Goal: Information Seeking & Learning: Learn about a topic

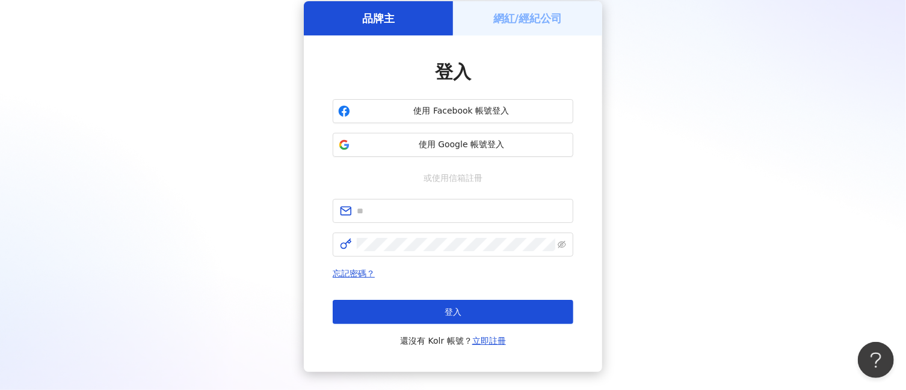
scroll to position [123, 0]
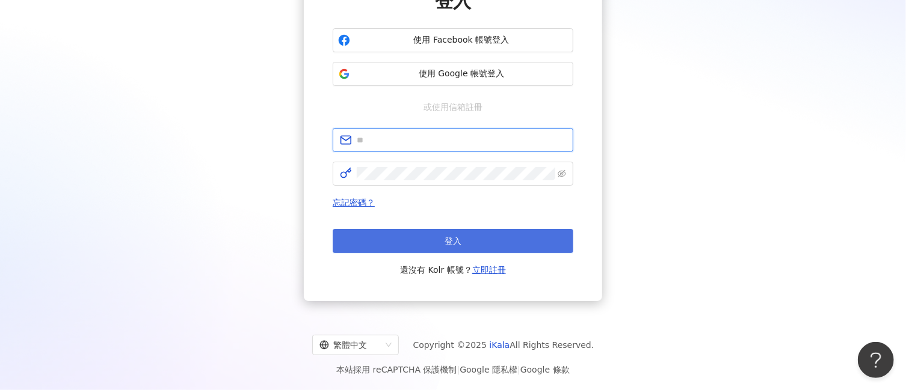
type input "**********"
click at [367, 238] on button "登入" at bounding box center [453, 241] width 241 height 24
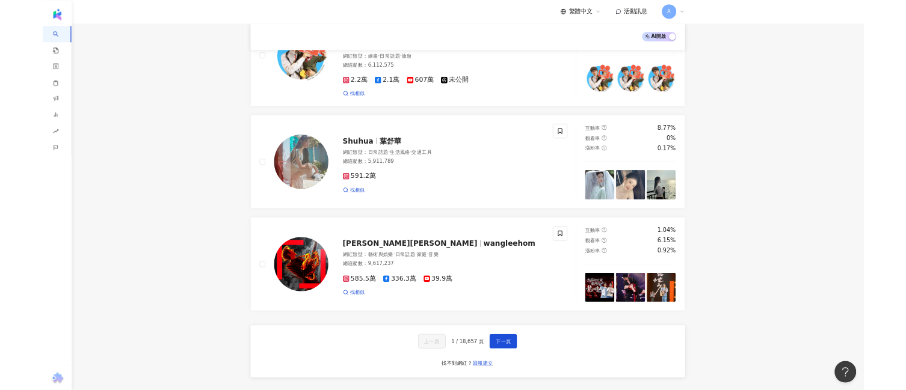
scroll to position [1729, 0]
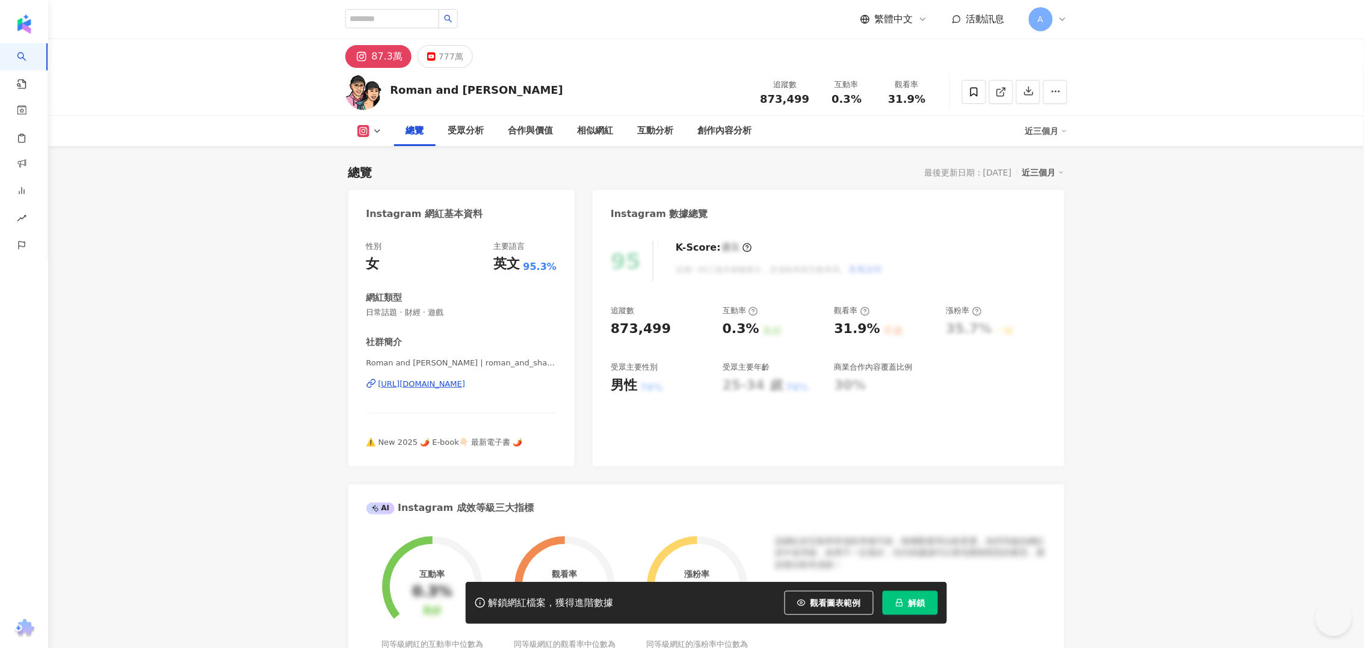
click at [424, 384] on div "https://www.instagram.com/roman_and_sharon/" at bounding box center [421, 384] width 87 height 11
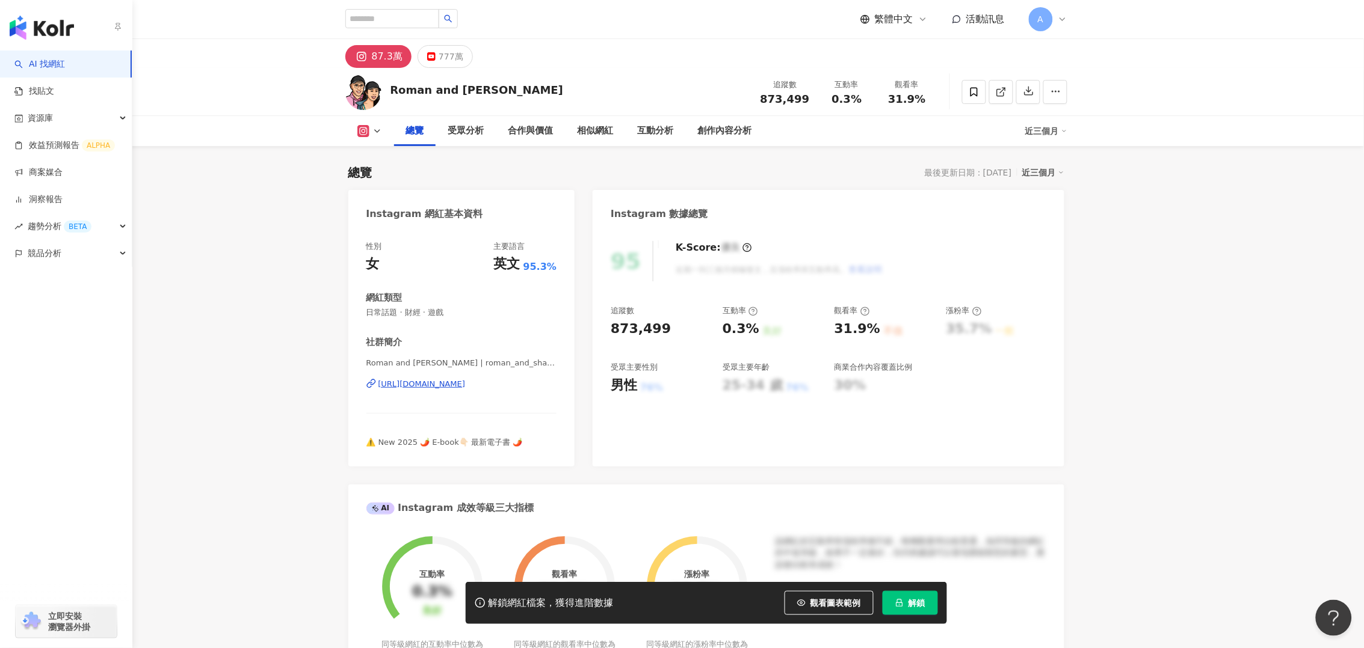
click at [39, 31] on img "button" at bounding box center [42, 28] width 64 height 24
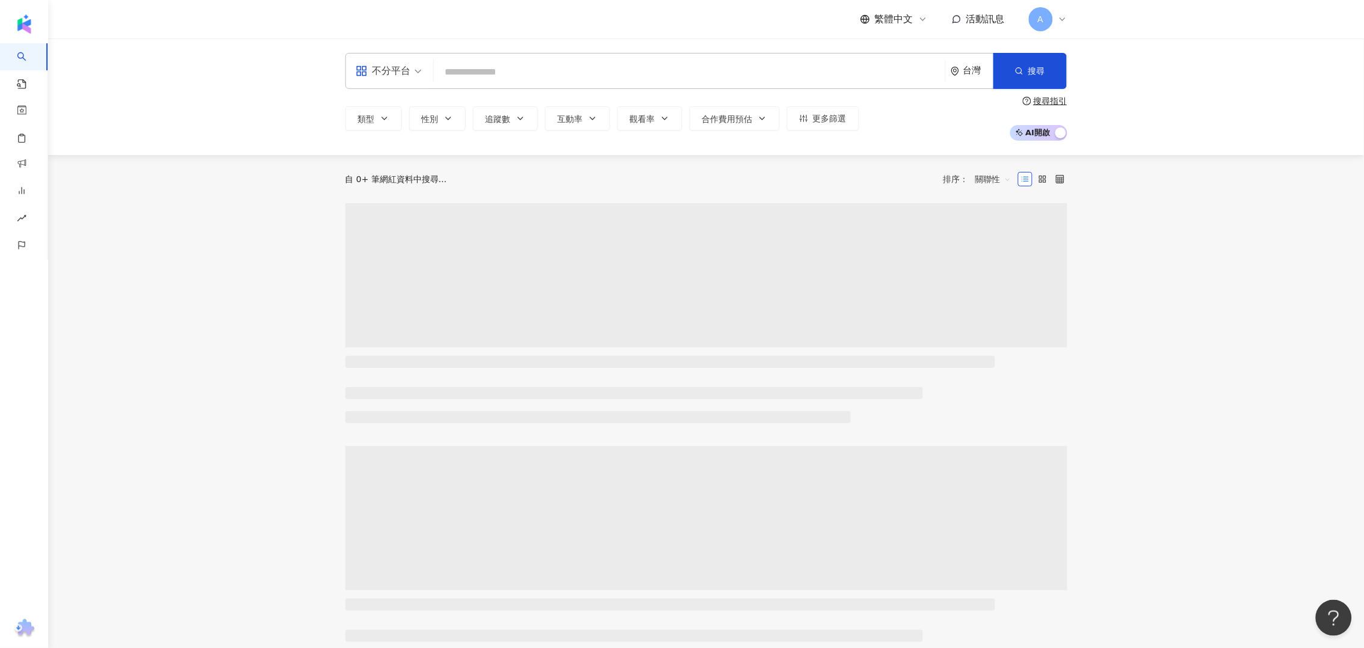
click at [742, 58] on div "不分平台 台灣 搜尋" at bounding box center [706, 71] width 722 height 36
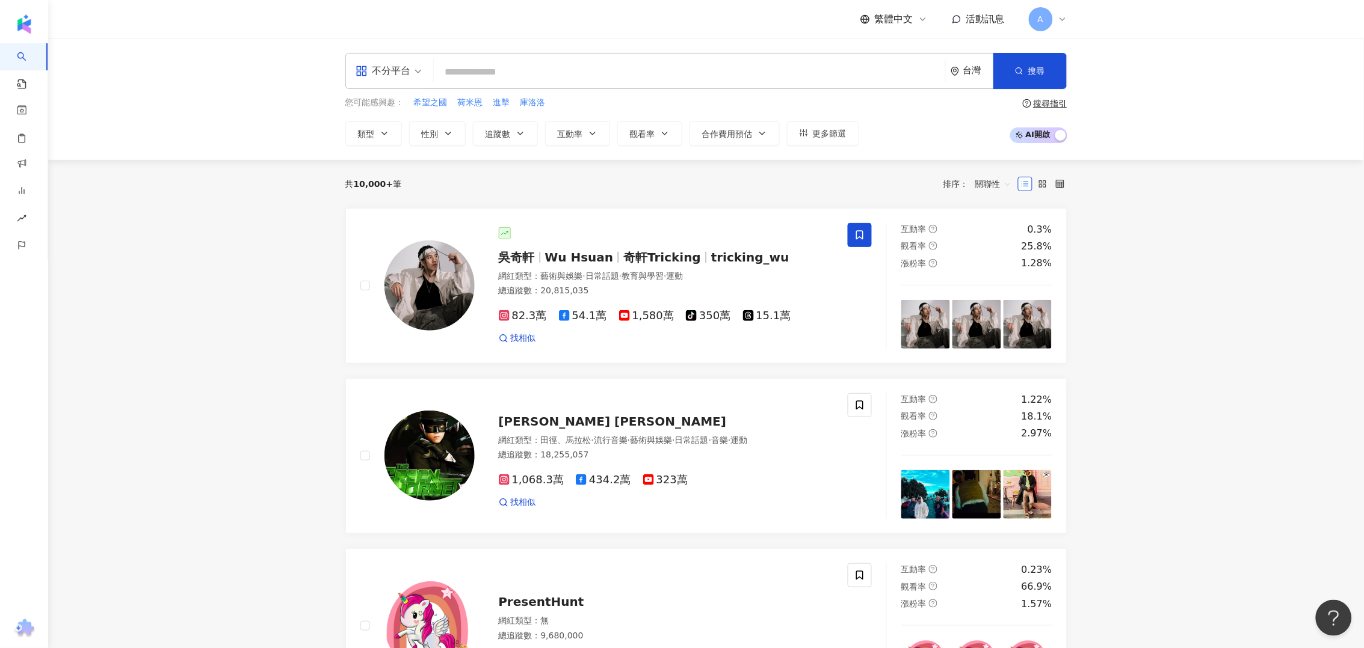
paste input "**"
type input "**"
click at [1003, 59] on button "搜尋" at bounding box center [1029, 71] width 73 height 36
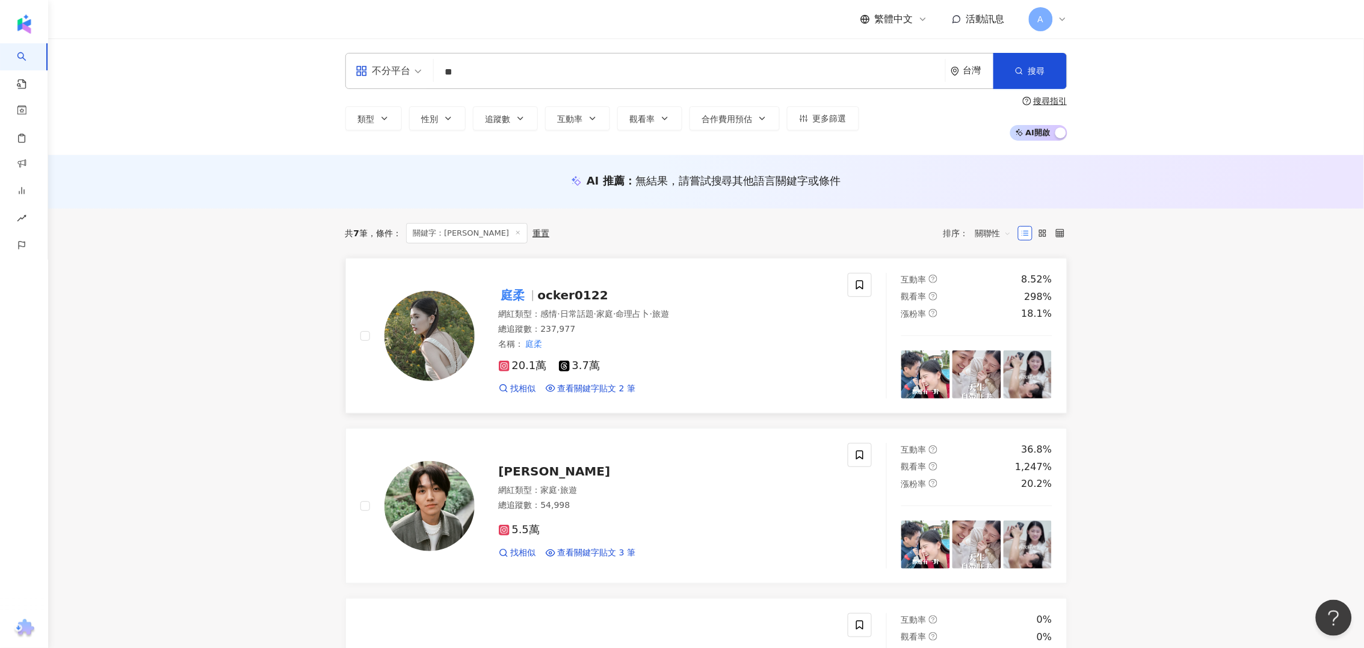
click at [561, 294] on span "ocker0122" at bounding box center [573, 295] width 70 height 14
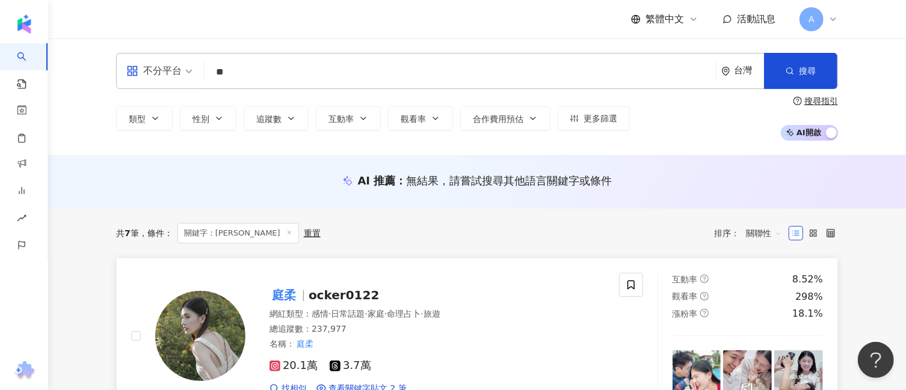
click at [319, 292] on span "ocker0122" at bounding box center [344, 295] width 70 height 14
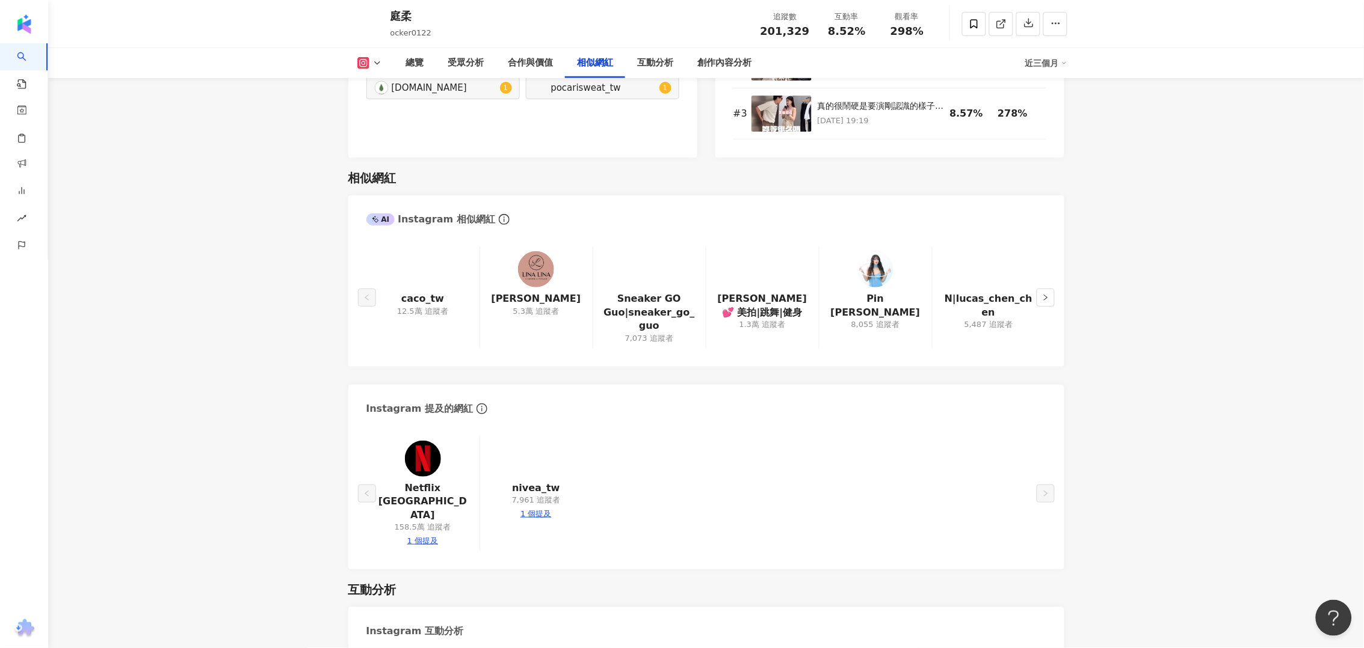
scroll to position [2331, 0]
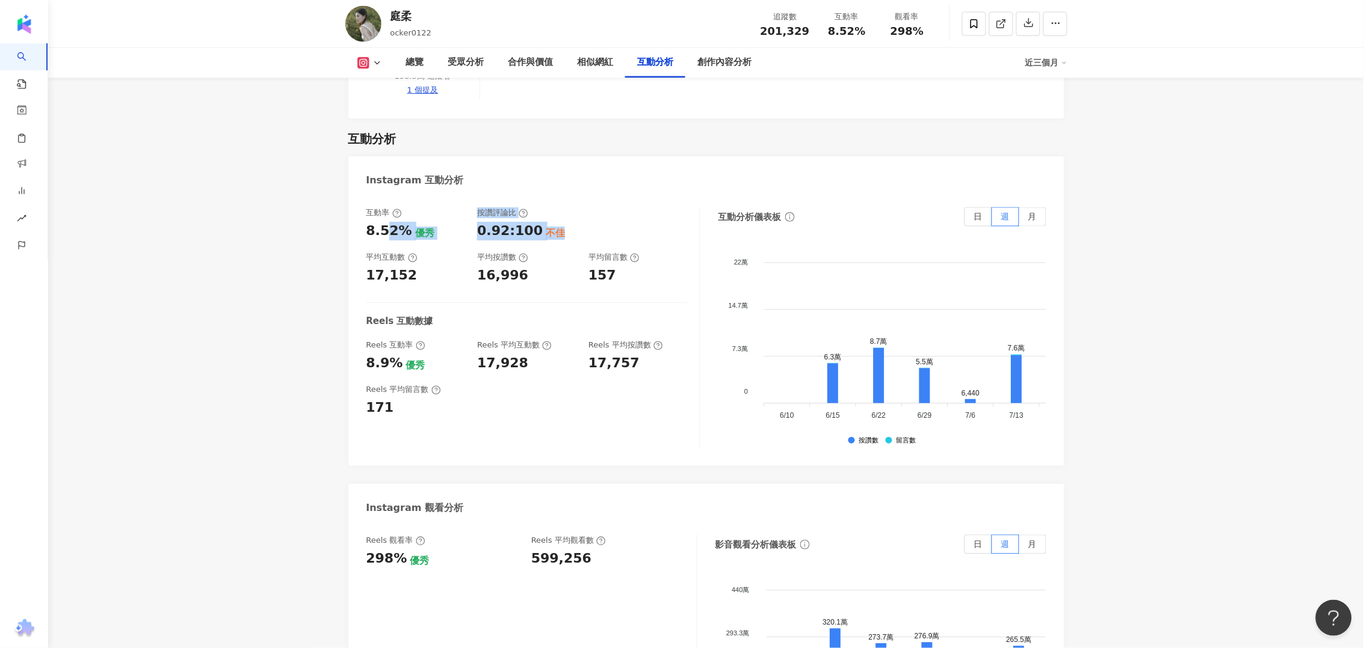
drag, startPoint x: 565, startPoint y: 200, endPoint x: 382, endPoint y: 203, distance: 182.9
click at [382, 208] on div "互動率 8.52% 優秀 按讚評論比 0.92:100 不佳 平均互動數 17,152 平均按讚數 16,996 平均留言數 157" at bounding box center [526, 246] width 321 height 77
click at [382, 222] on div "8.52%" at bounding box center [389, 231] width 46 height 19
drag, startPoint x: 385, startPoint y: 248, endPoint x: 627, endPoint y: 247, distance: 241.8
click at [627, 247] on div "互動率 8.52% 優秀 按讚評論比 0.92:100 不佳 平均互動數 17,152 平均按讚數 16,996 平均留言數 157" at bounding box center [526, 246] width 321 height 77
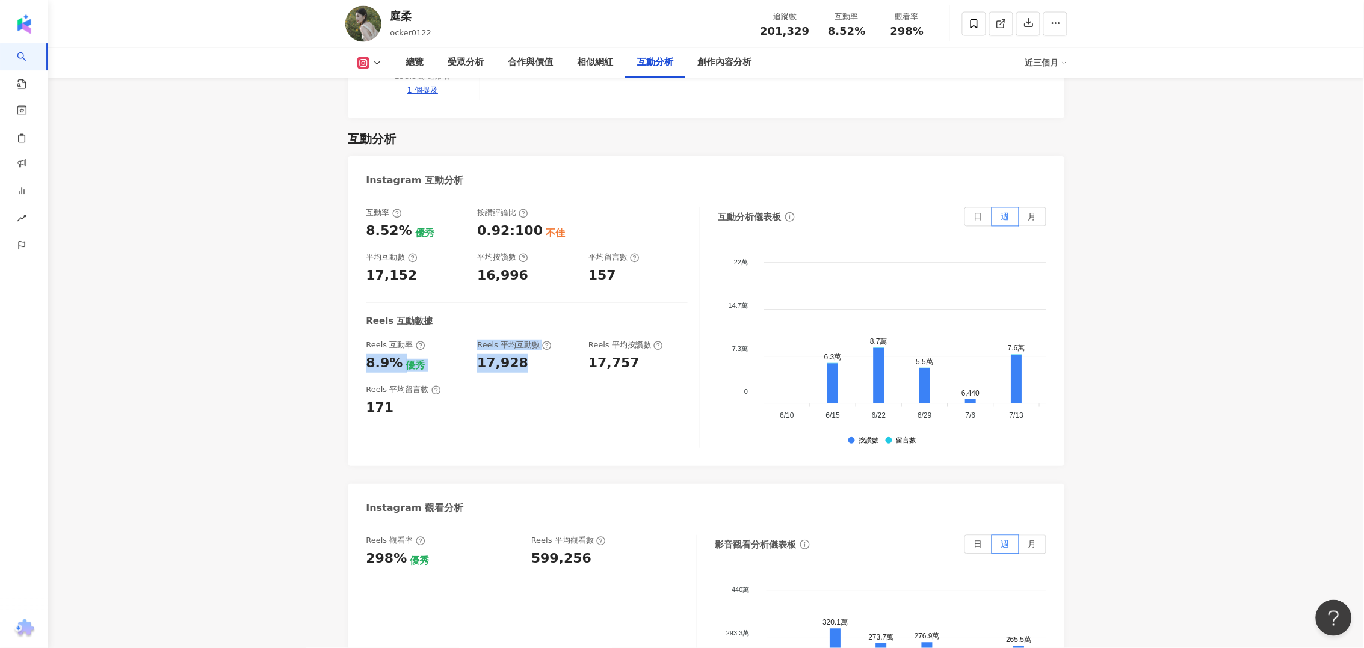
drag, startPoint x: 352, startPoint y: 341, endPoint x: 543, endPoint y: 342, distance: 190.1
click at [543, 342] on div "互動率 8.52% 優秀 按讚評論比 0.92:100 不佳 平均互動數 17,152 平均按讚數 16,996 平均留言數 157 Reels 互動數據 R…" at bounding box center [706, 330] width 716 height 271
click at [517, 384] on div "Reels 平均留言數 171" at bounding box center [526, 400] width 321 height 32
click at [526, 384] on div "Reels 平均留言數 171" at bounding box center [526, 400] width 321 height 32
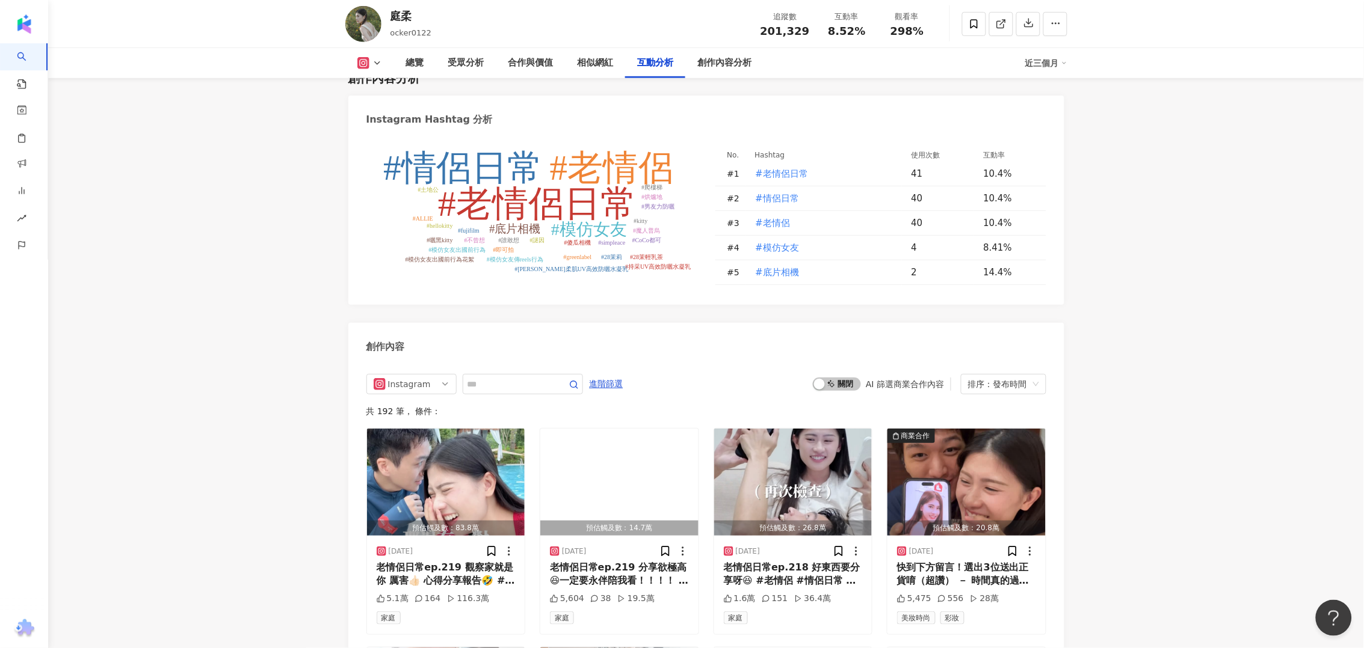
scroll to position [3609, 0]
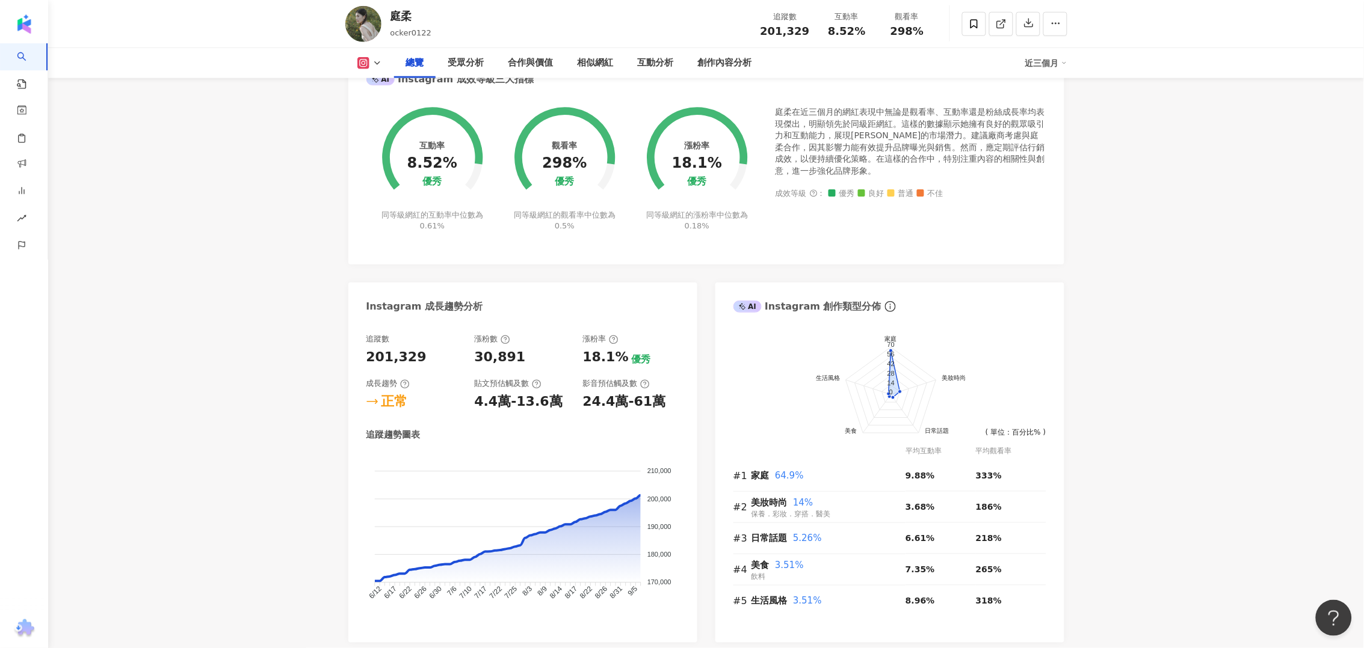
scroll to position [0, 0]
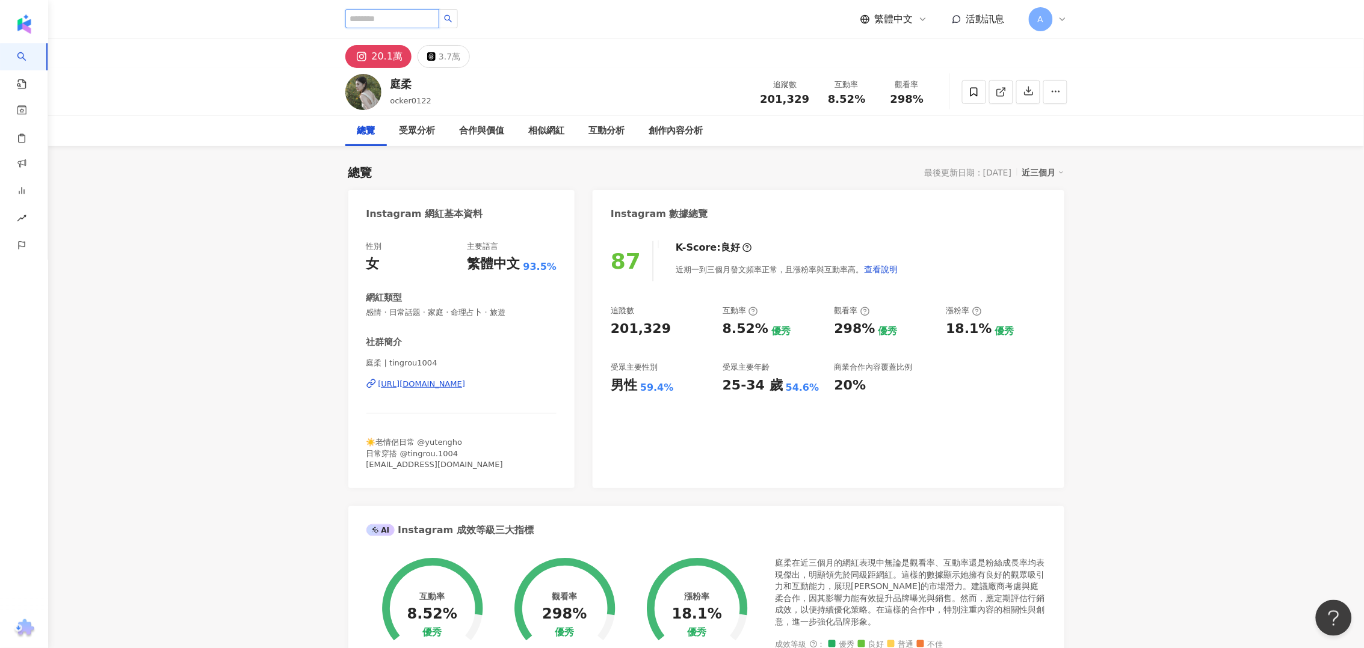
click at [364, 17] on input "search" at bounding box center [392, 18] width 94 height 19
paste input "******"
type input "******"
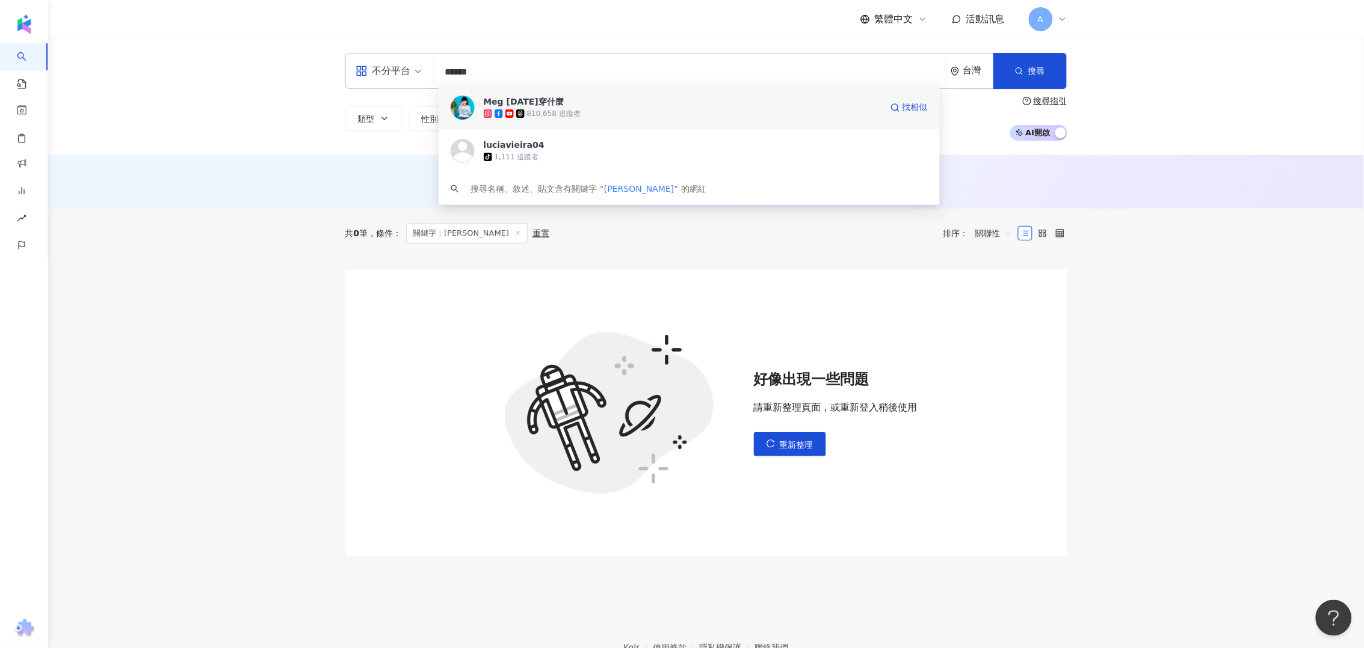
click at [526, 106] on div "Meg 今天穿什麼" at bounding box center [524, 102] width 81 height 12
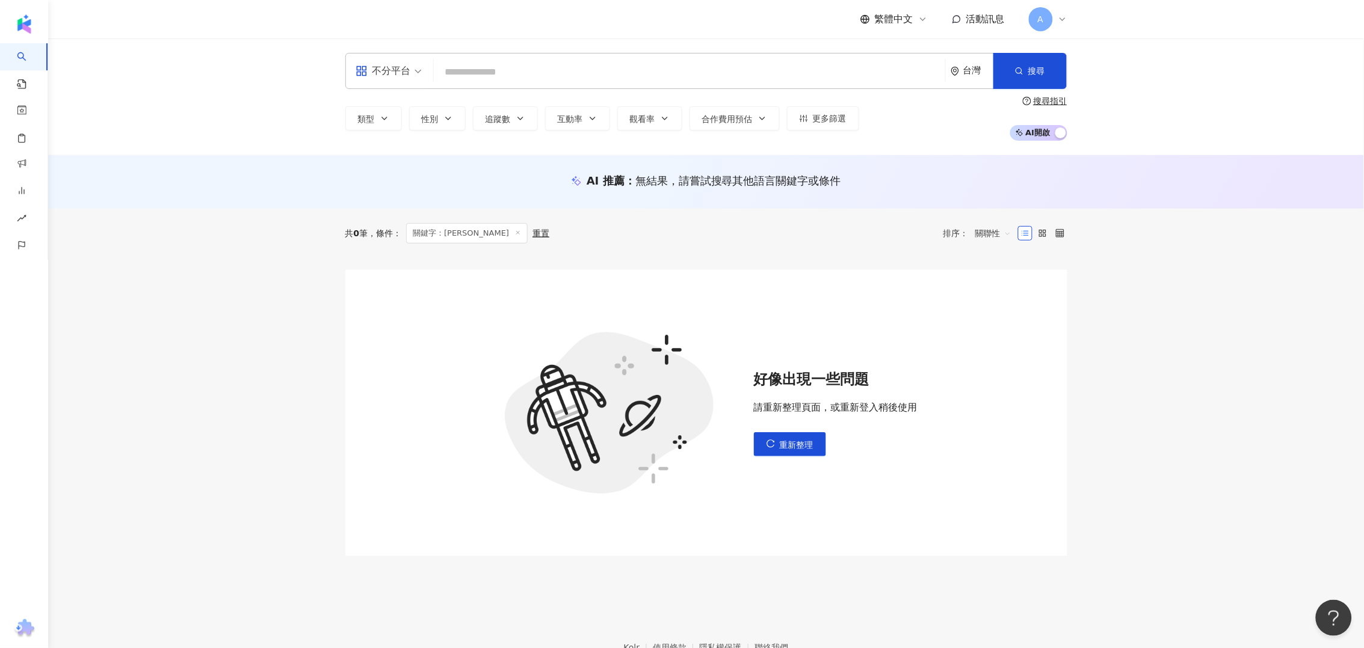
click at [485, 78] on input "search" at bounding box center [689, 72] width 502 height 23
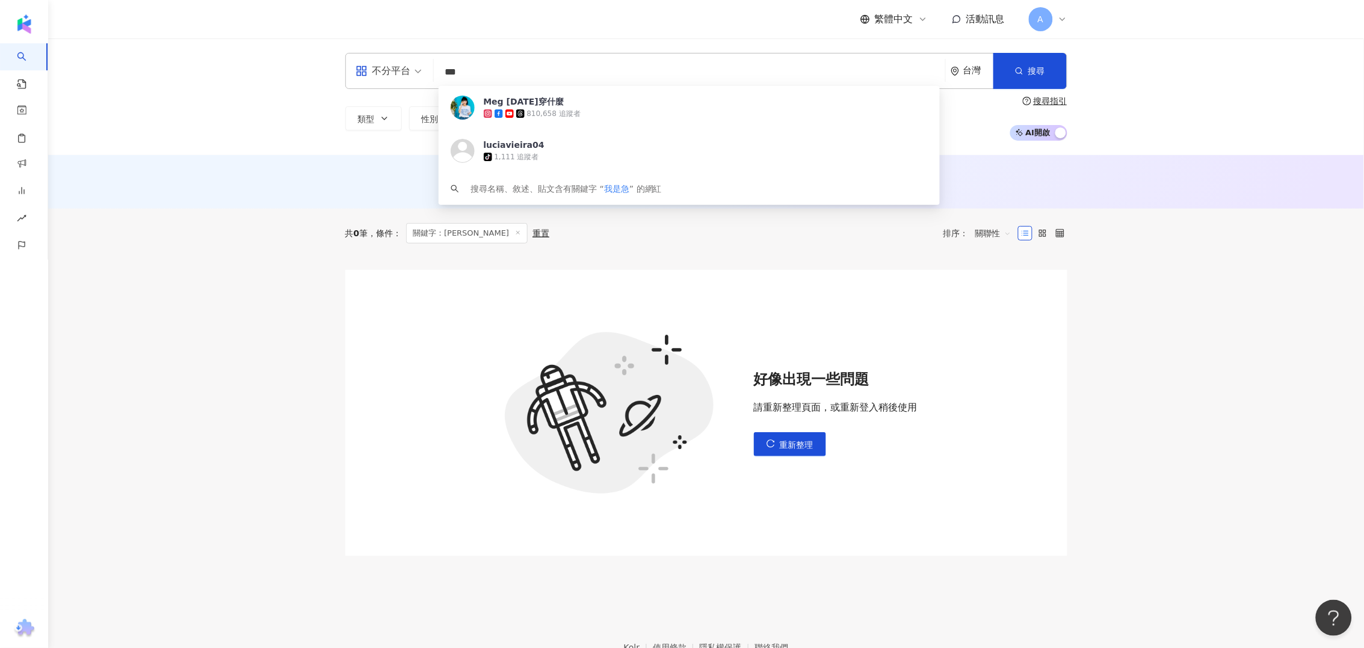
type input "***"
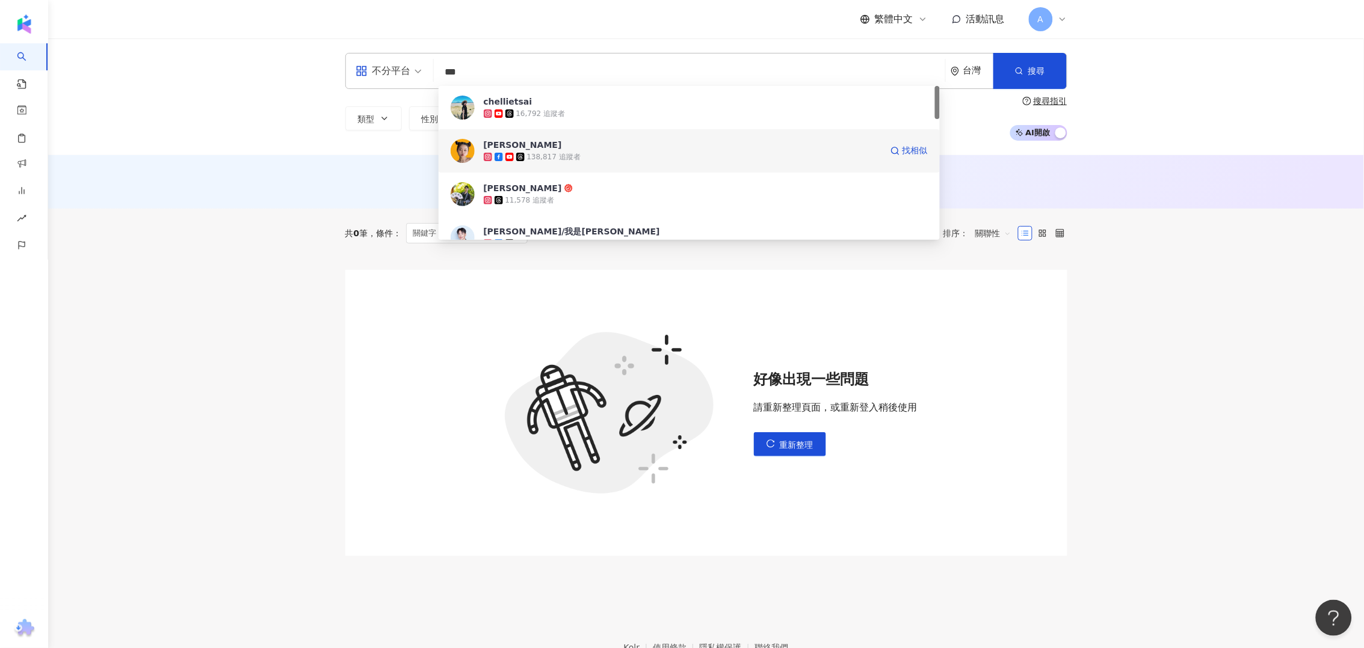
click at [494, 144] on div "Gisele Lai" at bounding box center [523, 145] width 78 height 12
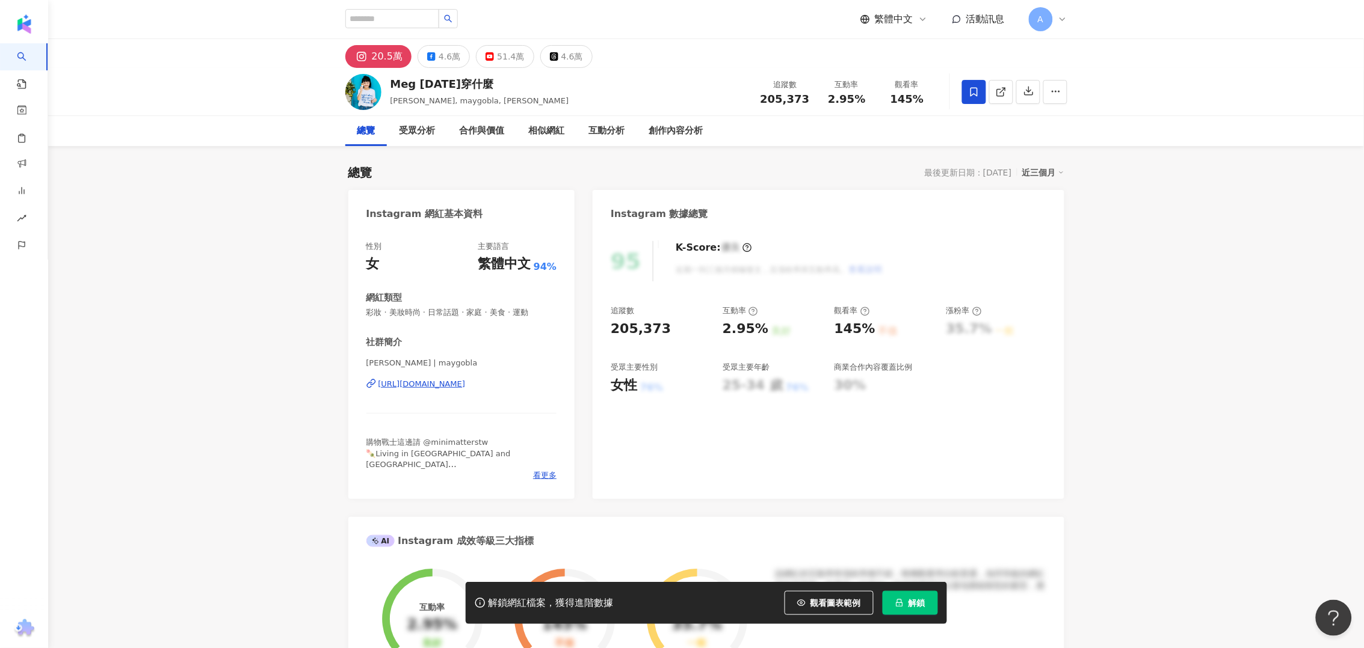
click at [896, 601] on icon "lock" at bounding box center [899, 603] width 8 height 8
click at [906, 606] on button "解鎖" at bounding box center [909, 603] width 55 height 24
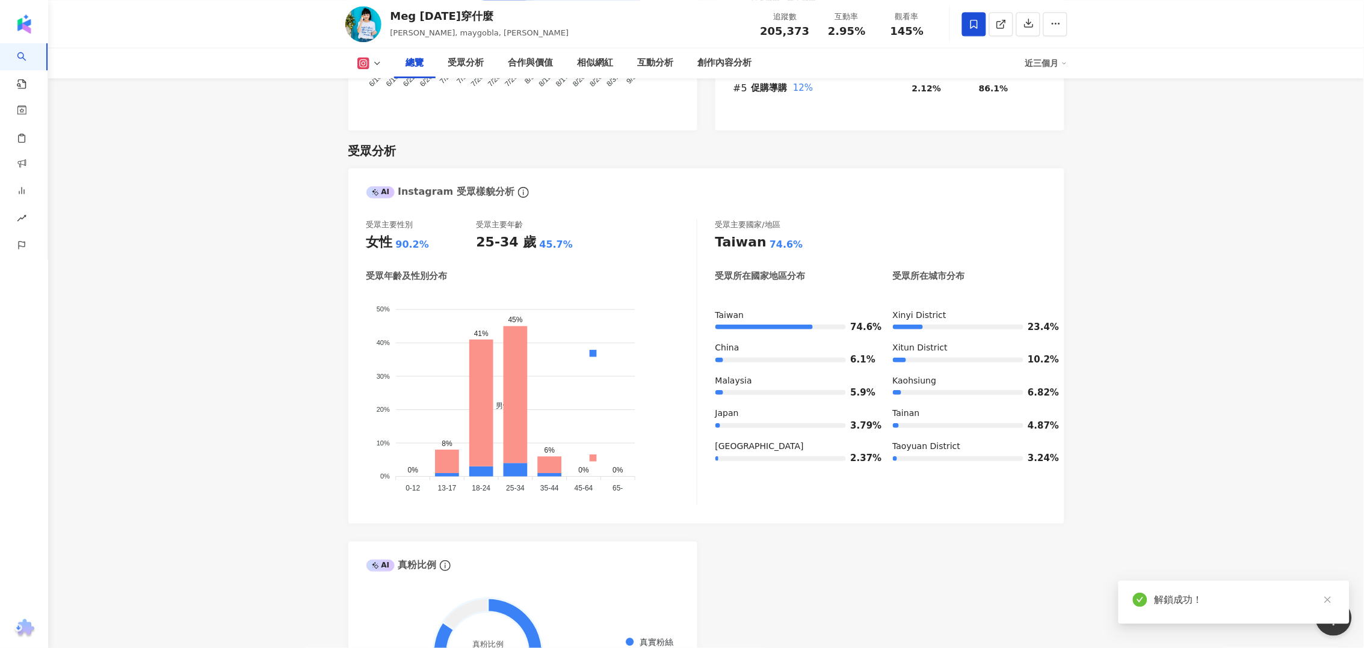
scroll to position [977, 0]
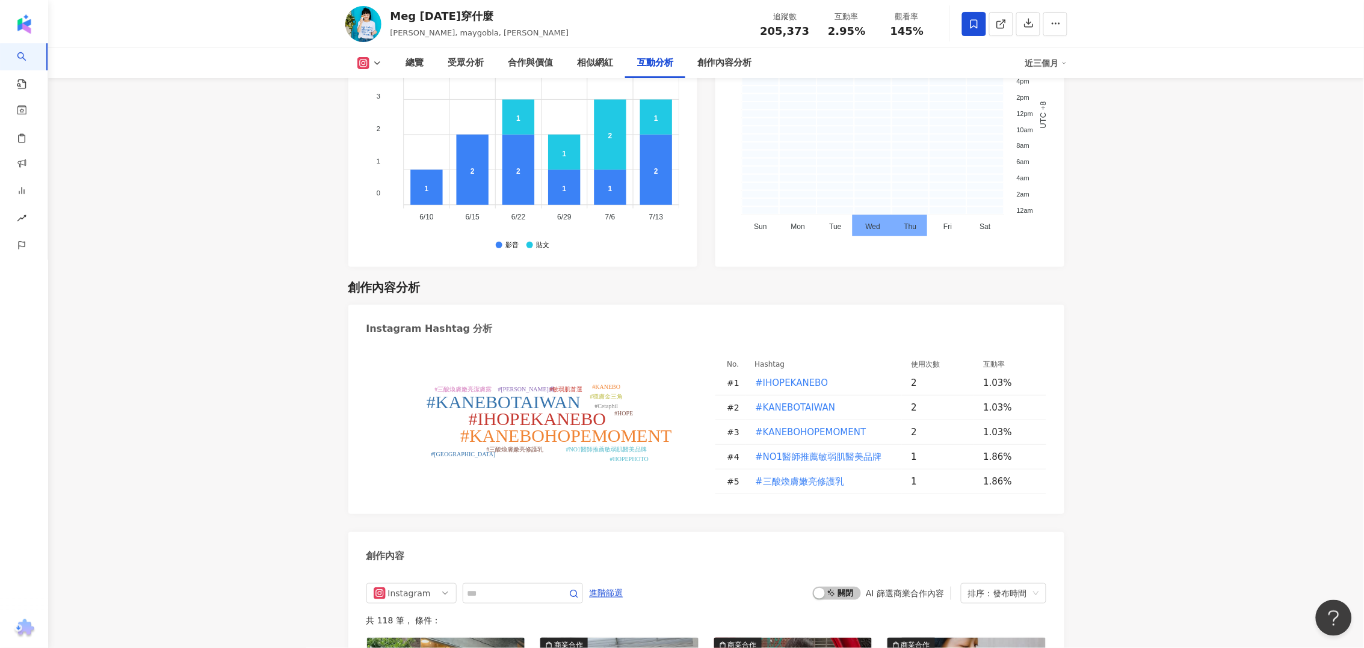
scroll to position [3458, 0]
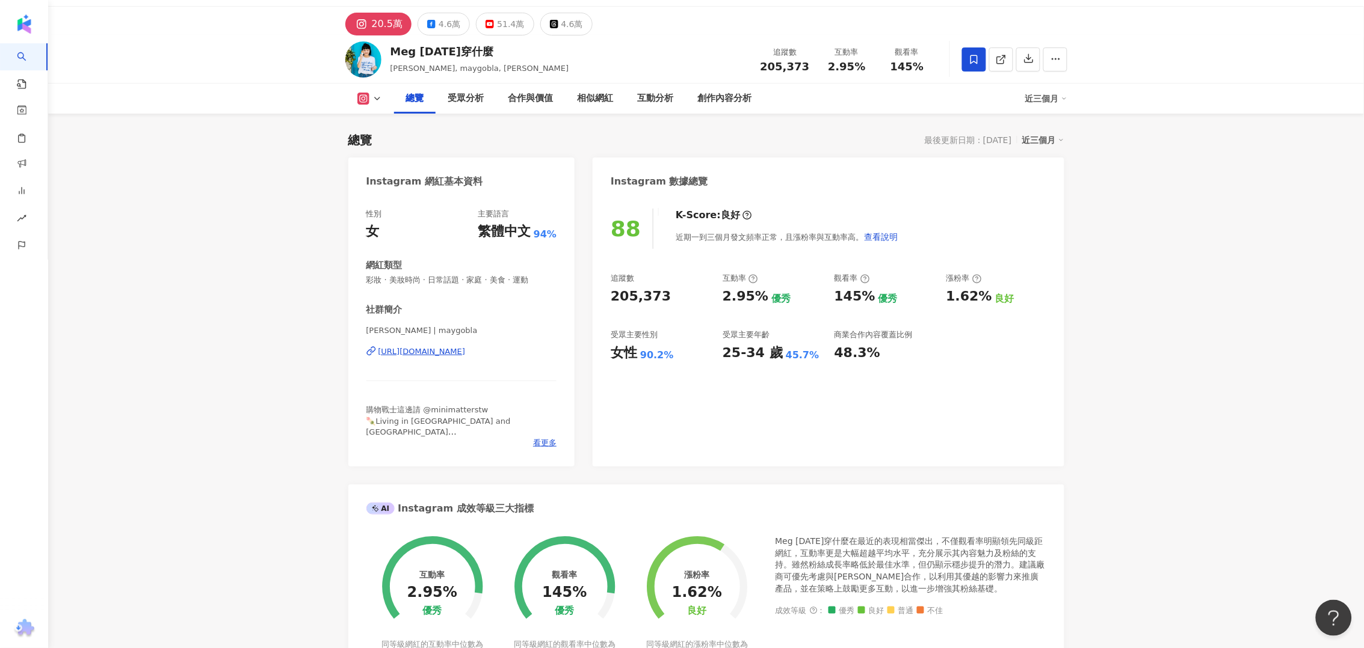
scroll to position [0, 0]
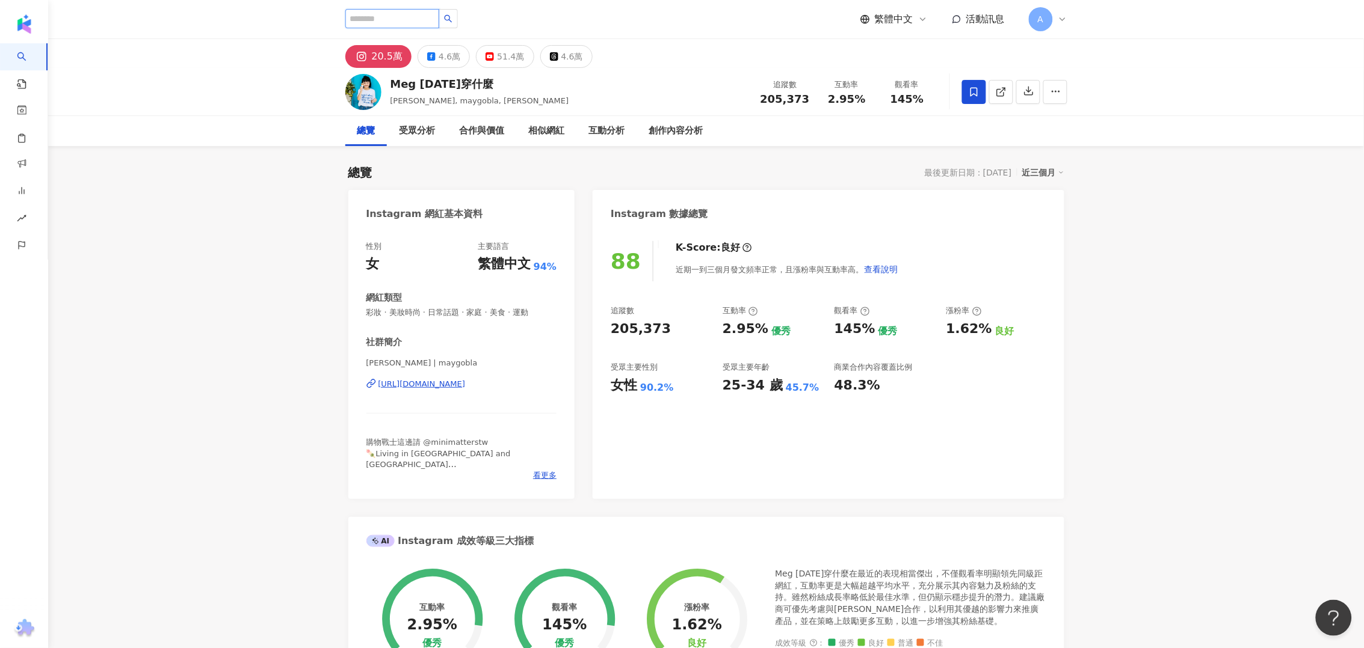
click at [398, 14] on input "search" at bounding box center [392, 18] width 94 height 19
paste input "****"
type input "****"
click at [452, 17] on icon "loading" at bounding box center [447, 18] width 8 height 8
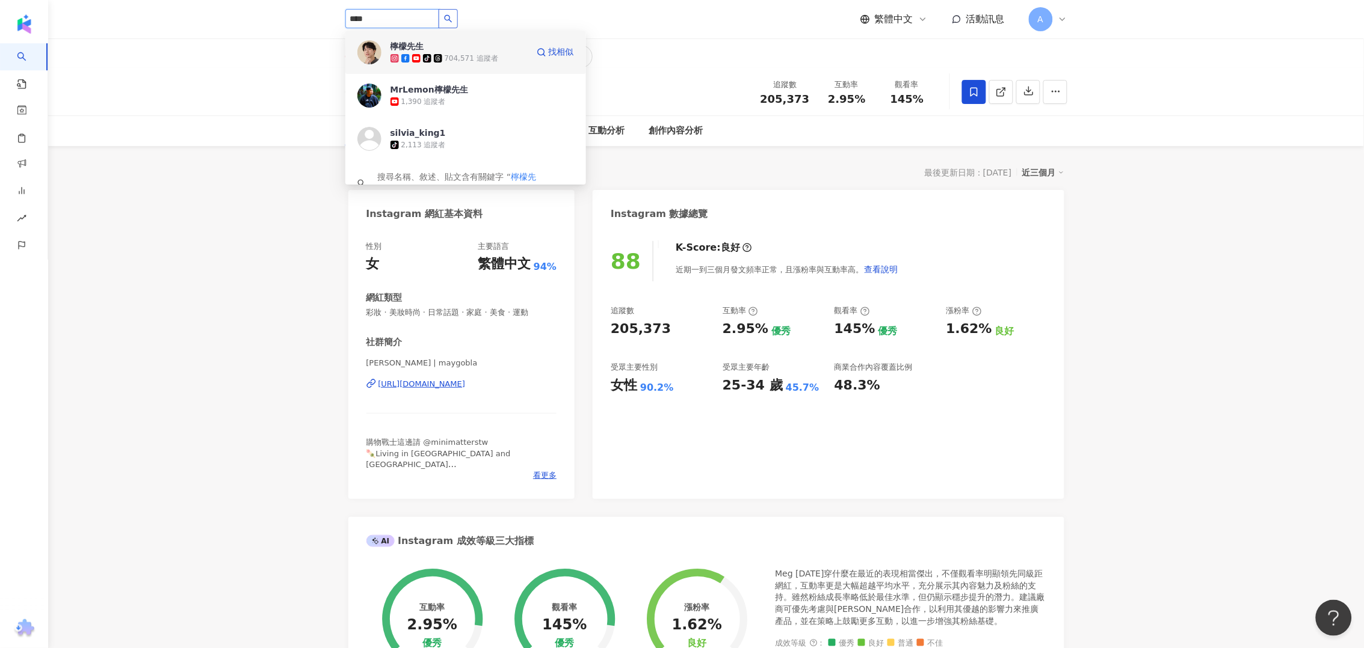
click at [449, 56] on div "704,571 追蹤者" at bounding box center [471, 59] width 54 height 10
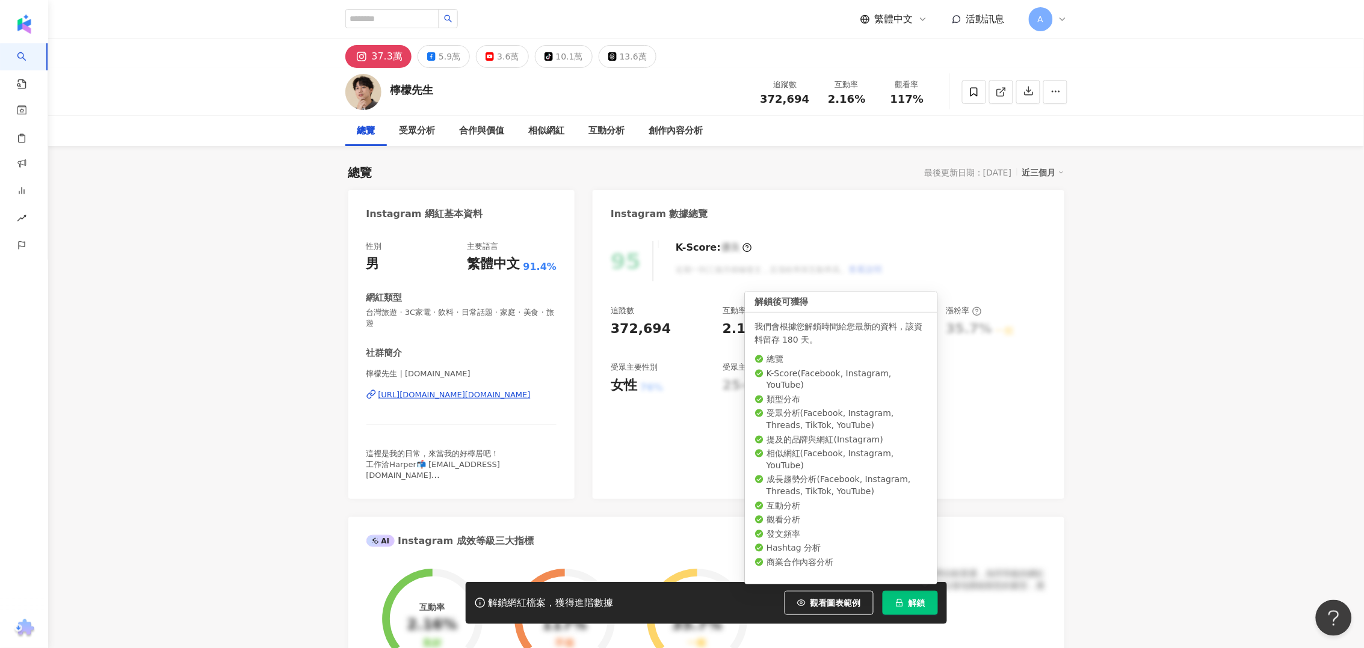
click at [932, 611] on button "解鎖" at bounding box center [909, 603] width 55 height 24
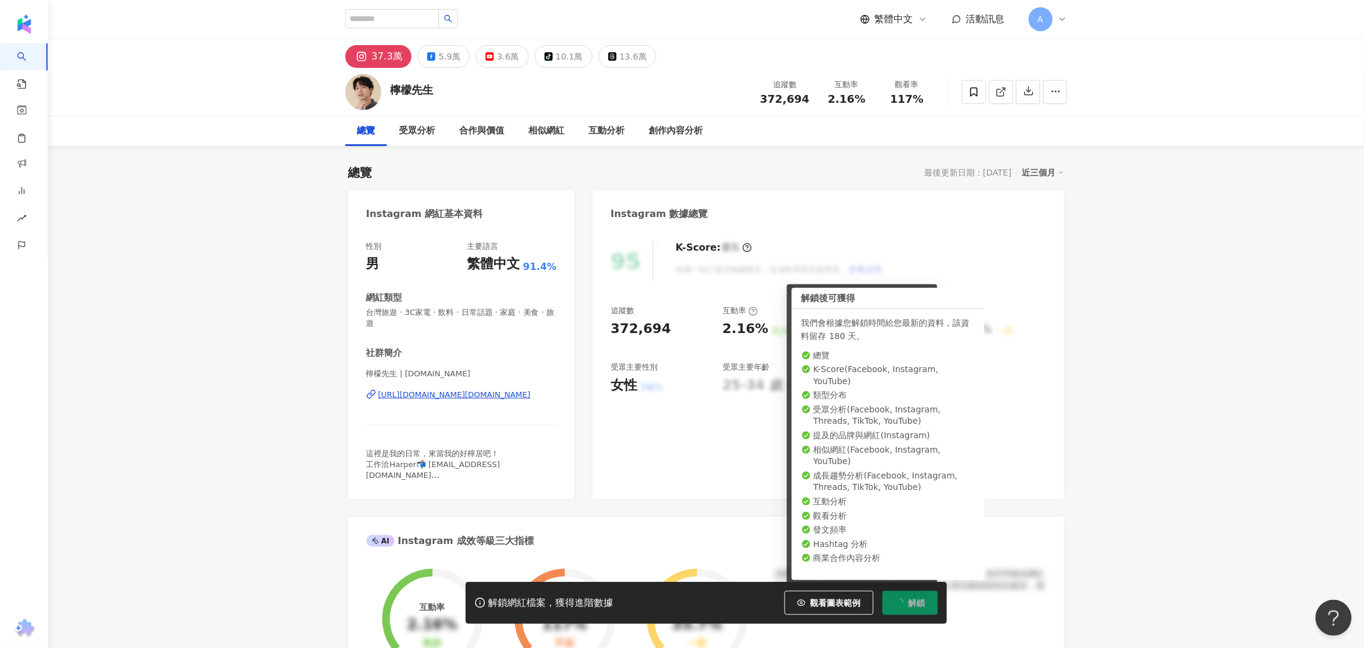
click at [926, 599] on button "解鎖" at bounding box center [909, 603] width 55 height 24
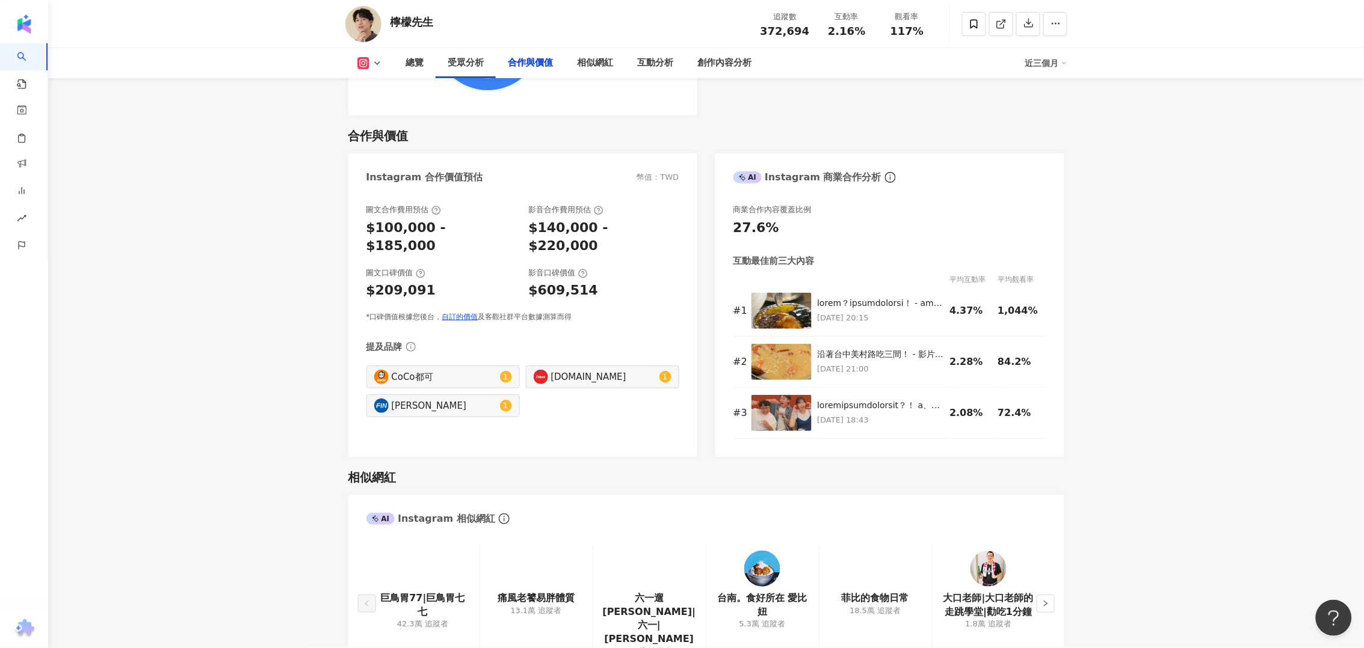
scroll to position [1804, 0]
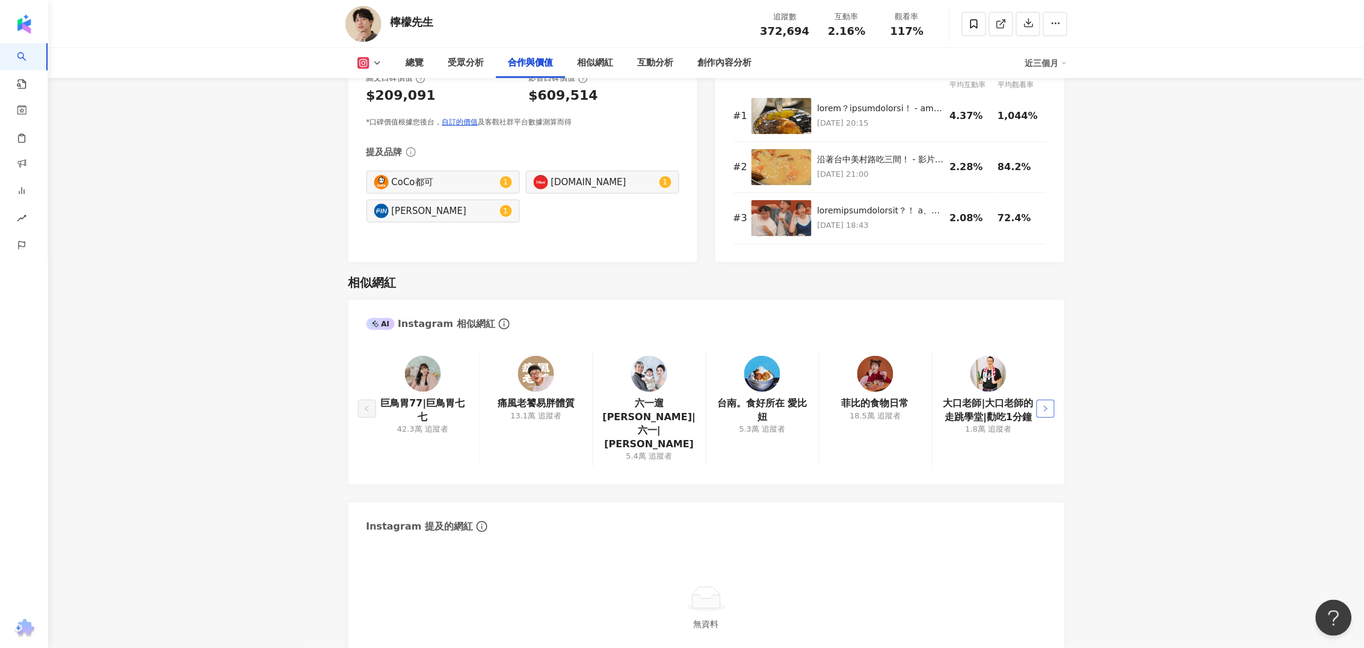
click at [1046, 406] on icon "right" at bounding box center [1046, 409] width 4 height 6
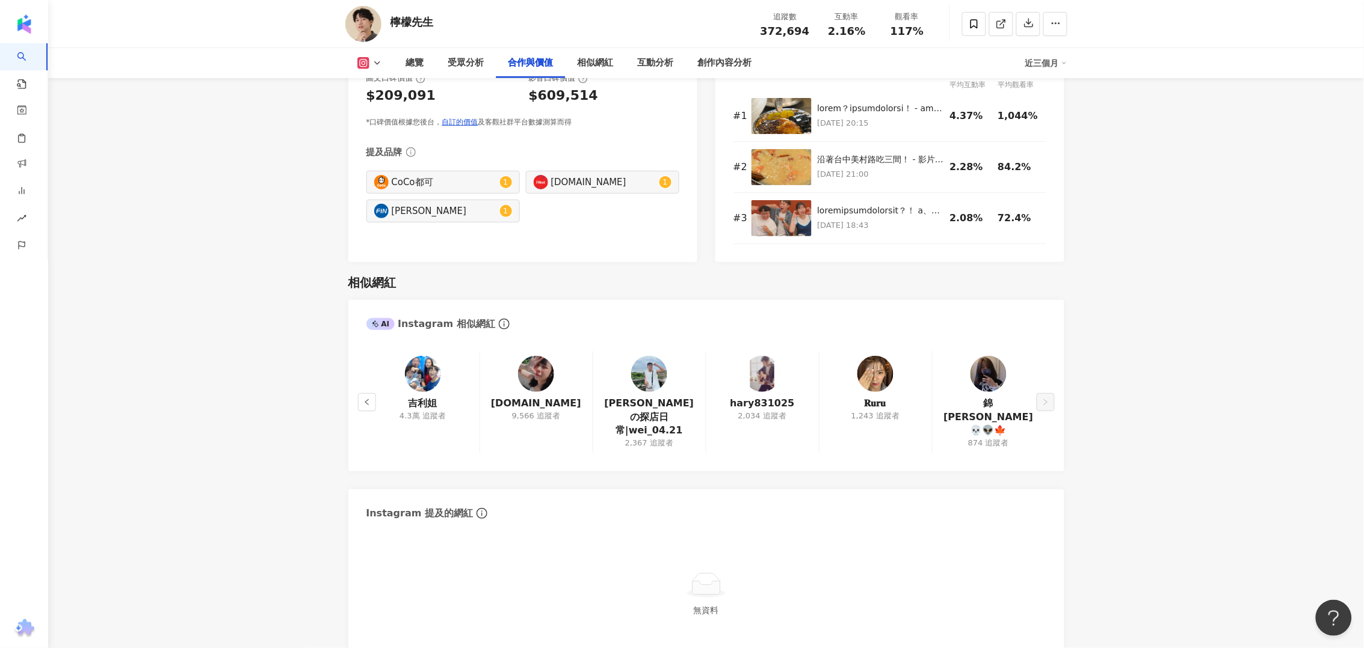
click at [1113, 333] on main "37.3萬 5.9萬 3.6萬 tiktok-icon 10.1萬 13.6萬 檸檬先生 追蹤數 372,694 互動率 2.16% 觀看率 117% 總覽 …" at bounding box center [705, 514] width 1315 height 4559
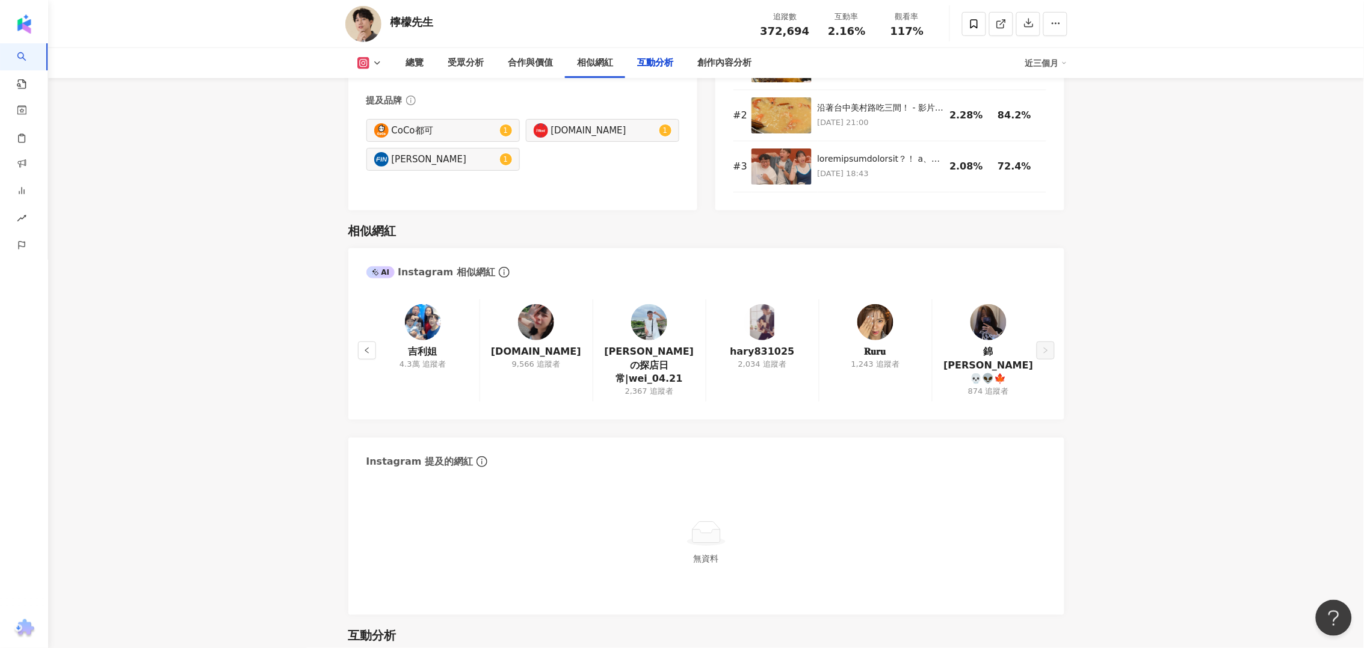
scroll to position [2331, 0]
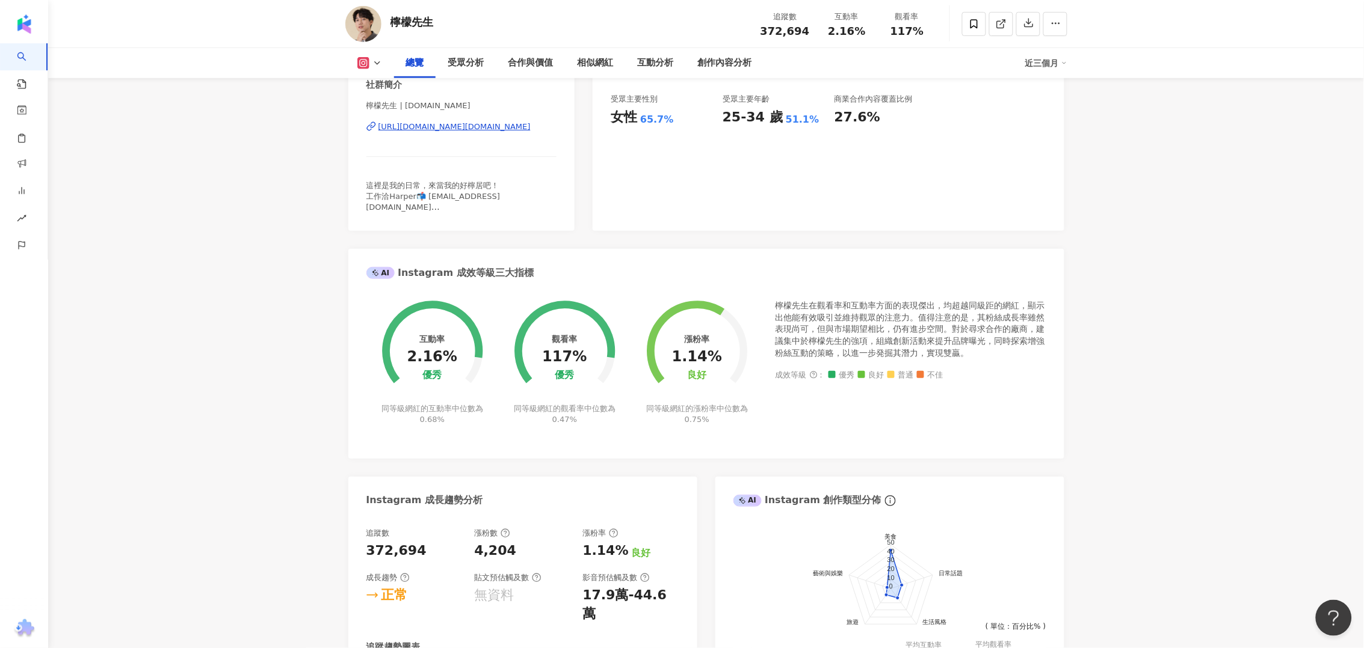
scroll to position [75, 0]
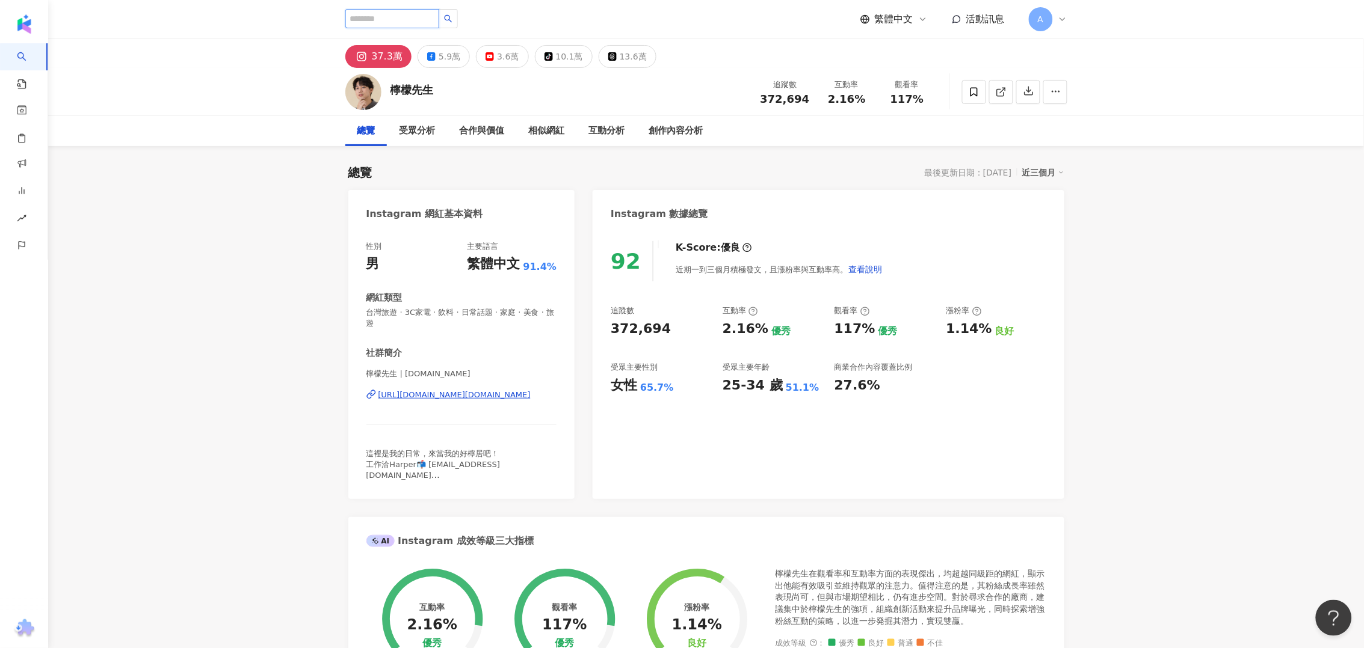
click at [405, 13] on input "search" at bounding box center [392, 18] width 94 height 19
paste input "**********"
type input "**********"
click at [452, 14] on icon "loading" at bounding box center [448, 18] width 8 height 8
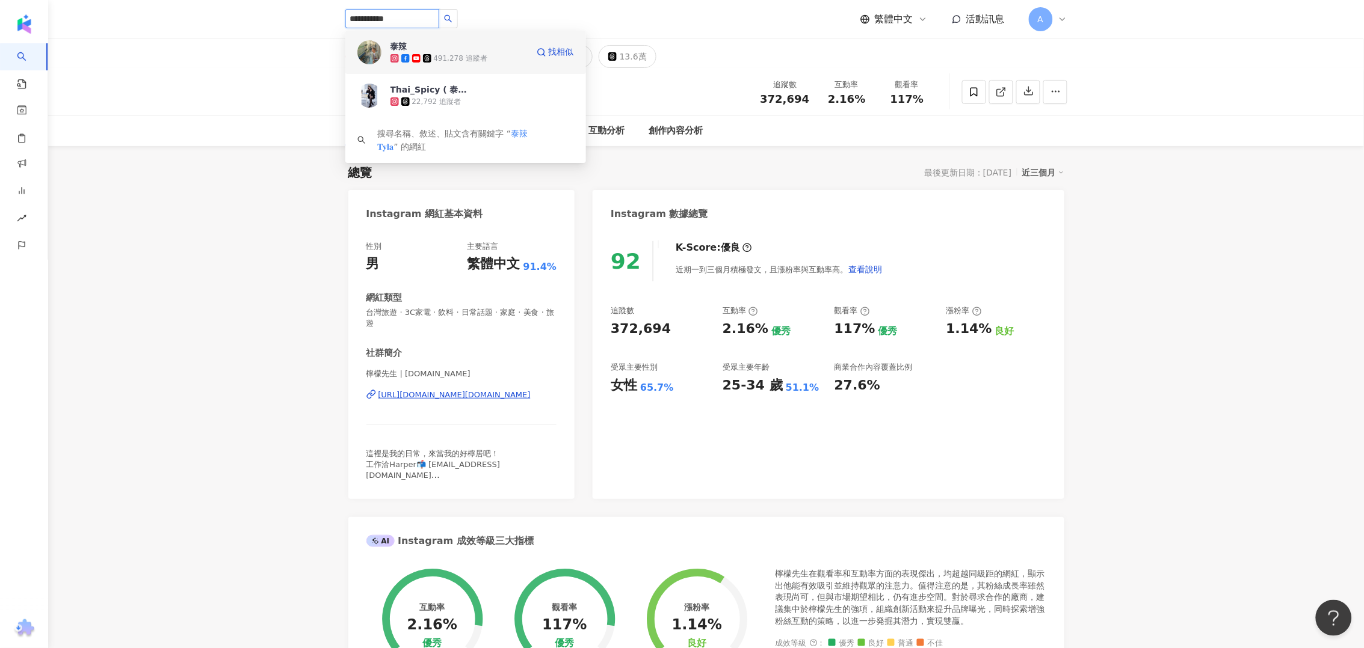
click at [449, 42] on span "泰辣" at bounding box center [429, 46] width 78 height 12
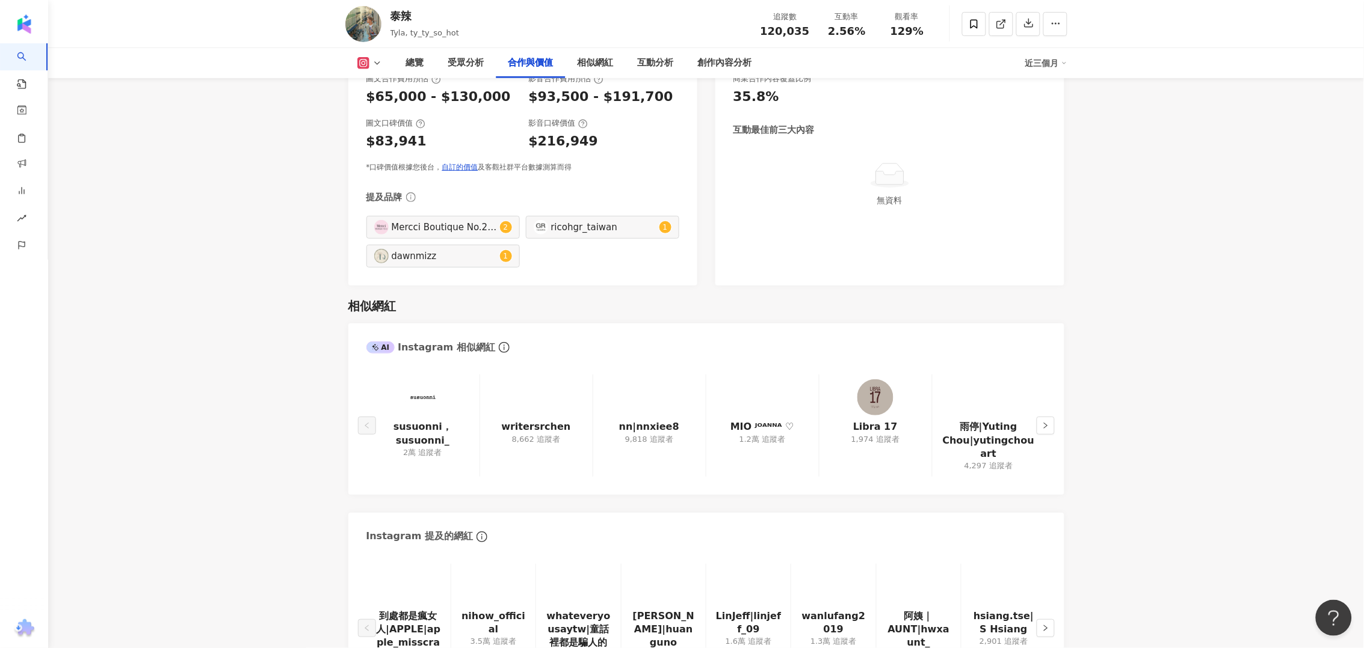
scroll to position [1880, 0]
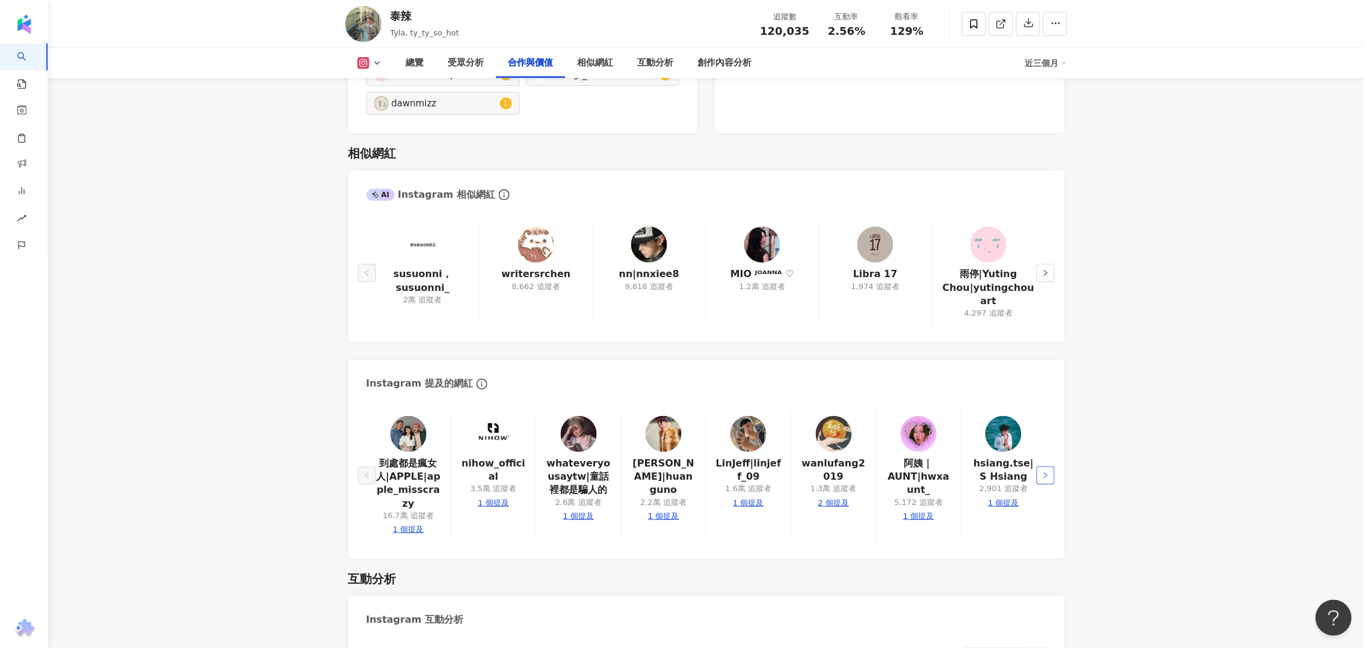
click at [1047, 474] on button "button" at bounding box center [1045, 476] width 18 height 18
click at [1074, 462] on div "總覽 最後更新日期：[DATE] 解鎖最新數據 近三個月 Instagram 網紅基本資料 性別 男 主要語言 繁體中文 92.6% 網紅類型 促購導購 · …" at bounding box center [706, 341] width 770 height 4148
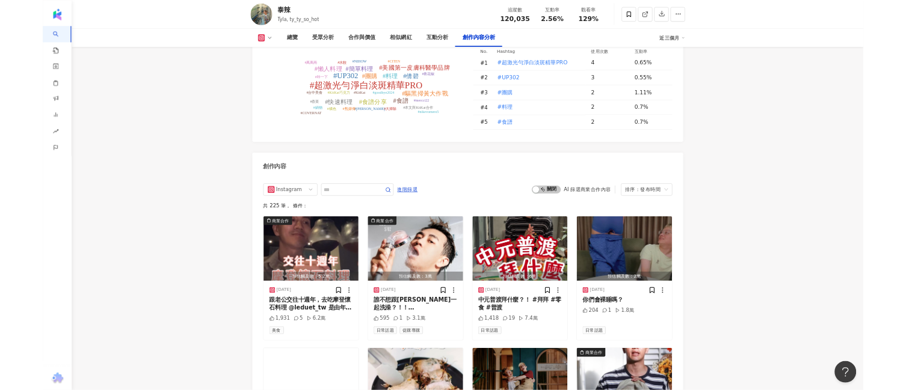
scroll to position [3220, 0]
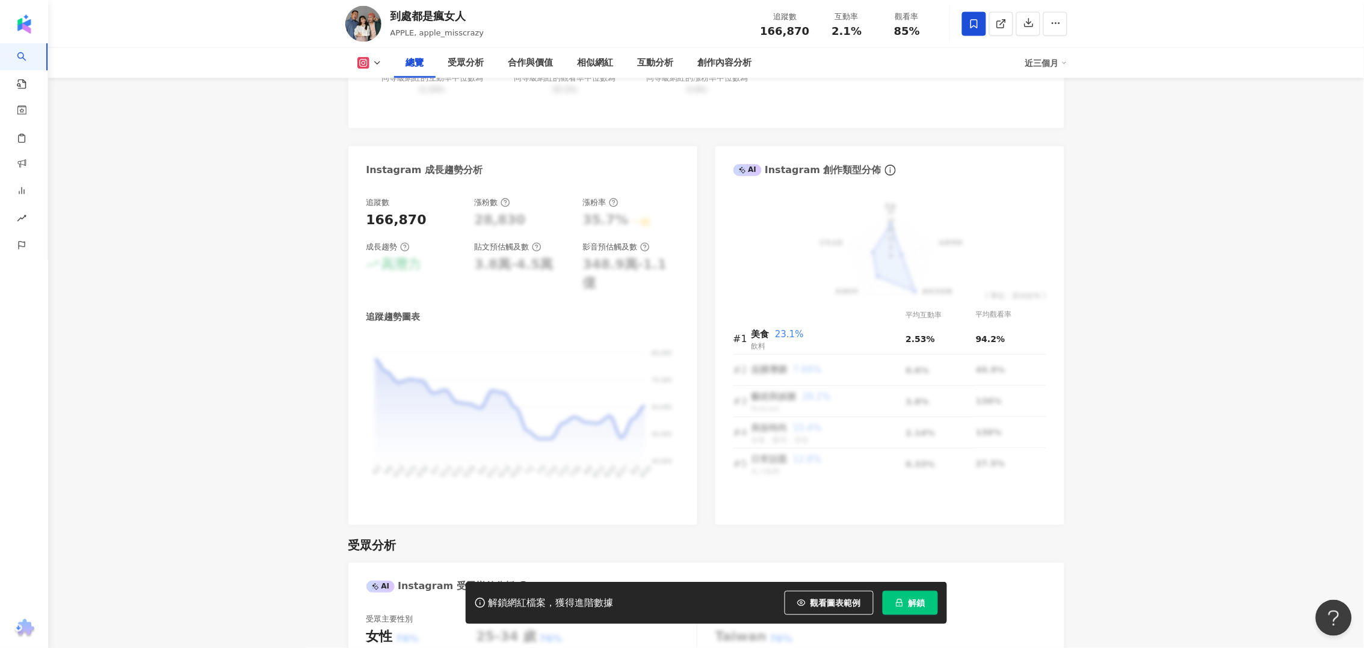
scroll to position [902, 0]
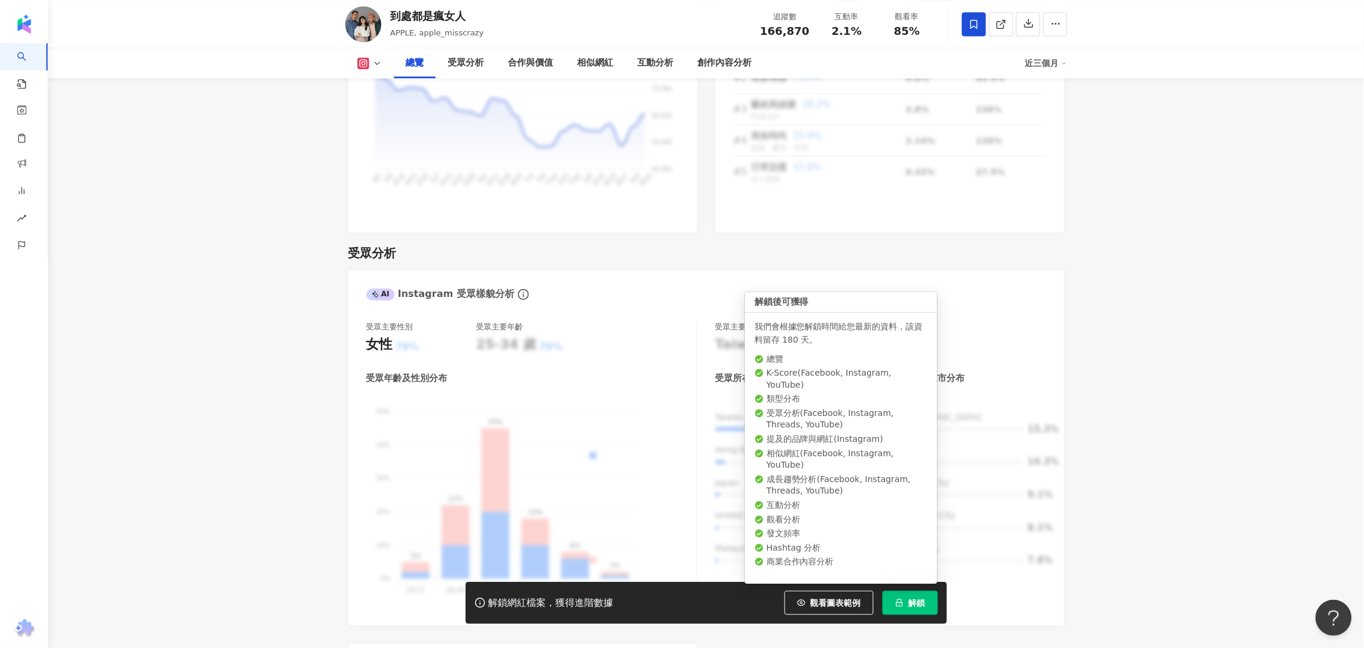
click at [914, 604] on span "解鎖" at bounding box center [916, 603] width 17 height 10
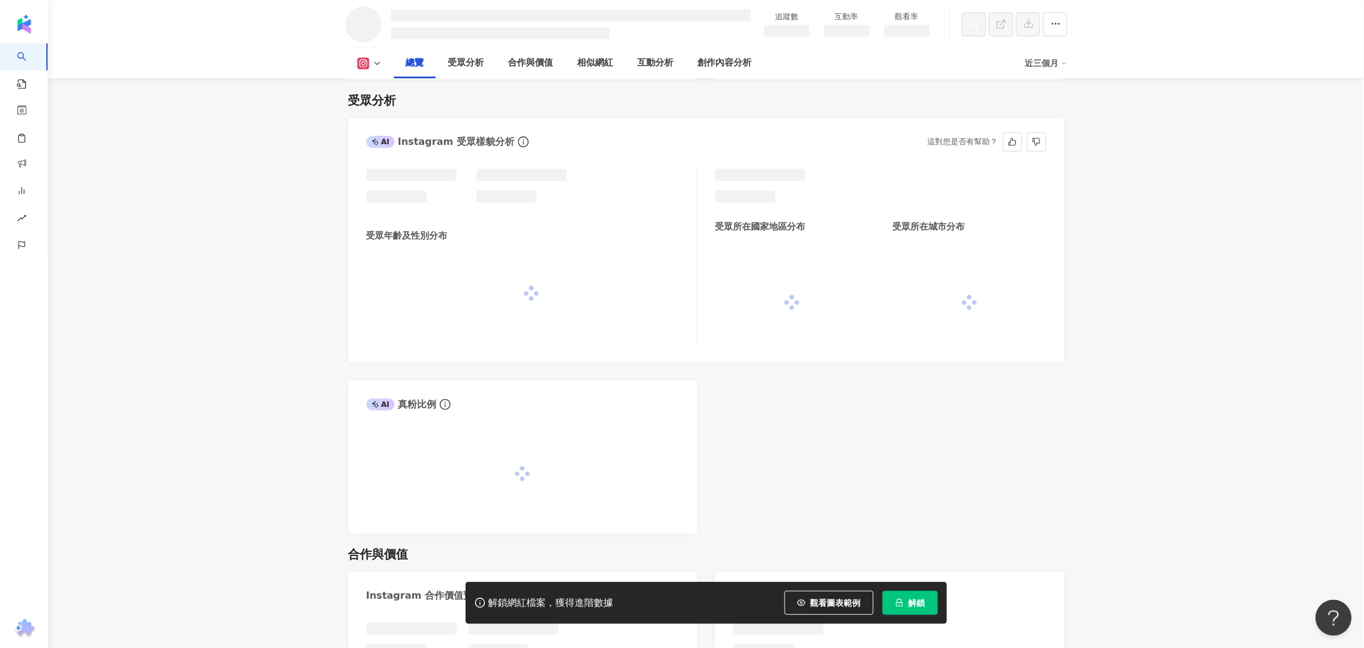
scroll to position [855, 0]
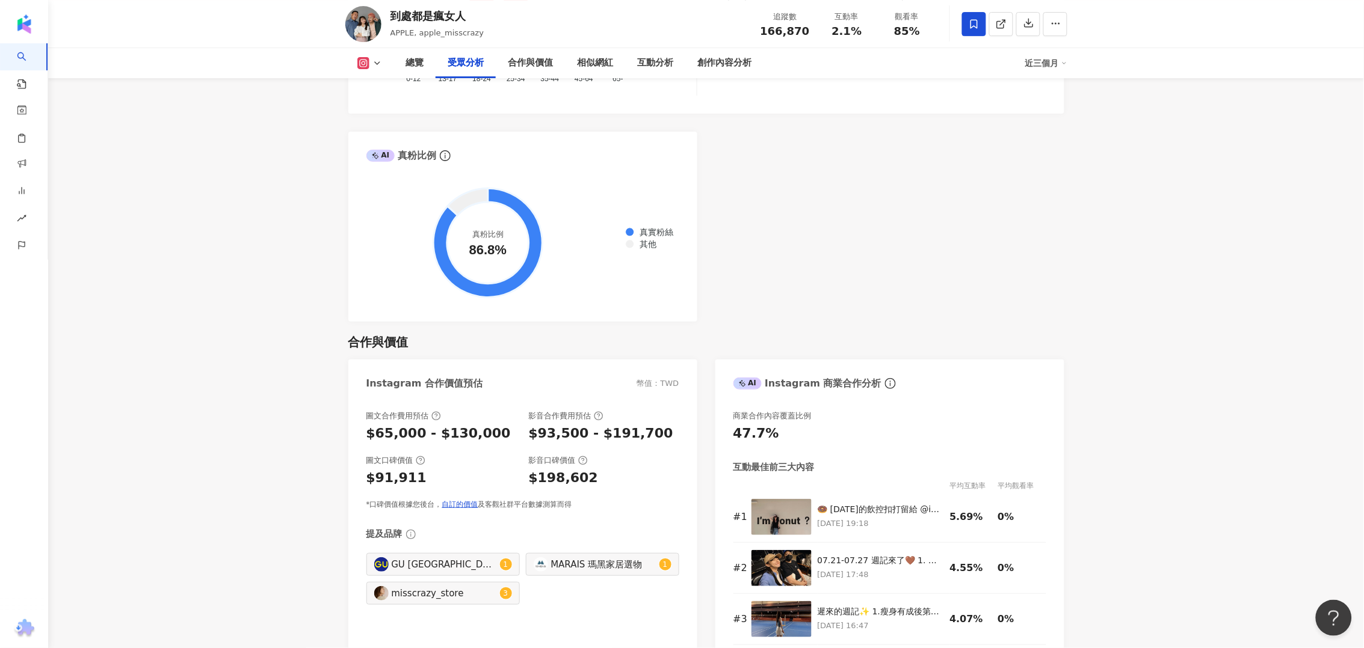
scroll to position [1730, 0]
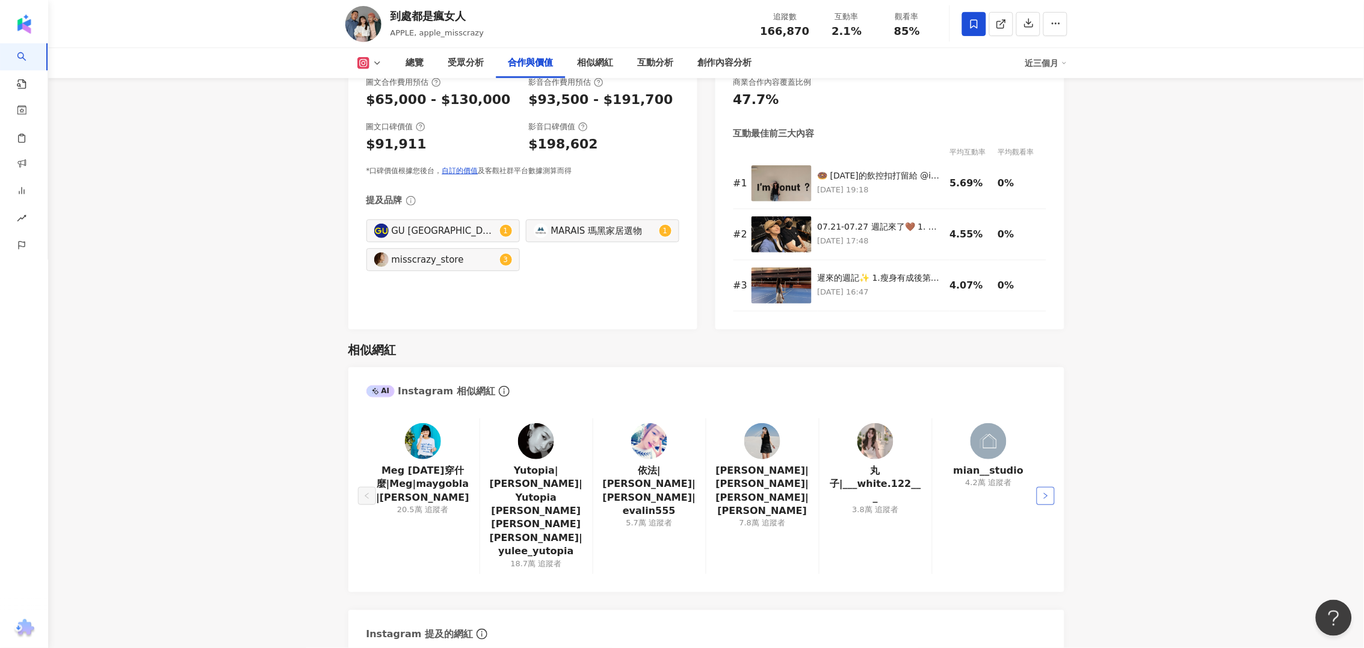
click at [1045, 487] on button "button" at bounding box center [1045, 496] width 18 height 18
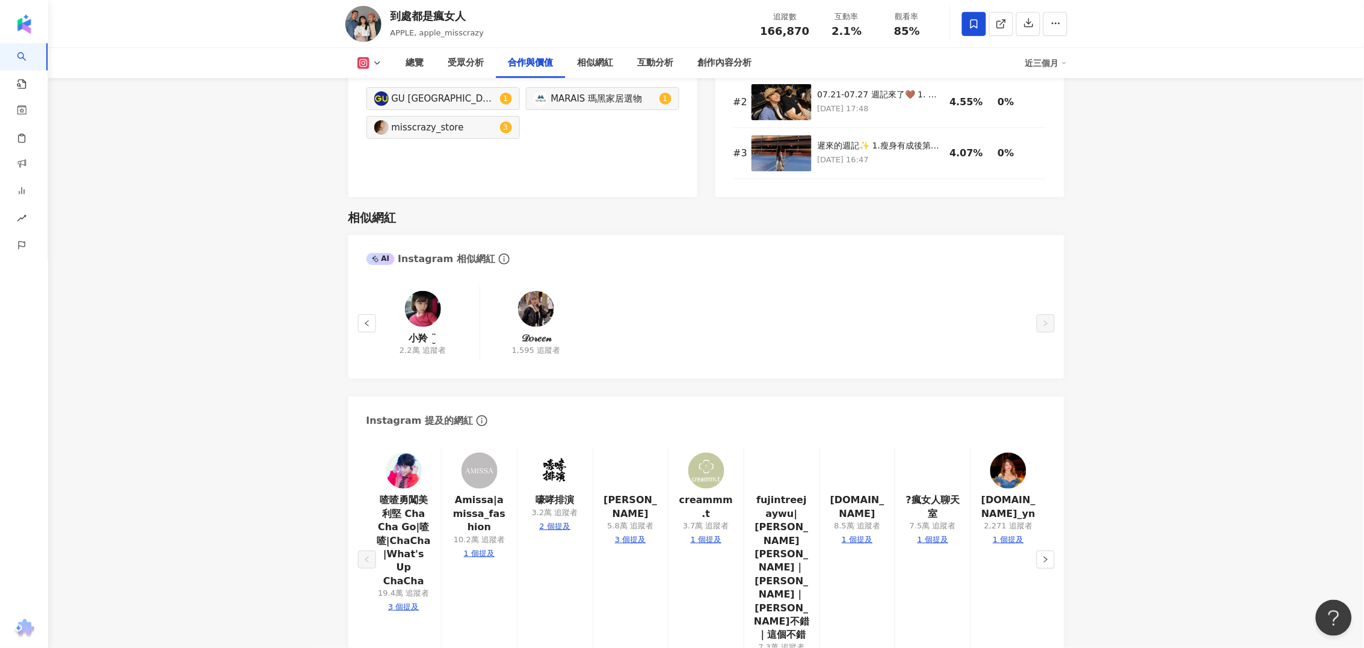
scroll to position [1880, 0]
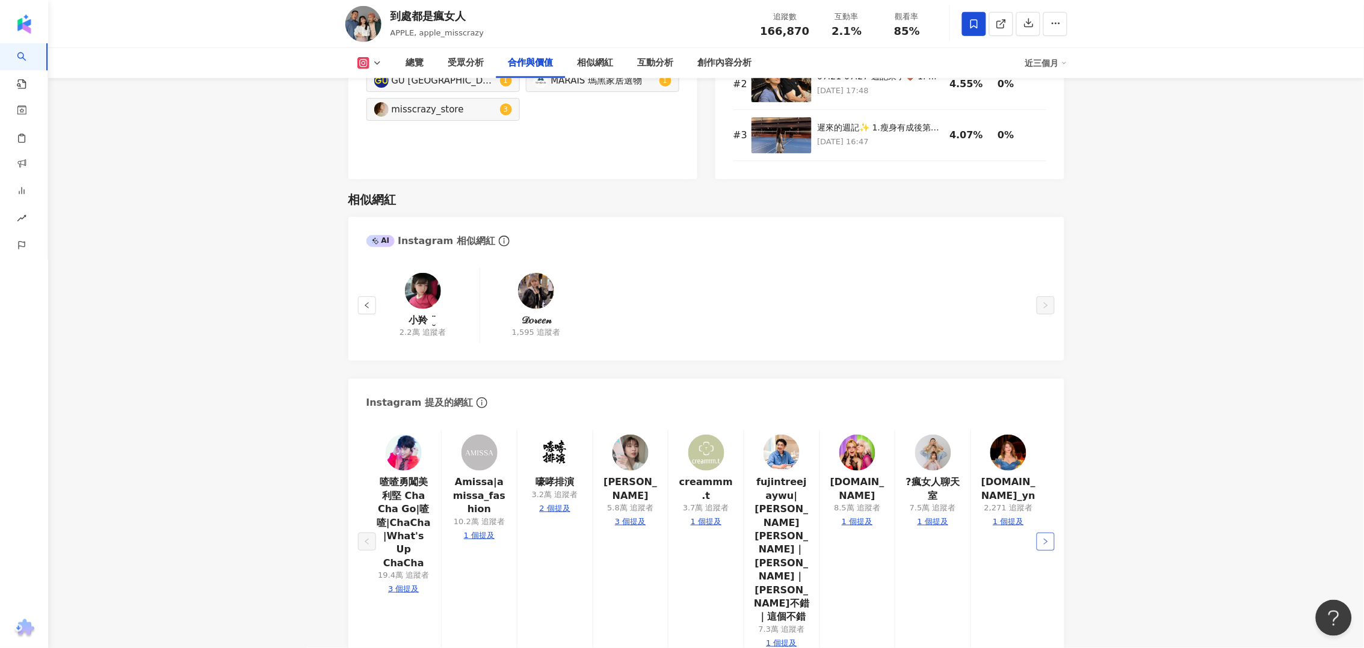
click at [1043, 538] on icon "right" at bounding box center [1045, 541] width 7 height 7
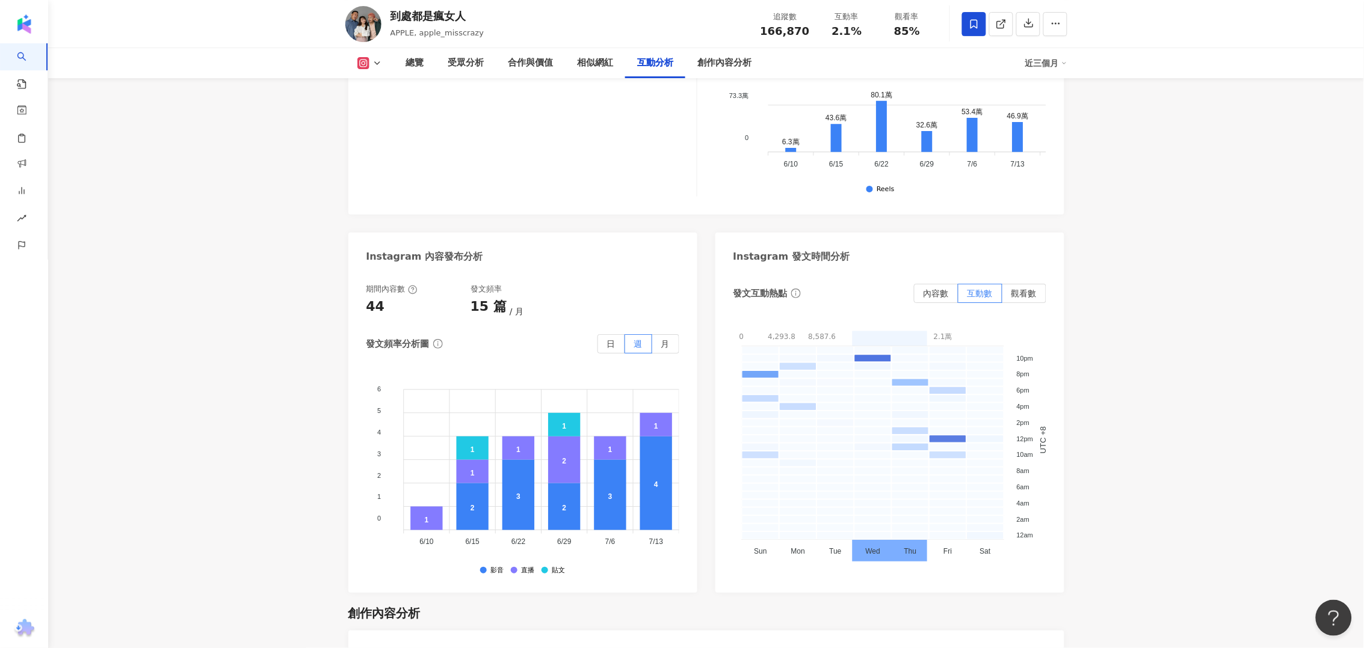
scroll to position [265, 0]
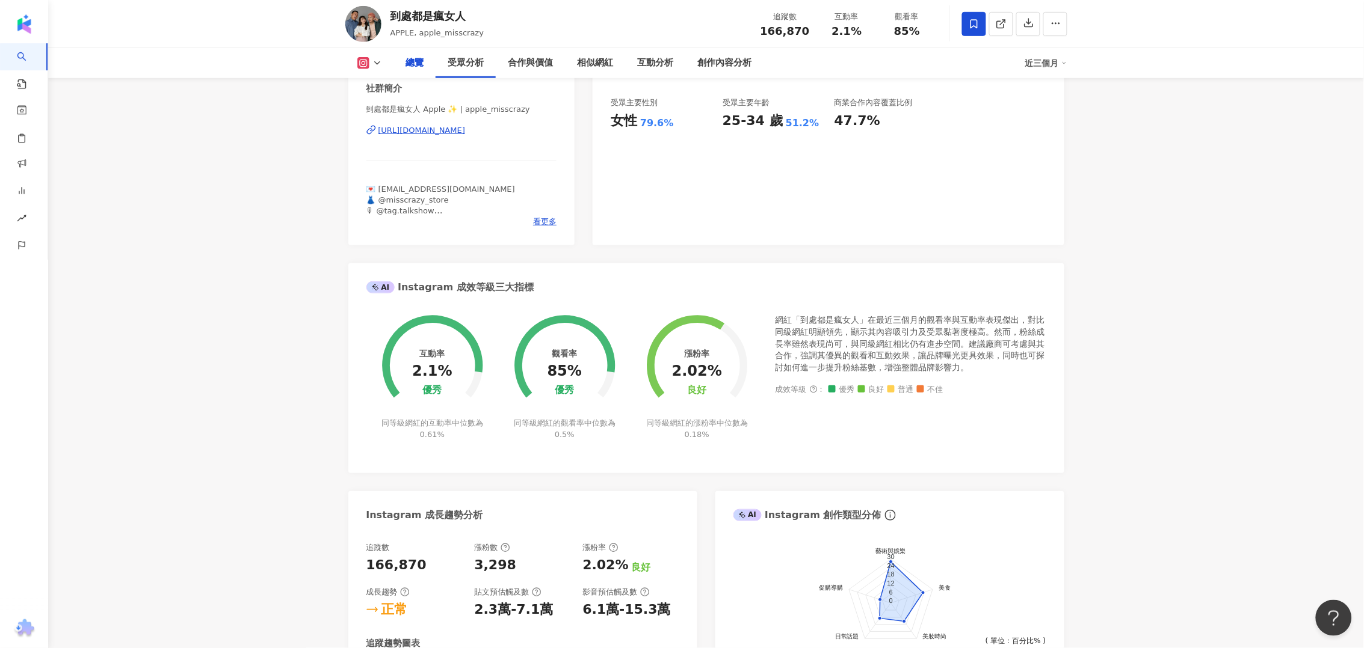
drag, startPoint x: 288, startPoint y: 384, endPoint x: 280, endPoint y: 20, distance: 364.6
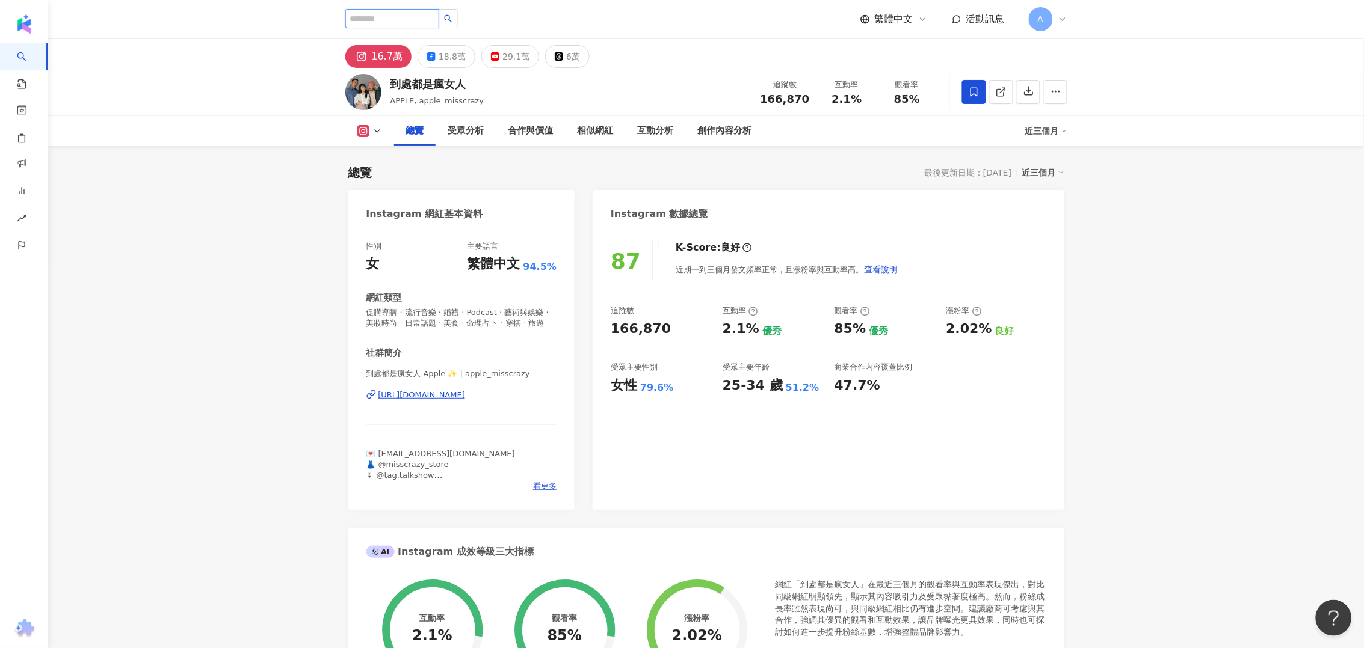
click at [381, 24] on input "search" at bounding box center [392, 18] width 94 height 19
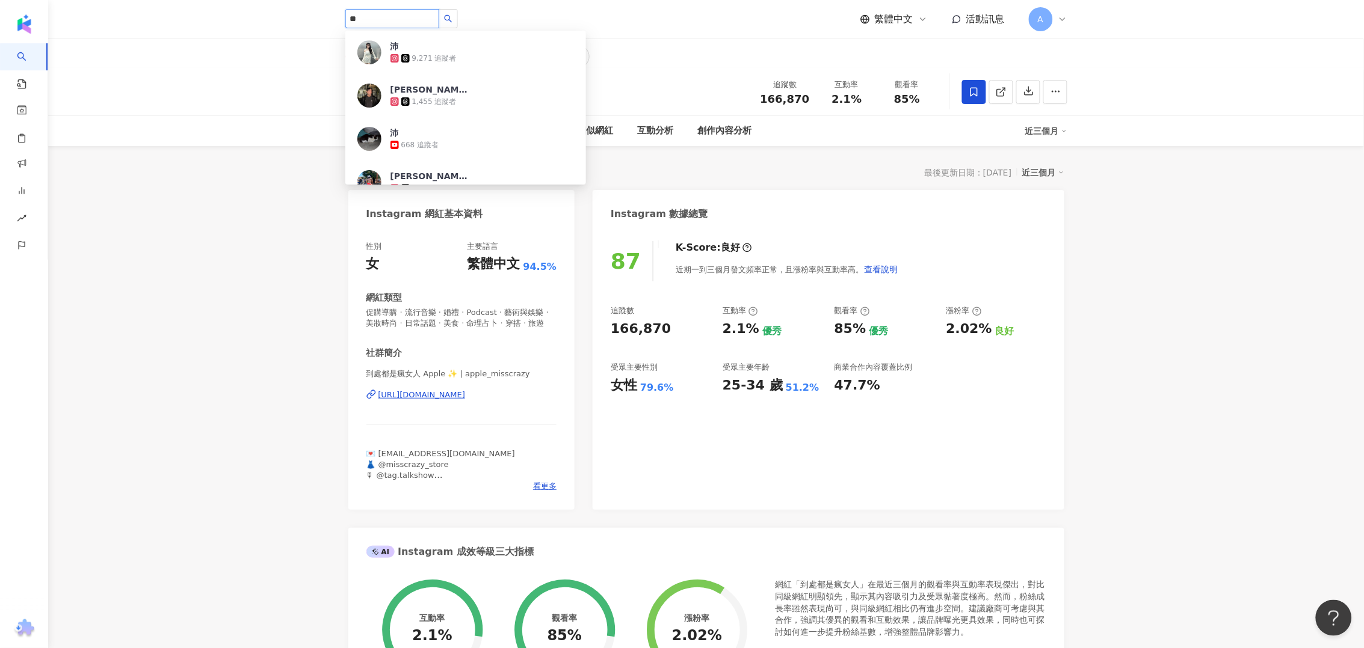
type input "**"
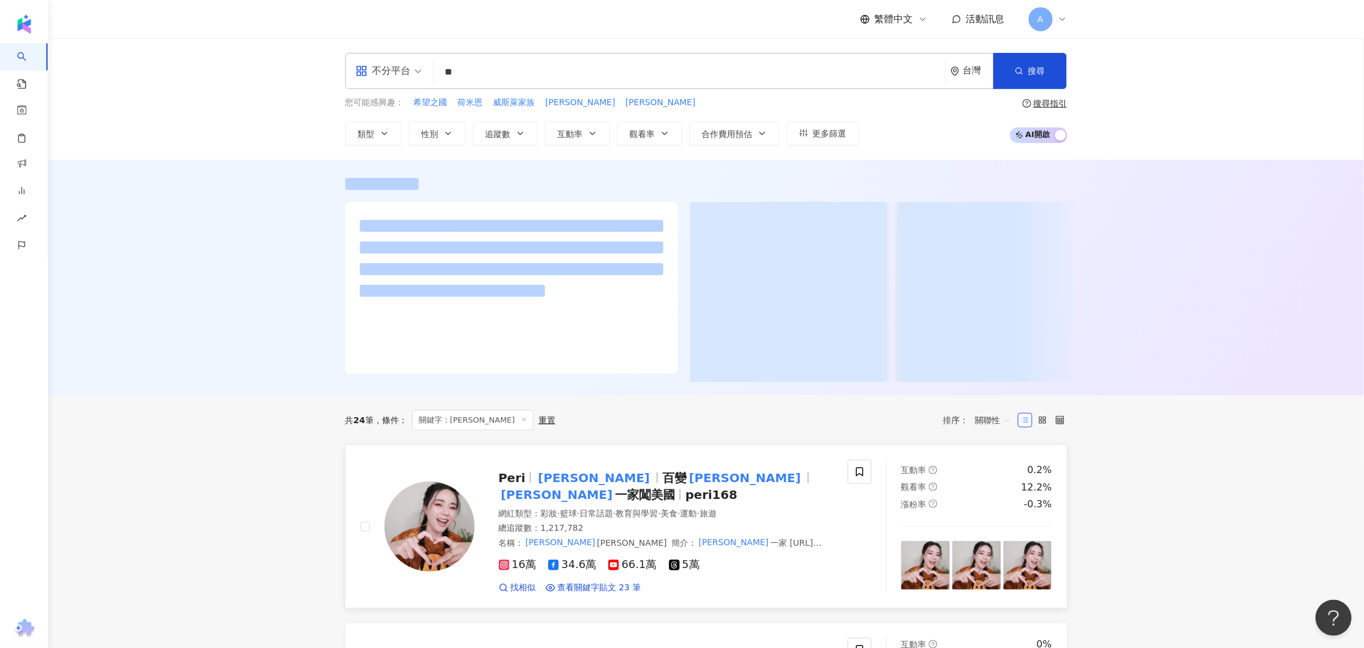
click at [671, 491] on span "一家闖美國" at bounding box center [645, 495] width 60 height 14
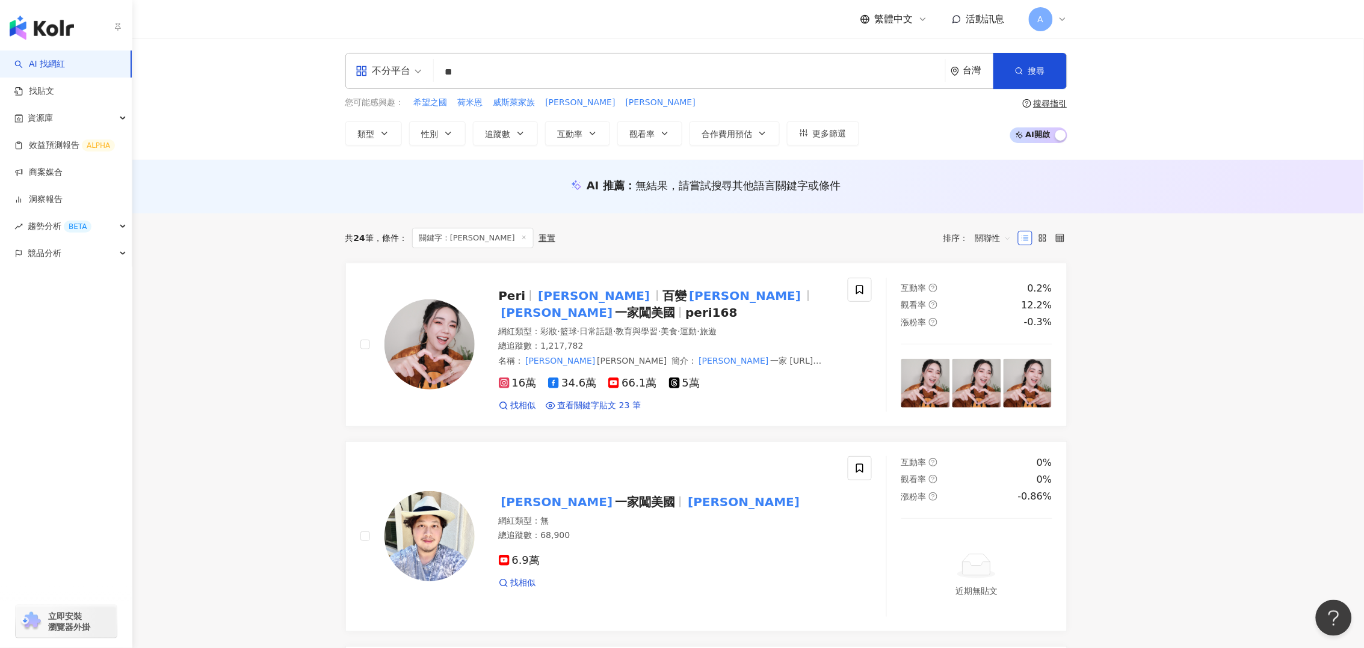
click at [47, 38] on img "button" at bounding box center [42, 28] width 64 height 24
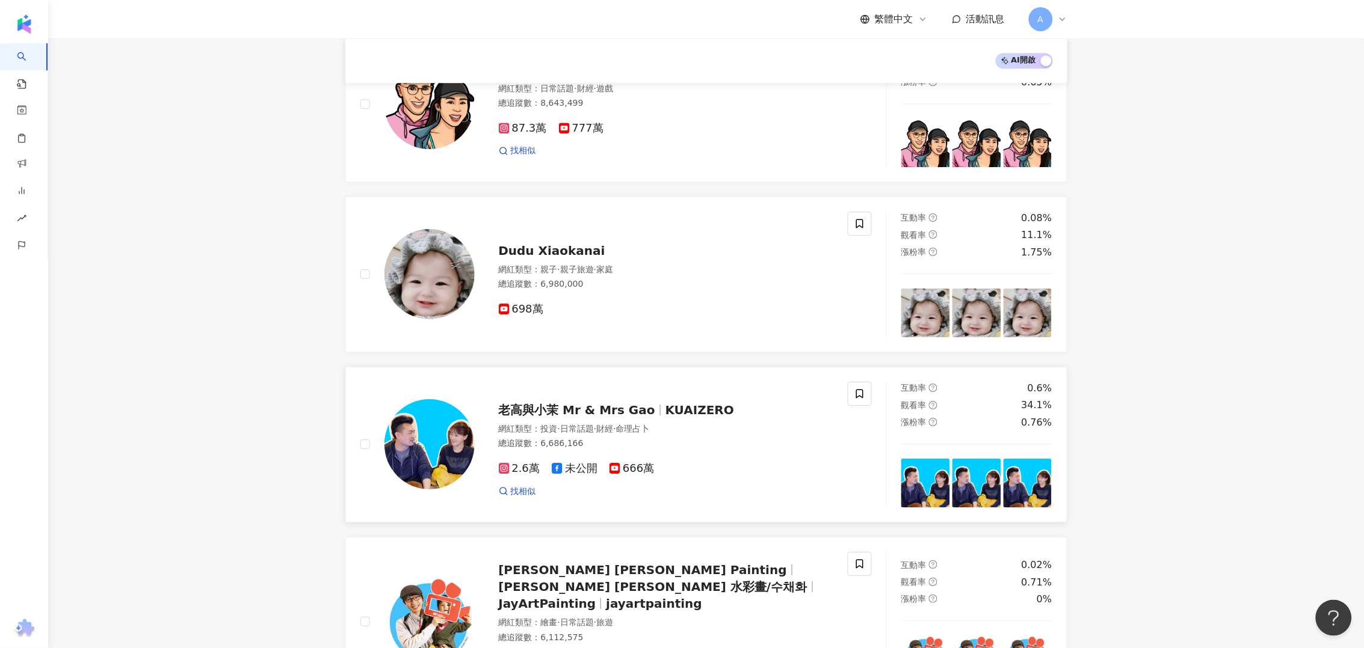
scroll to position [1862, 0]
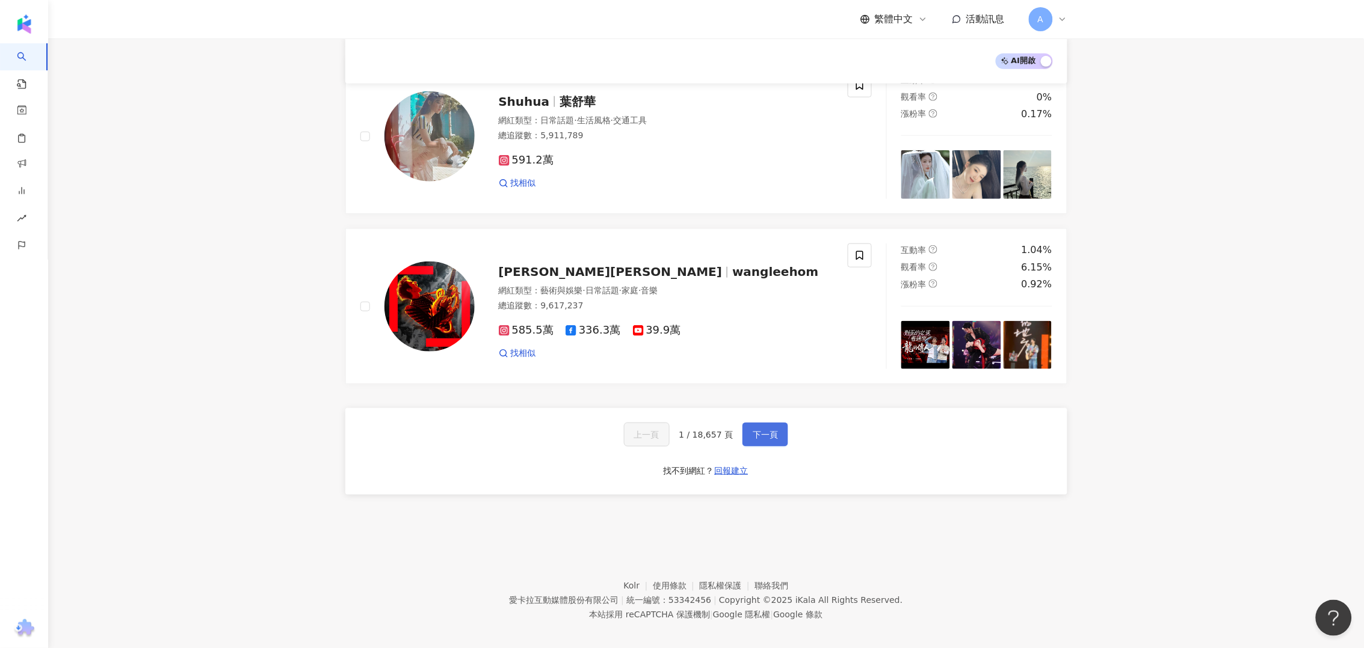
click at [757, 430] on span "下一頁" at bounding box center [764, 435] width 25 height 10
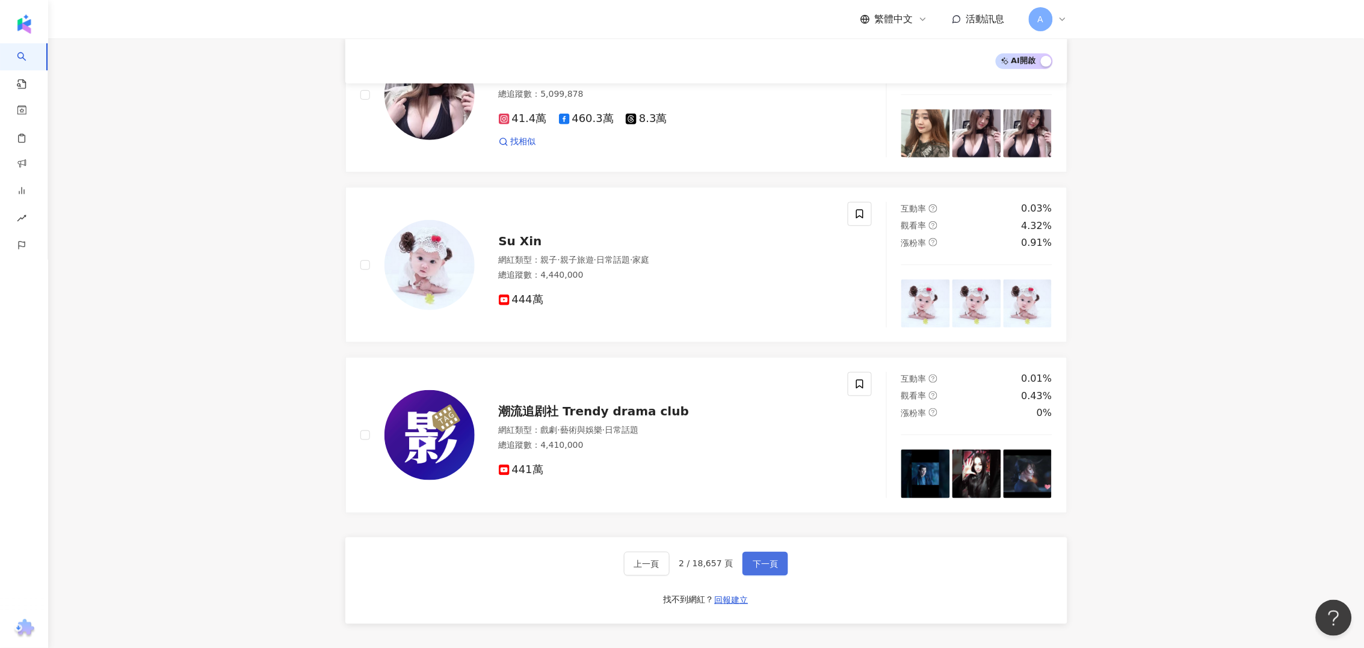
scroll to position [1804, 0]
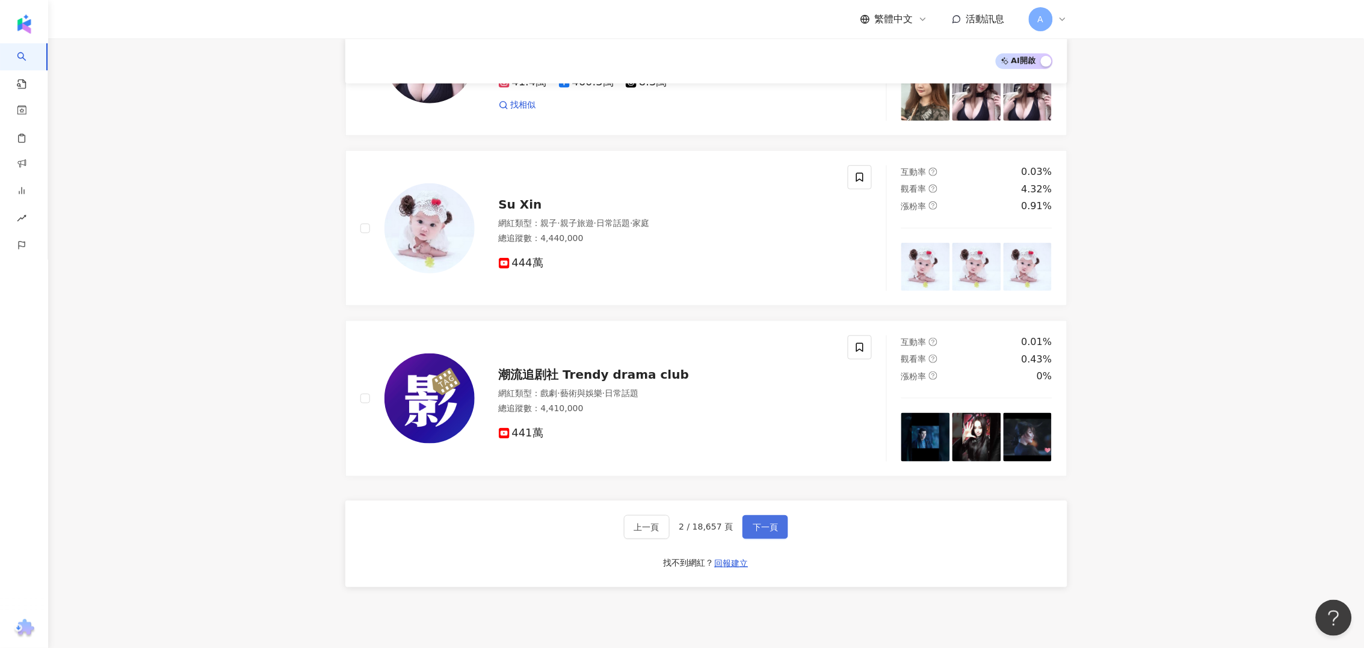
click at [749, 515] on button "下一頁" at bounding box center [765, 527] width 46 height 24
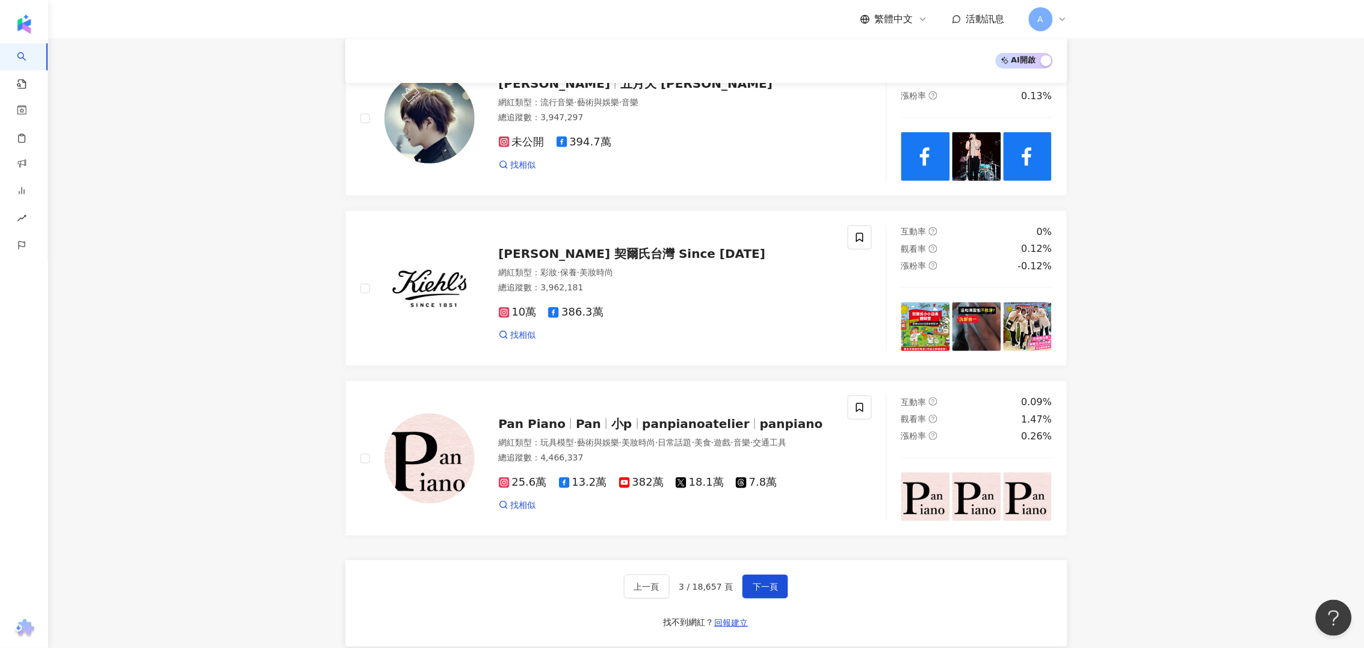
scroll to position [1862, 0]
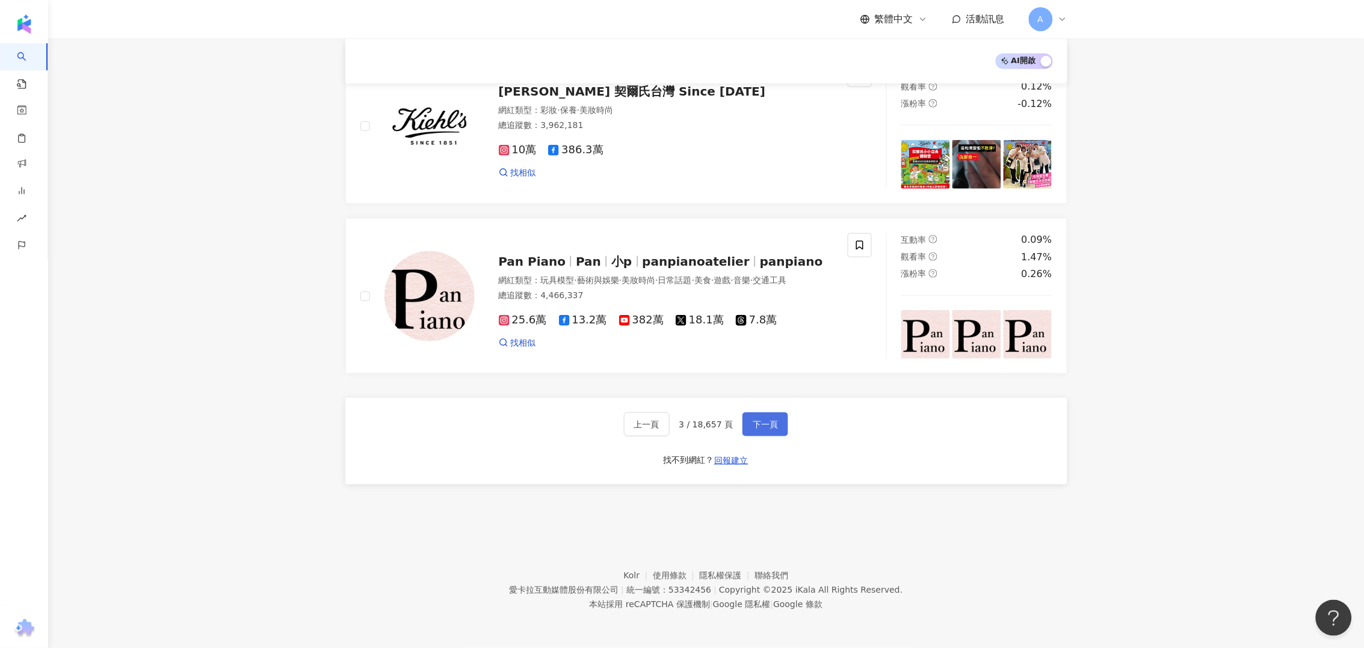
click at [767, 429] on span "下一頁" at bounding box center [764, 425] width 25 height 10
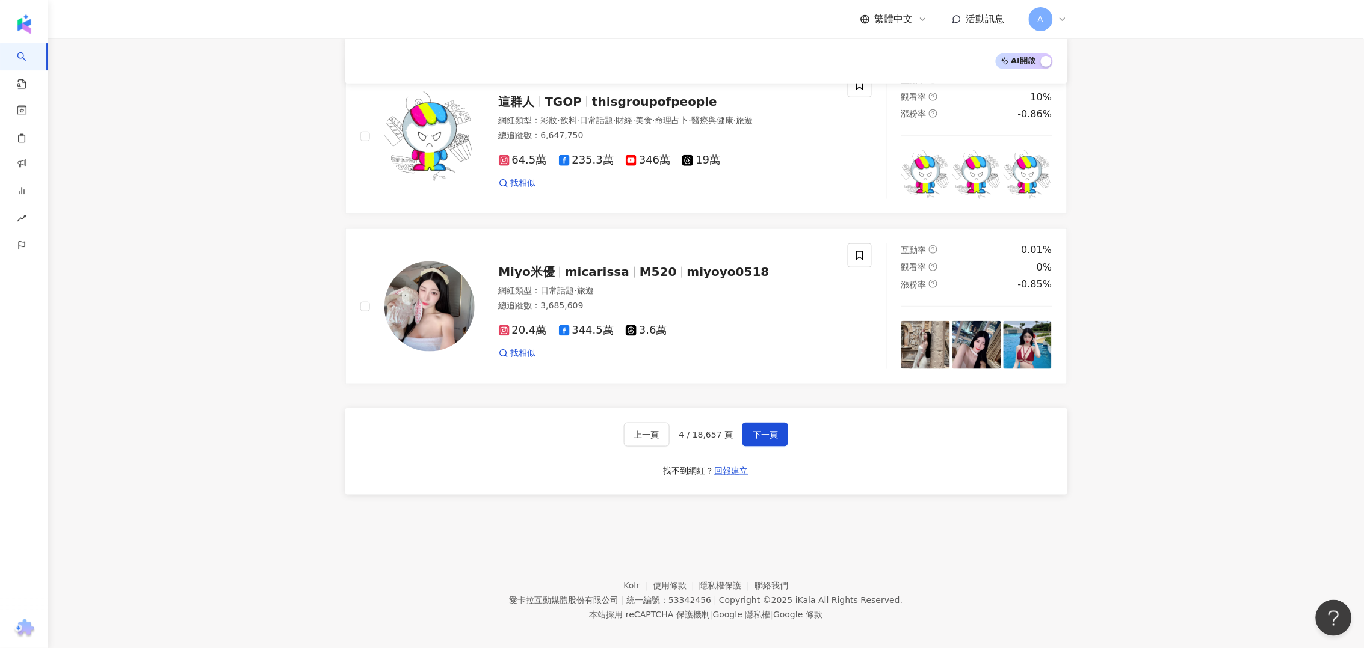
click at [781, 425] on button "下一頁" at bounding box center [765, 435] width 46 height 24
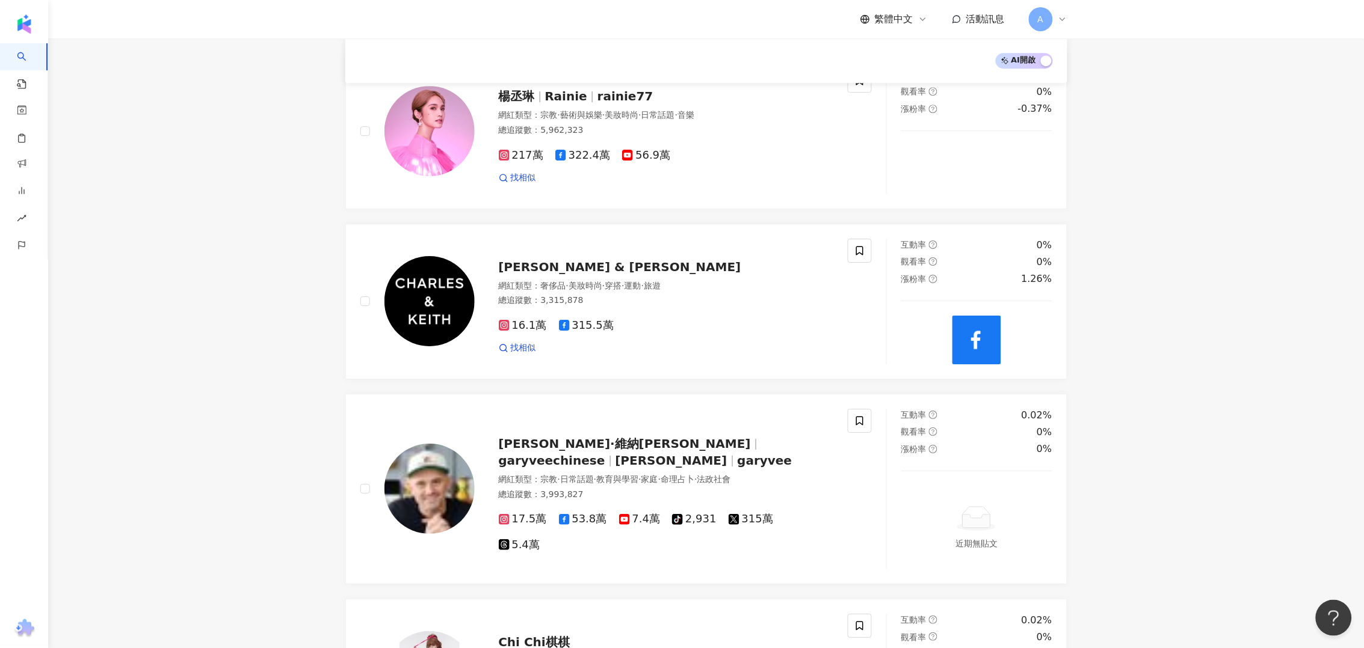
scroll to position [1998, 0]
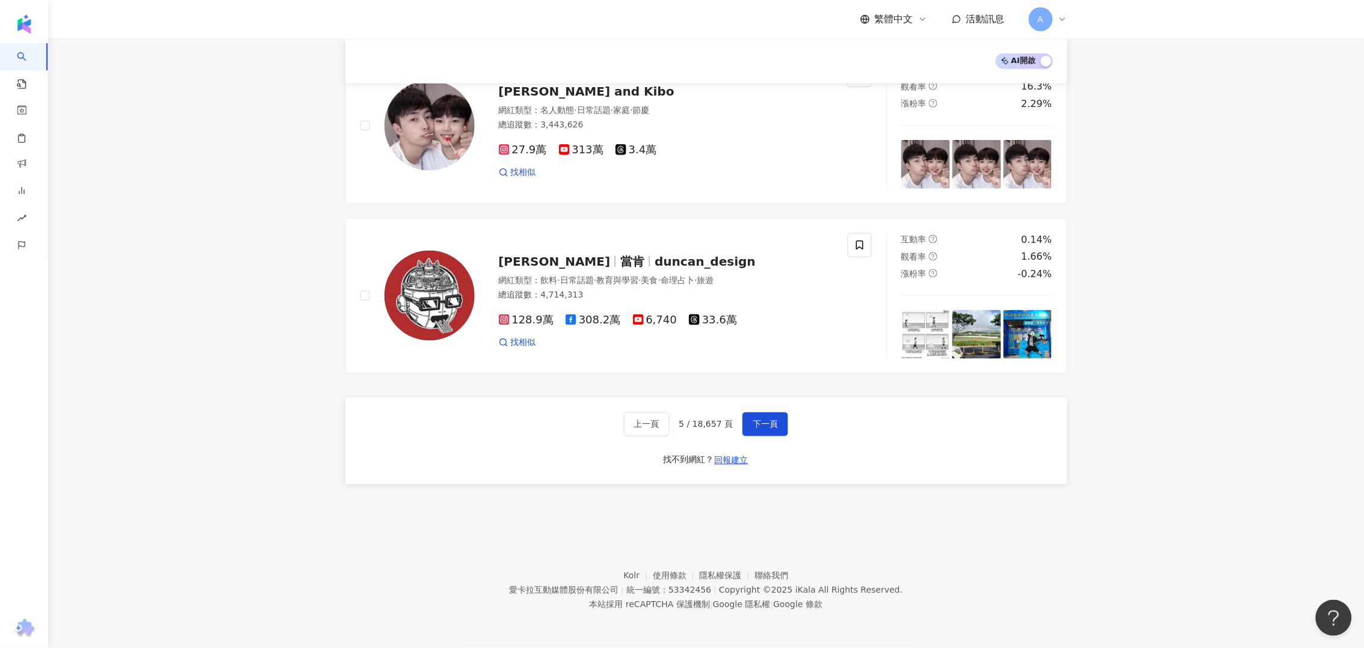
click at [739, 432] on div "上一頁 5 / 18,657 頁 下一頁" at bounding box center [706, 425] width 165 height 24
click at [746, 426] on button "下一頁" at bounding box center [765, 425] width 46 height 24
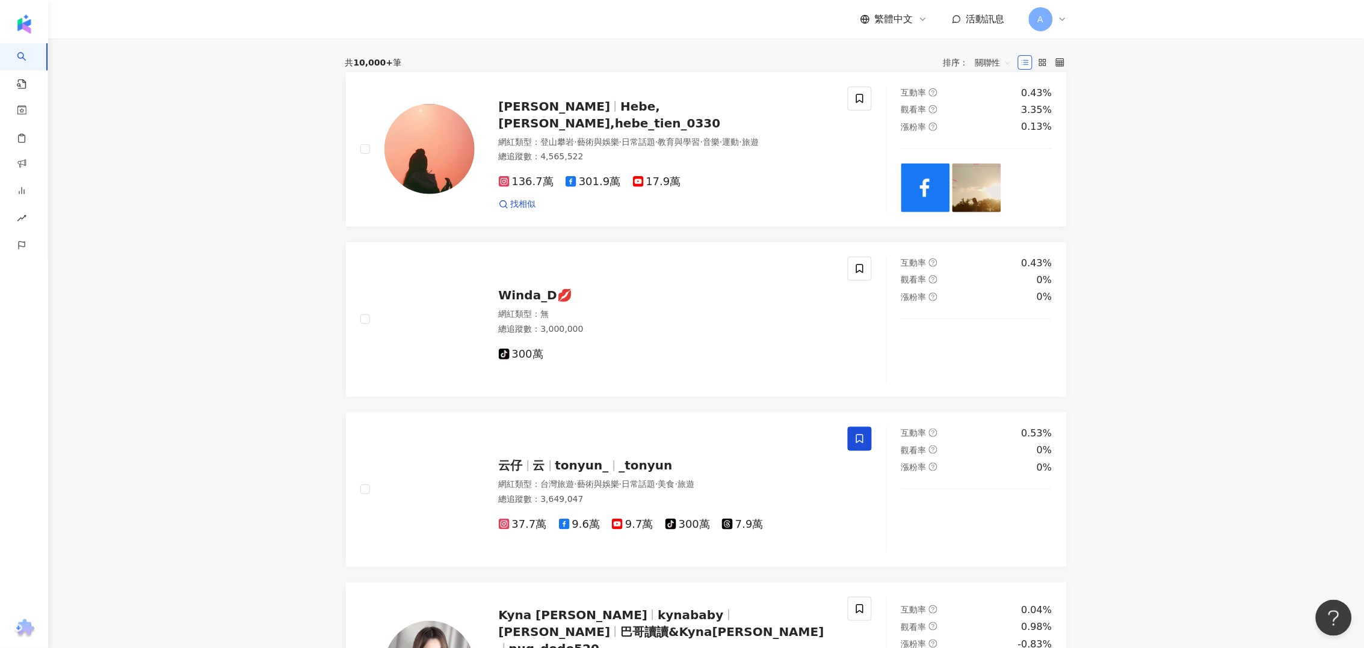
scroll to position [0, 0]
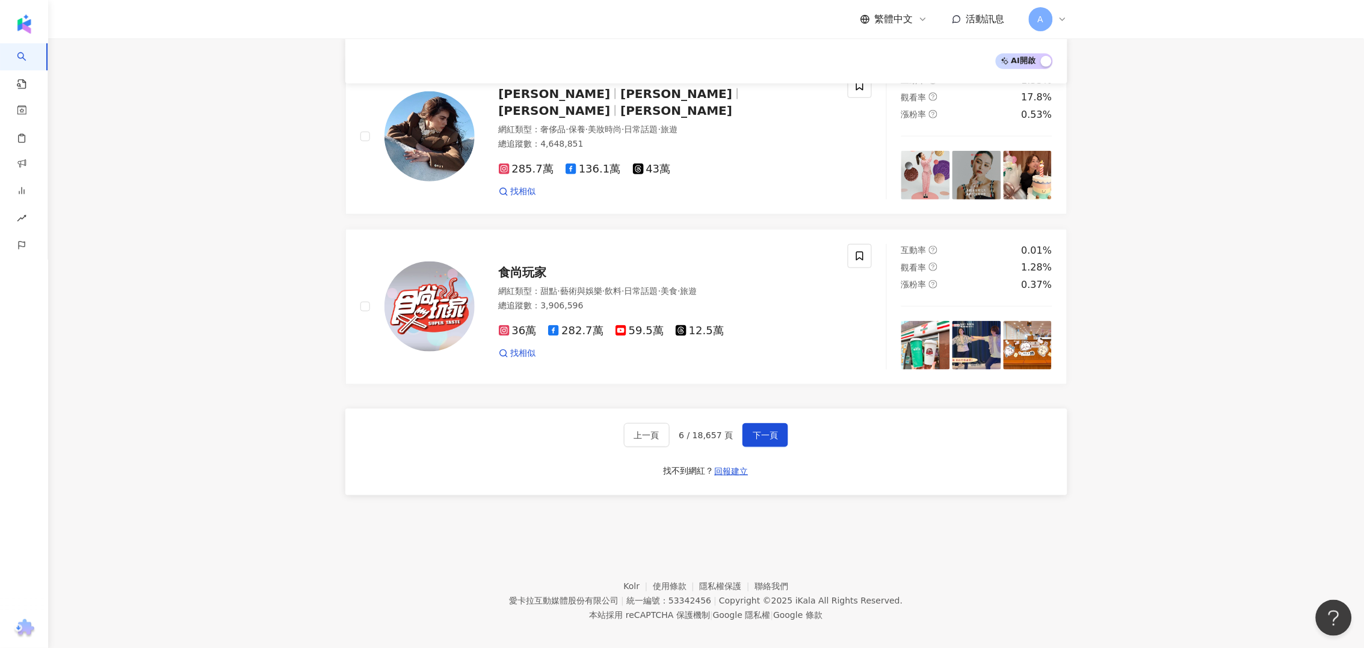
click at [756, 423] on button "下一頁" at bounding box center [765, 435] width 46 height 24
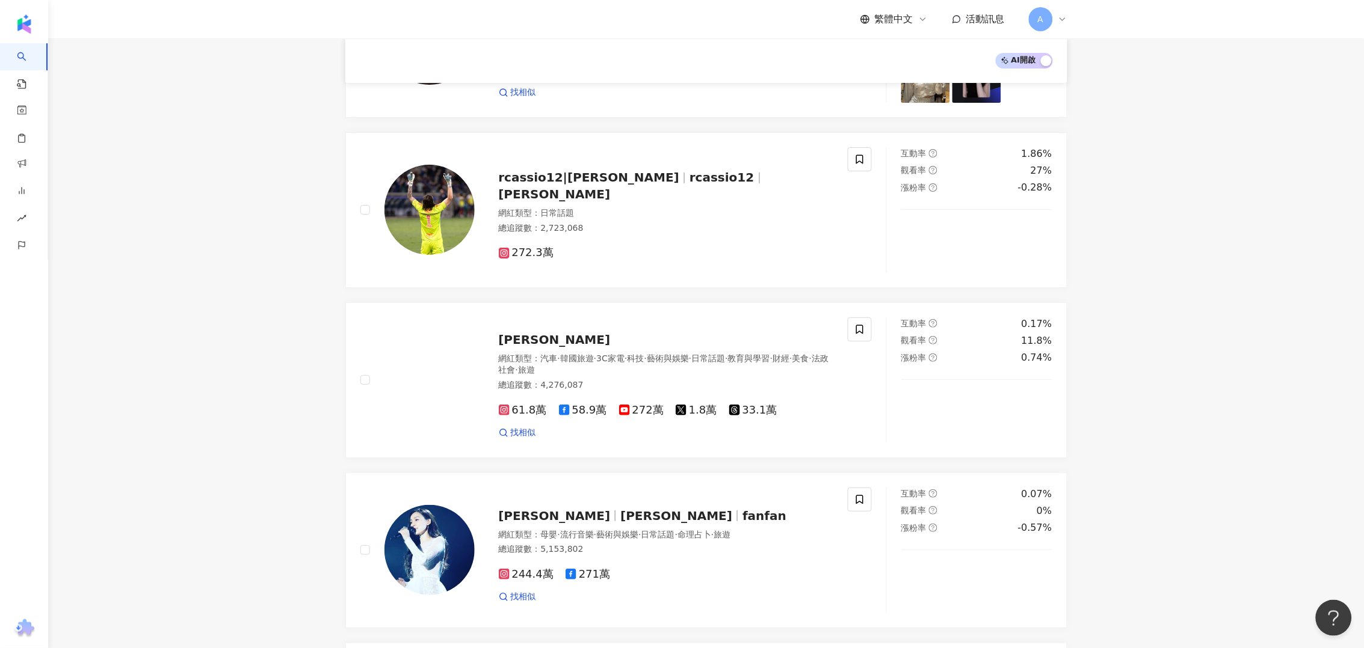
scroll to position [1886, 0]
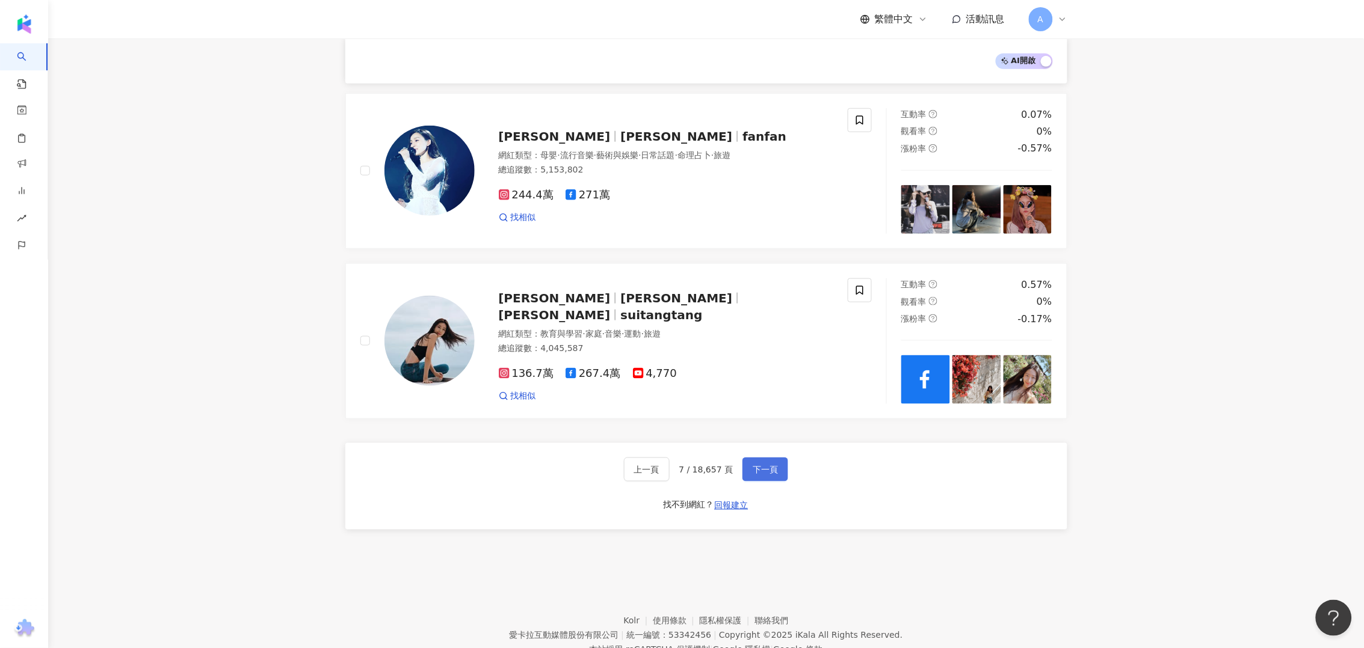
click at [766, 465] on span "下一頁" at bounding box center [764, 470] width 25 height 10
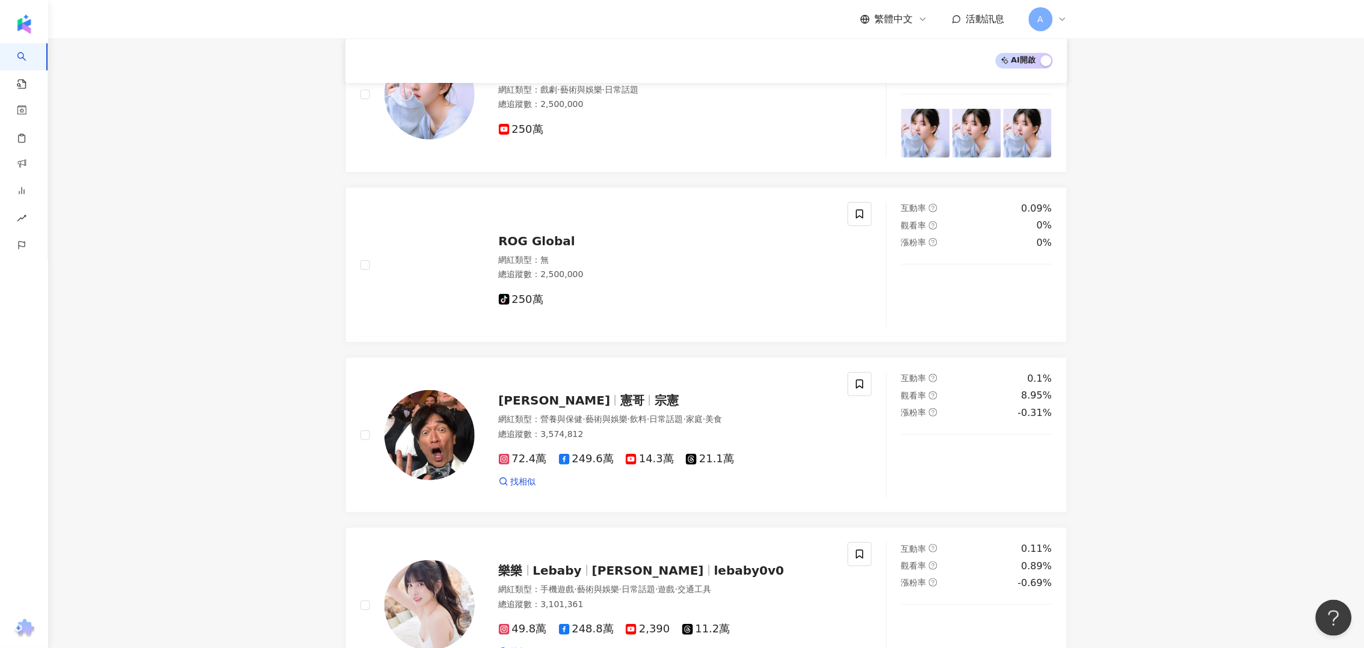
scroll to position [1862, 0]
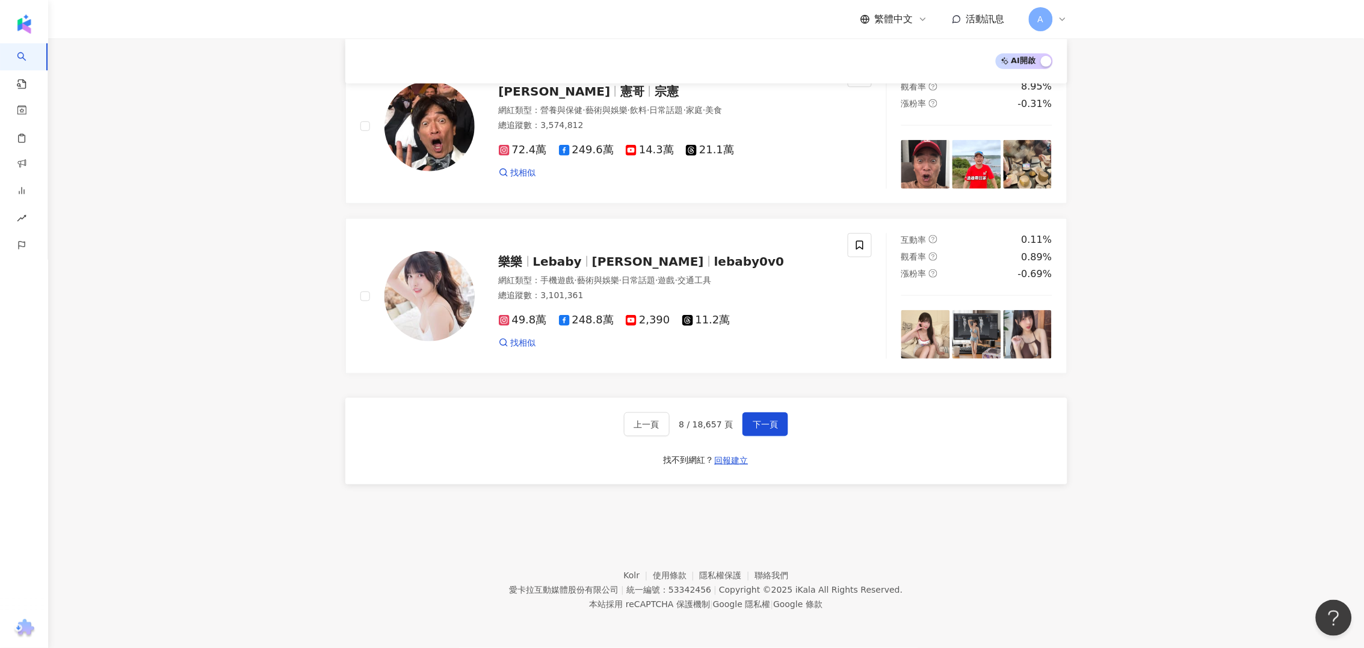
click at [769, 438] on div "上一頁 8 / 18,657 頁 下一頁 找不到網紅？ 回報建立" at bounding box center [706, 441] width 722 height 87
click at [773, 430] on button "下一頁" at bounding box center [765, 425] width 46 height 24
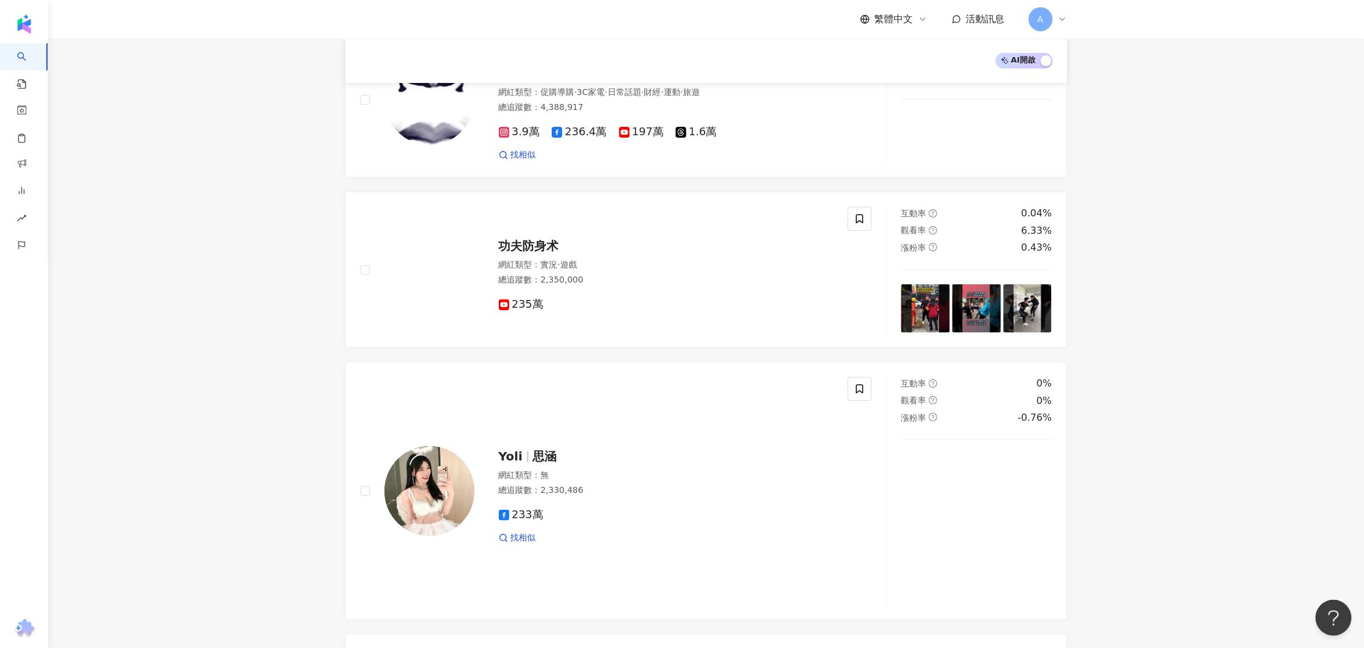
scroll to position [1989, 0]
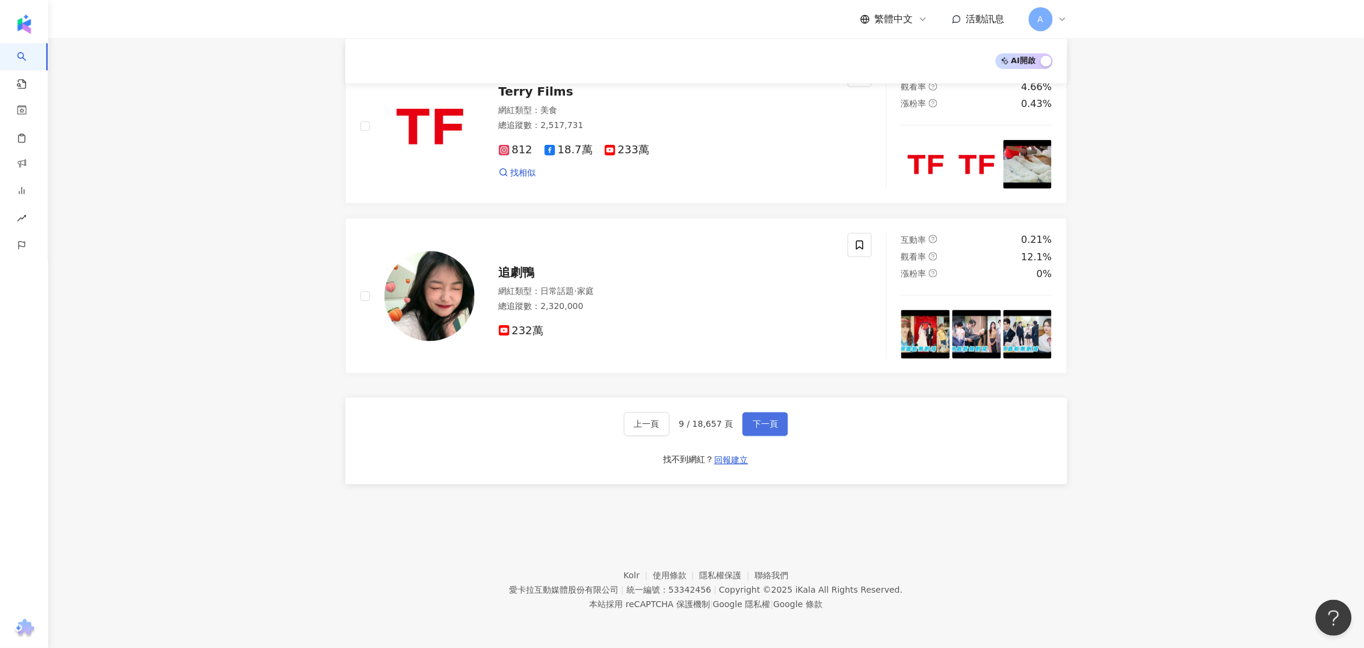
click at [762, 424] on span "下一頁" at bounding box center [764, 425] width 25 height 10
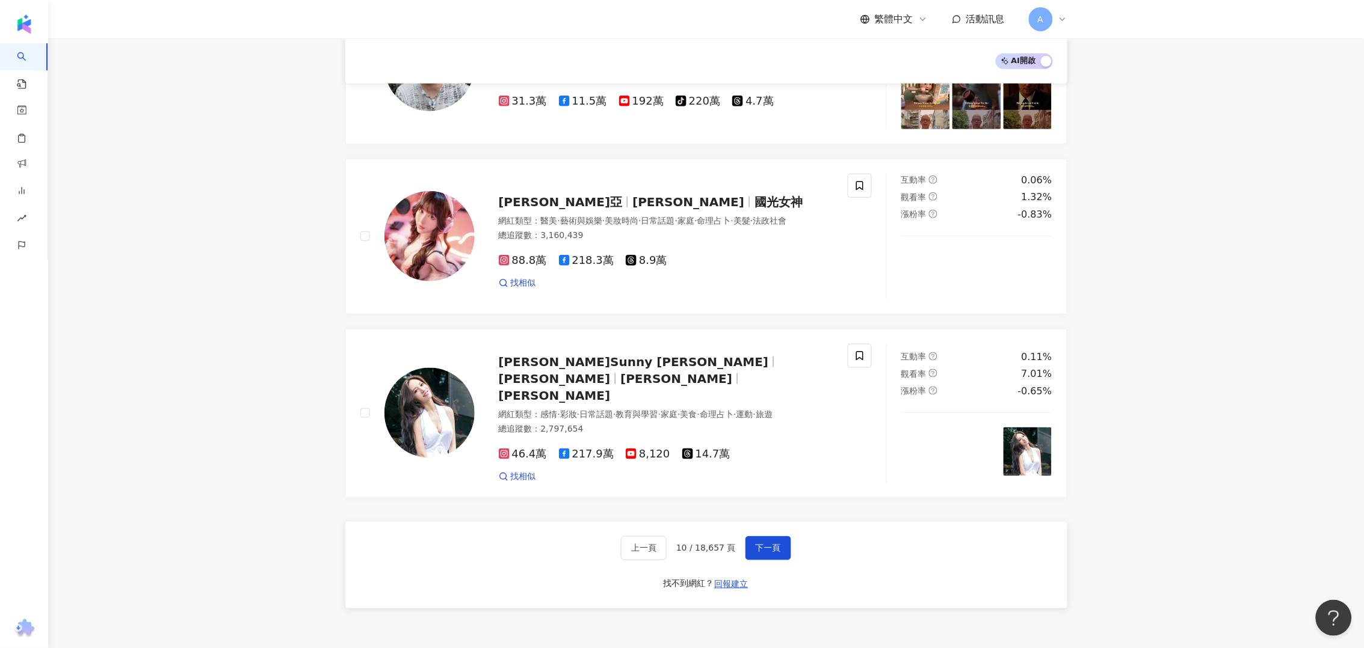
scroll to position [1963, 0]
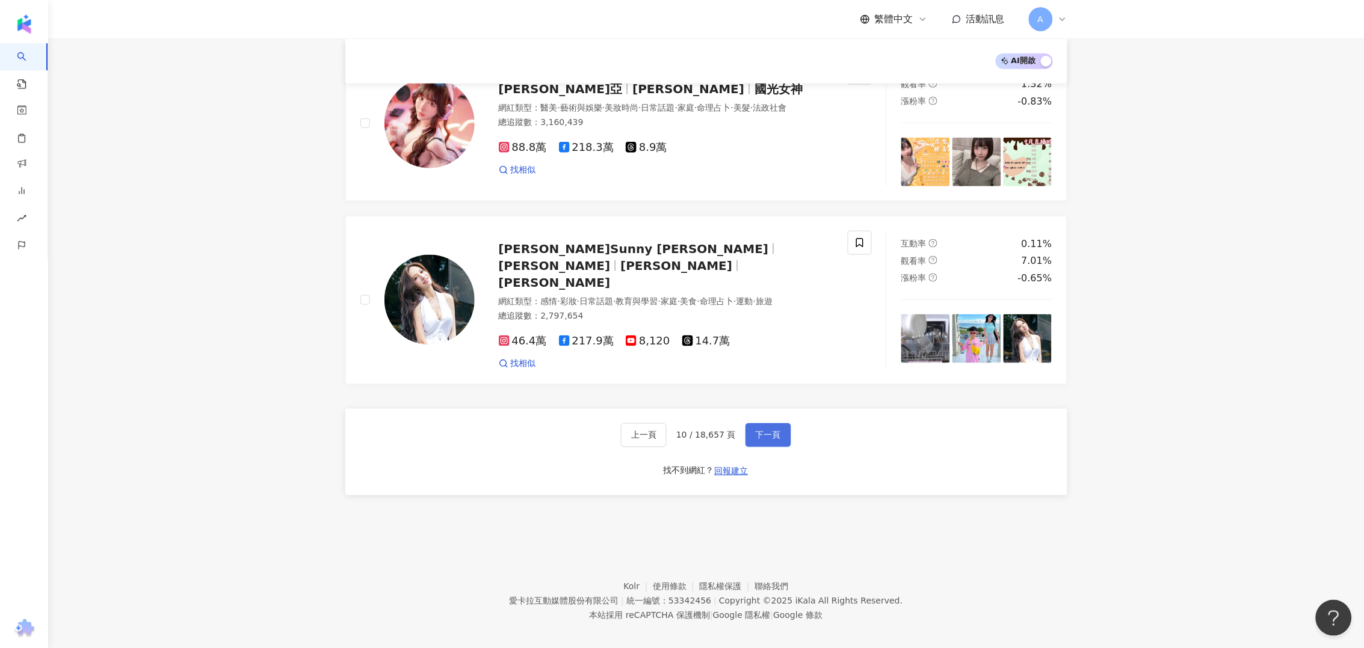
click at [781, 423] on button "下一頁" at bounding box center [768, 435] width 46 height 24
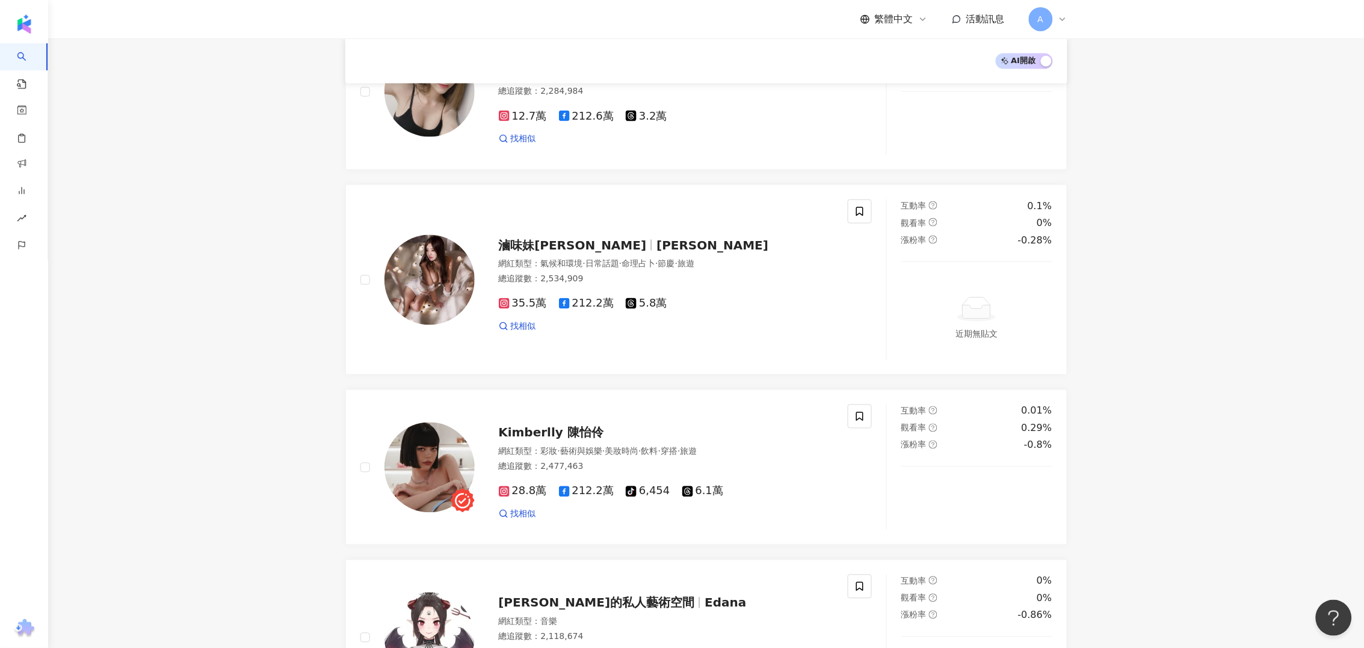
scroll to position [1966, 0]
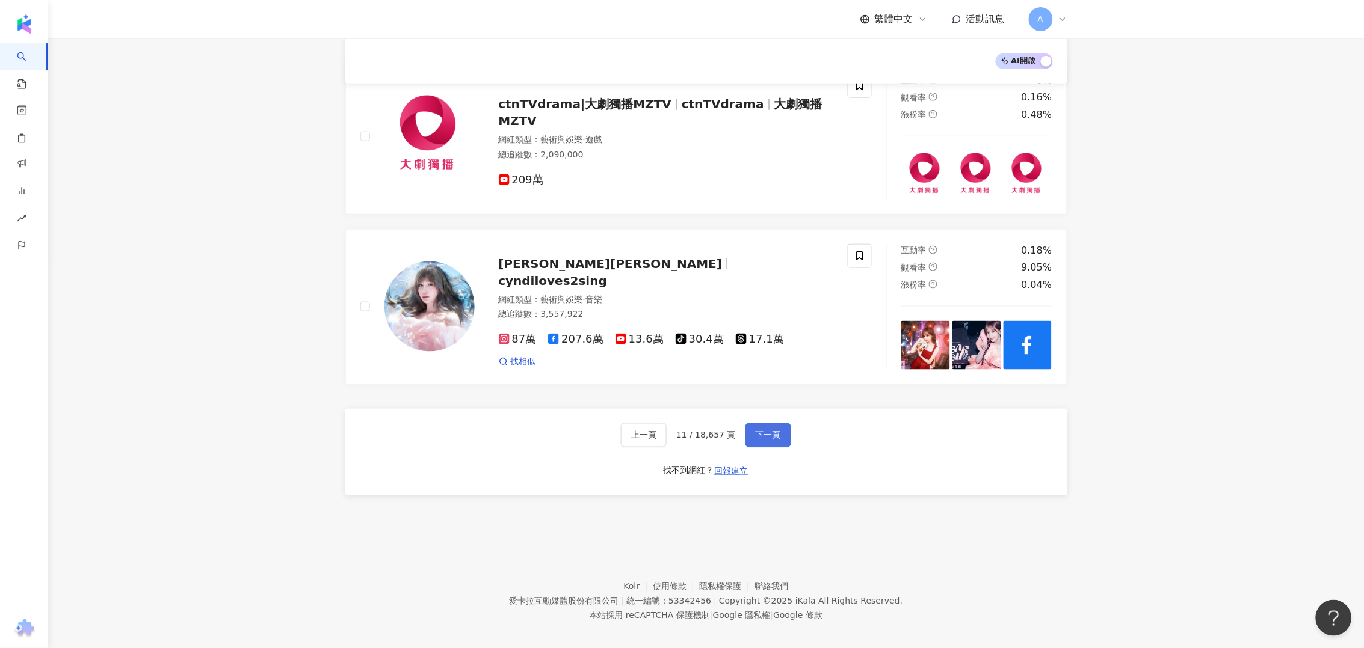
click at [781, 423] on button "下一頁" at bounding box center [768, 435] width 46 height 24
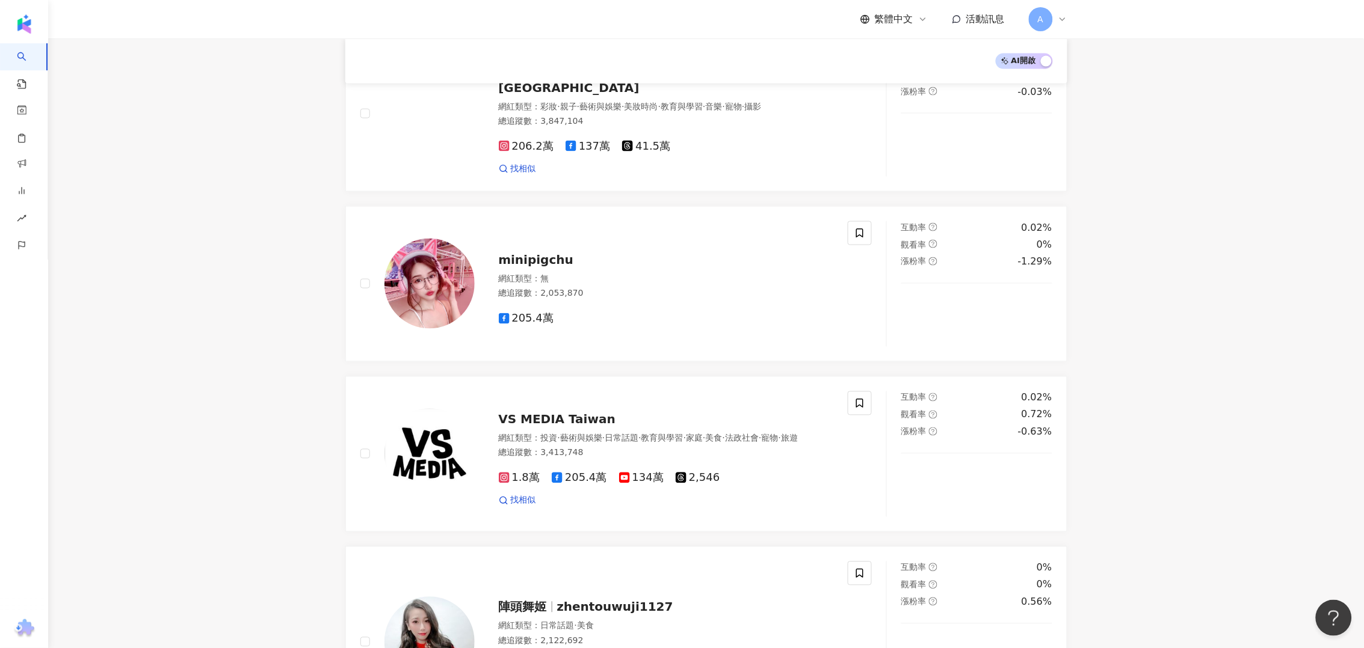
scroll to position [1931, 0]
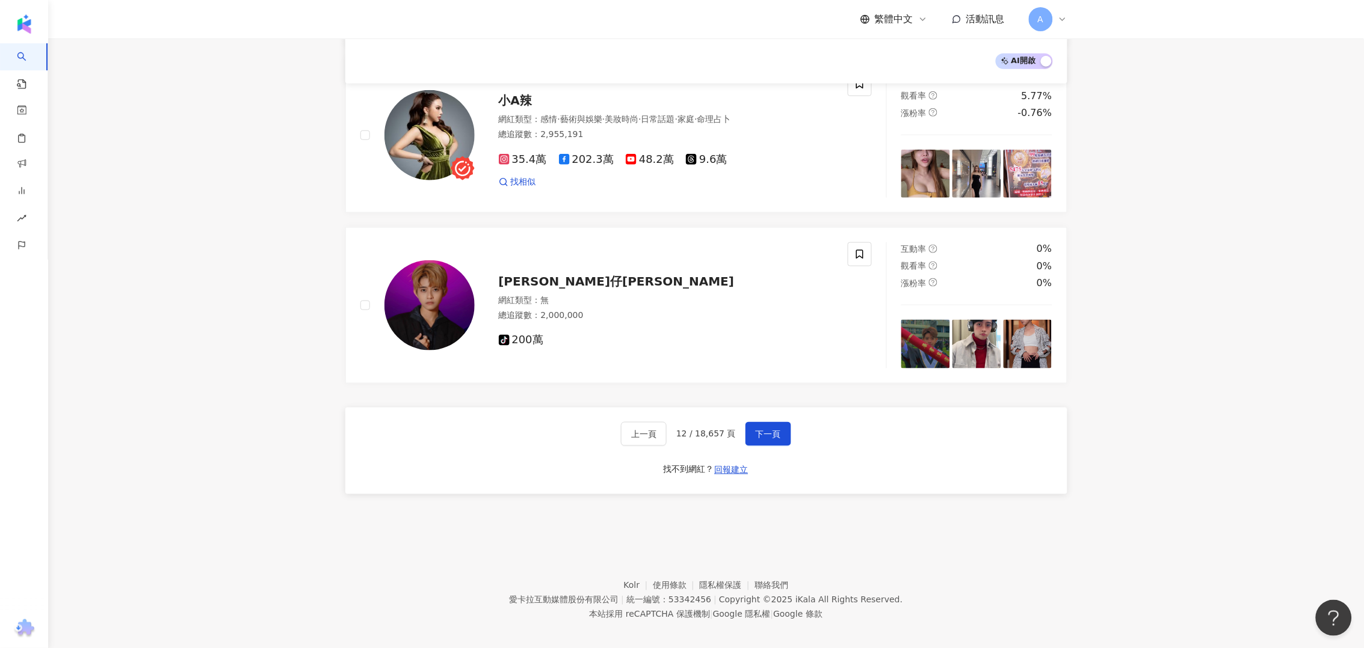
scroll to position [1931, 0]
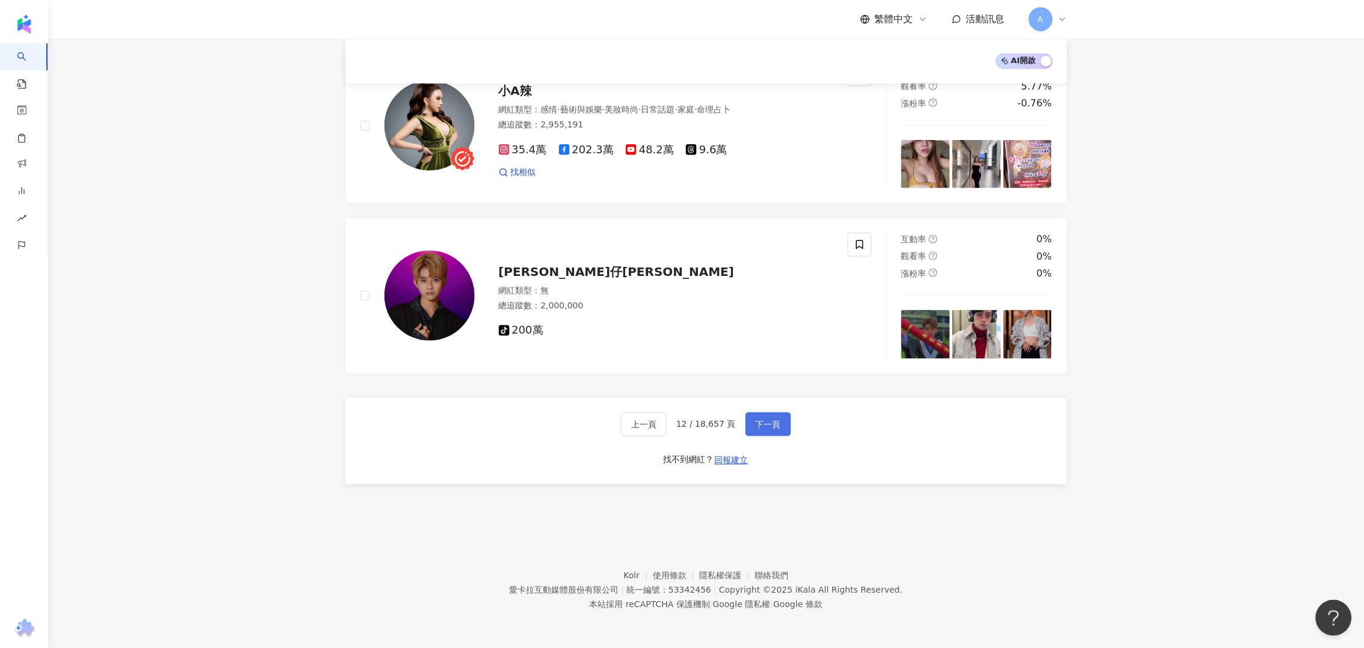
click at [775, 426] on span "下一頁" at bounding box center [767, 425] width 25 height 10
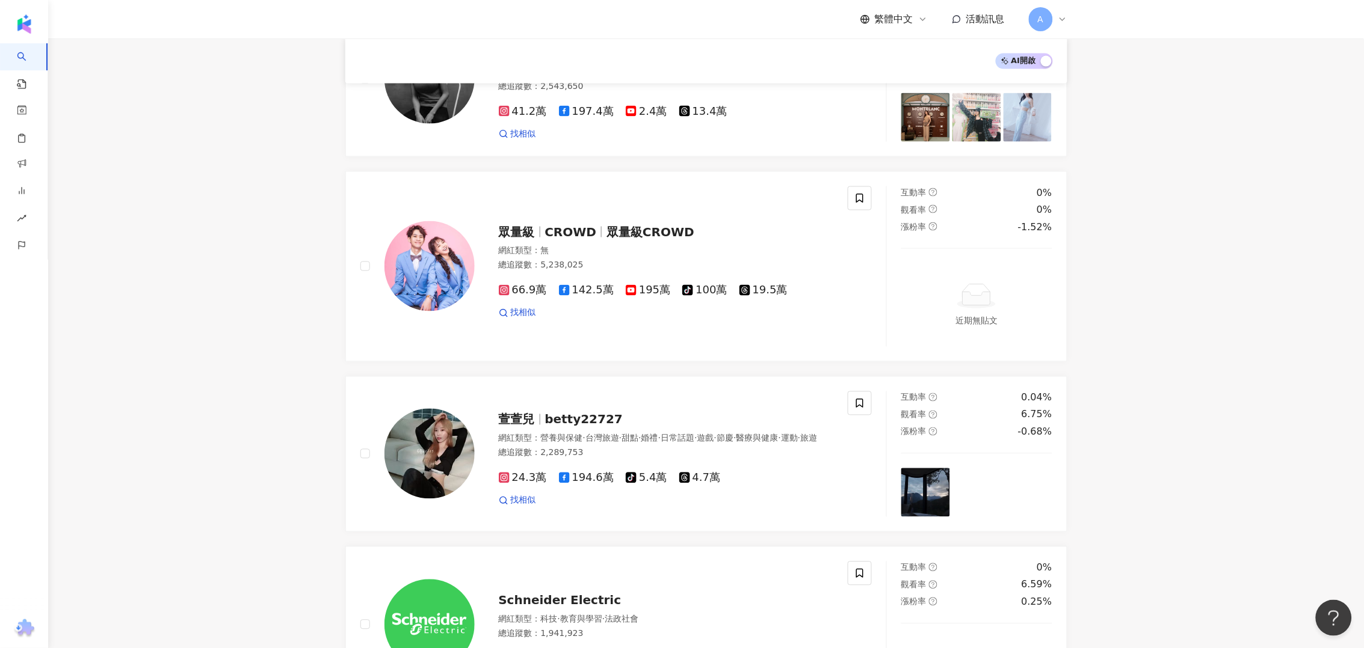
scroll to position [2024, 0]
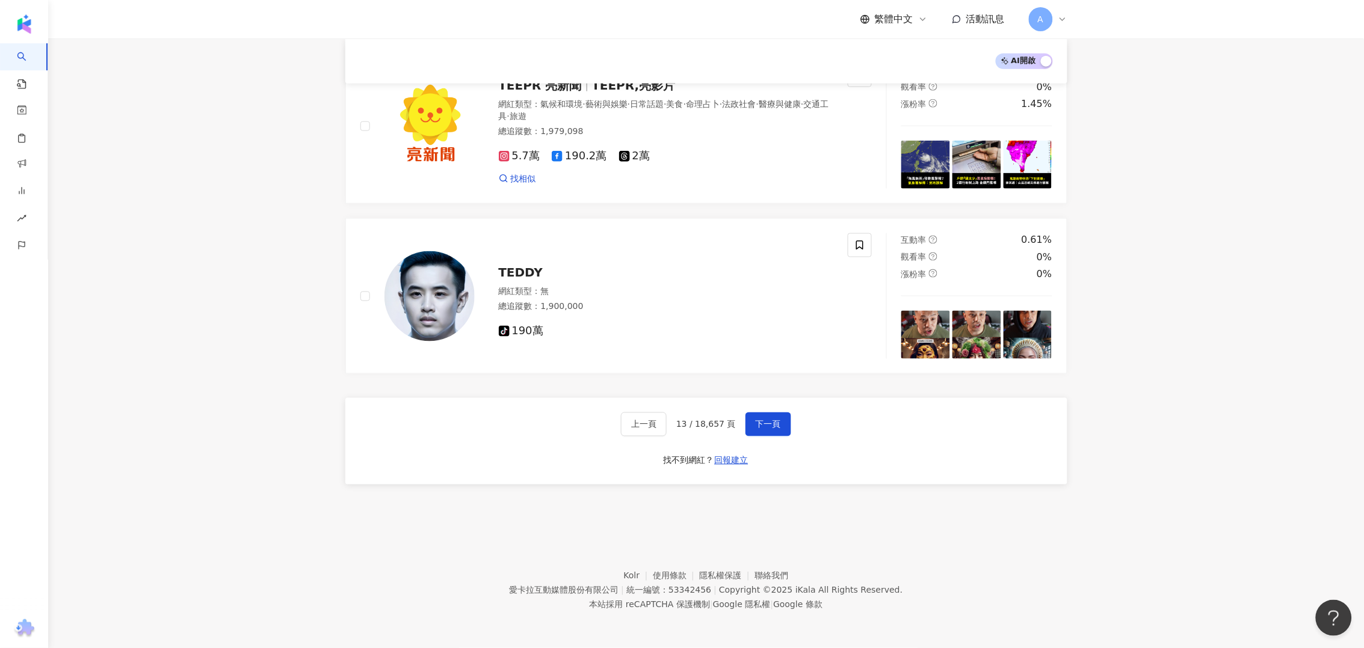
click at [769, 408] on div "上一頁 13 / 18,657 頁 下一頁 找不到網紅？ 回報建立" at bounding box center [706, 441] width 722 height 87
click at [767, 419] on button "下一頁" at bounding box center [768, 425] width 46 height 24
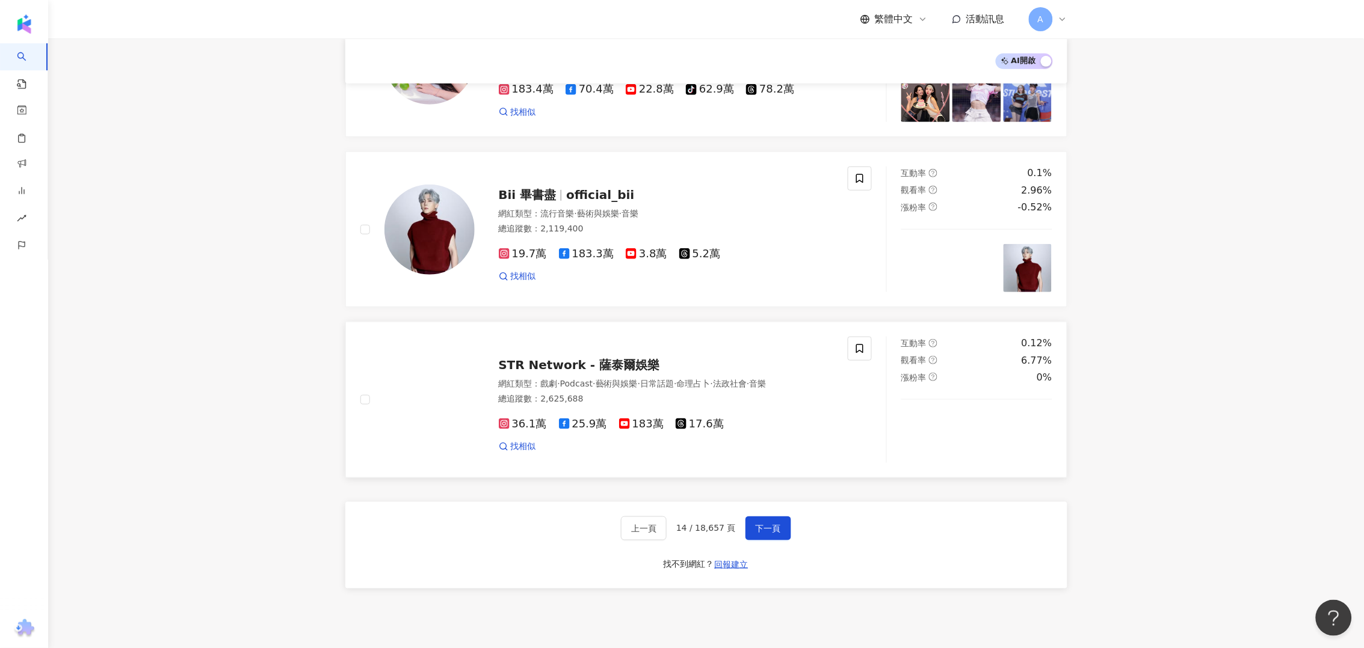
scroll to position [1896, 0]
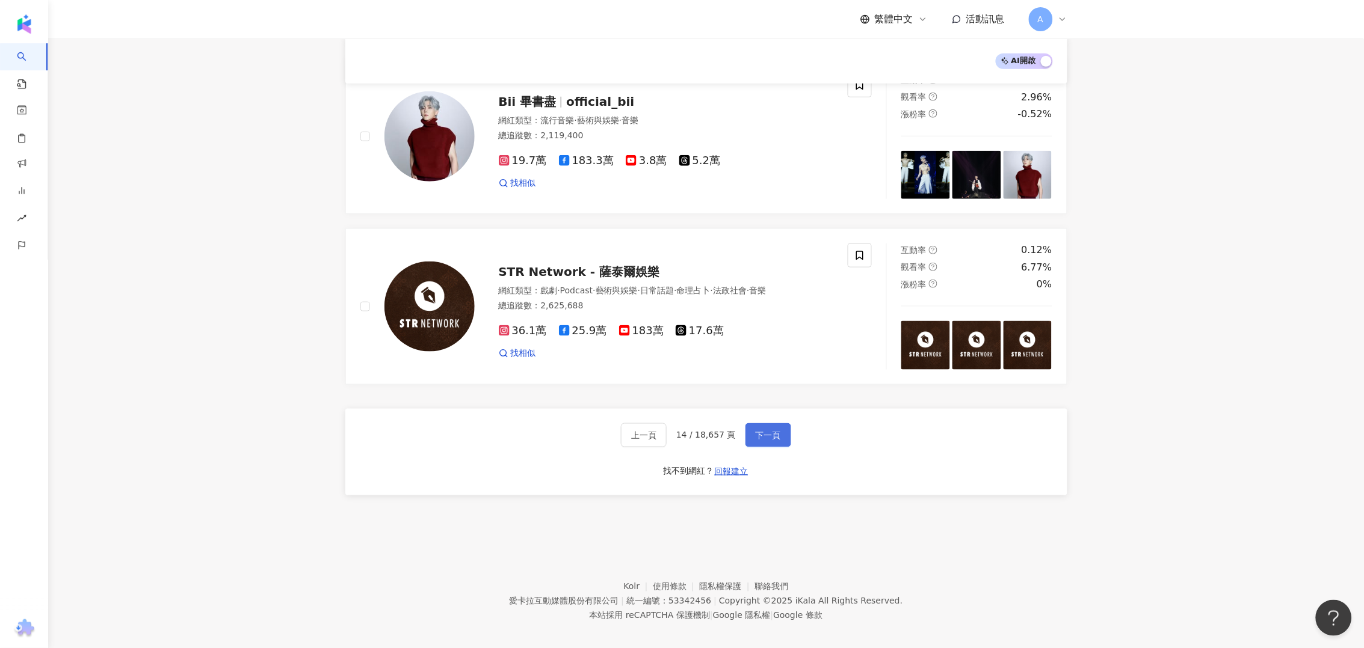
click at [772, 431] on button "下一頁" at bounding box center [768, 435] width 46 height 24
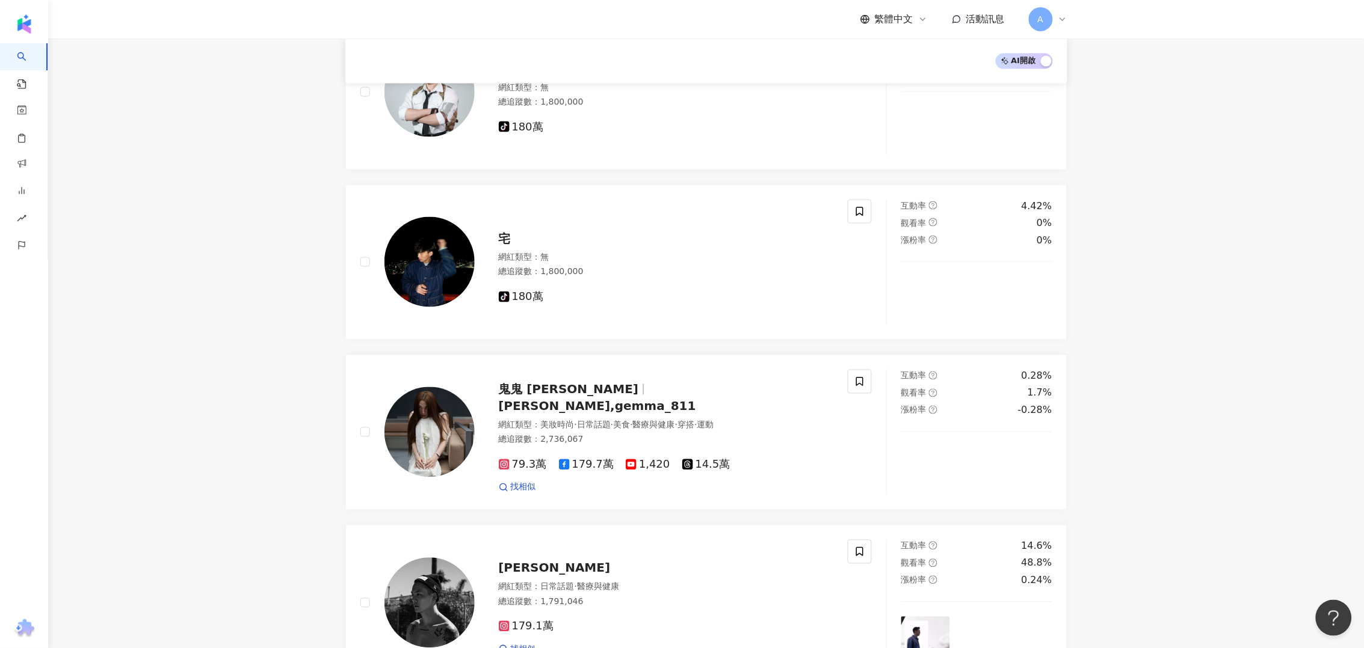
scroll to position [1862, 0]
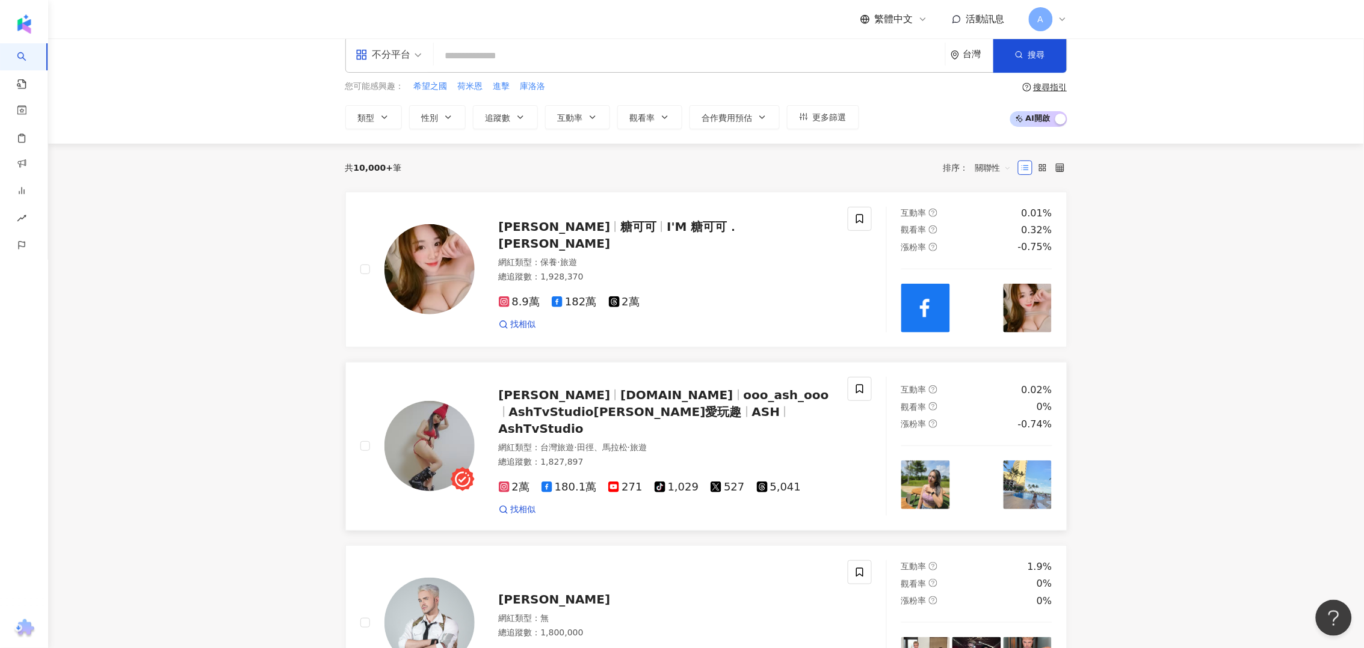
scroll to position [0, 0]
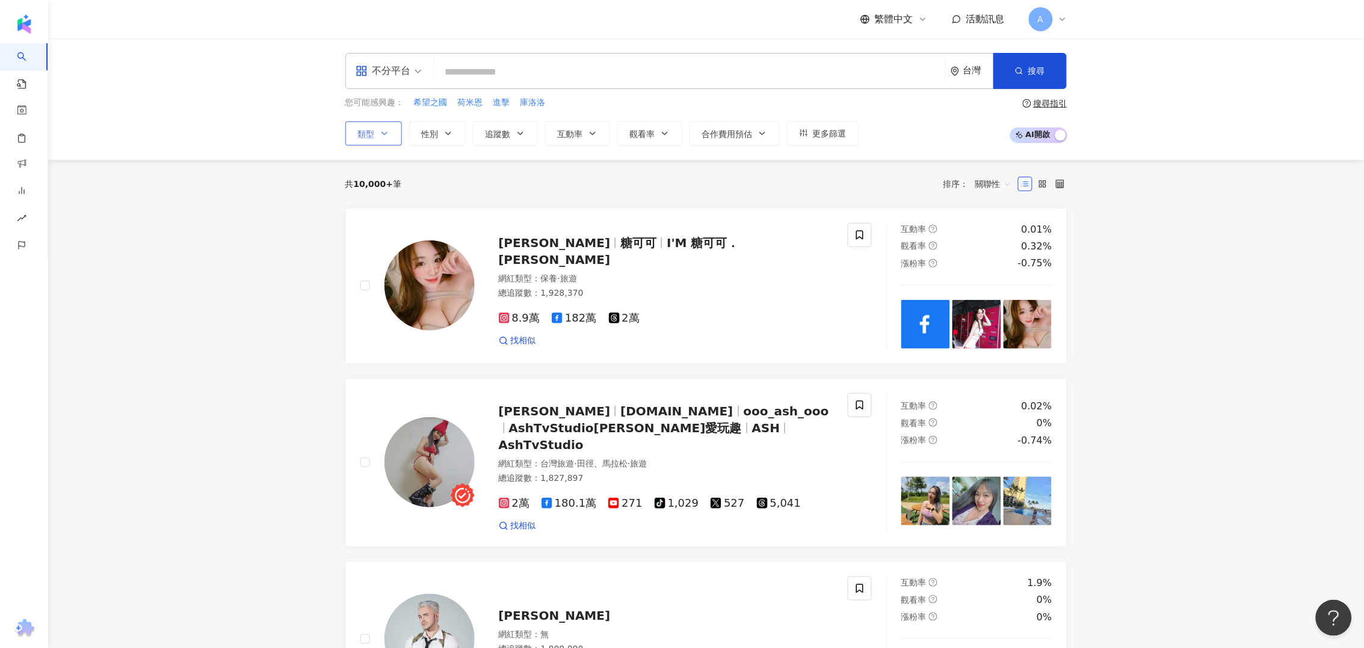
click at [382, 138] on button "類型" at bounding box center [373, 133] width 57 height 24
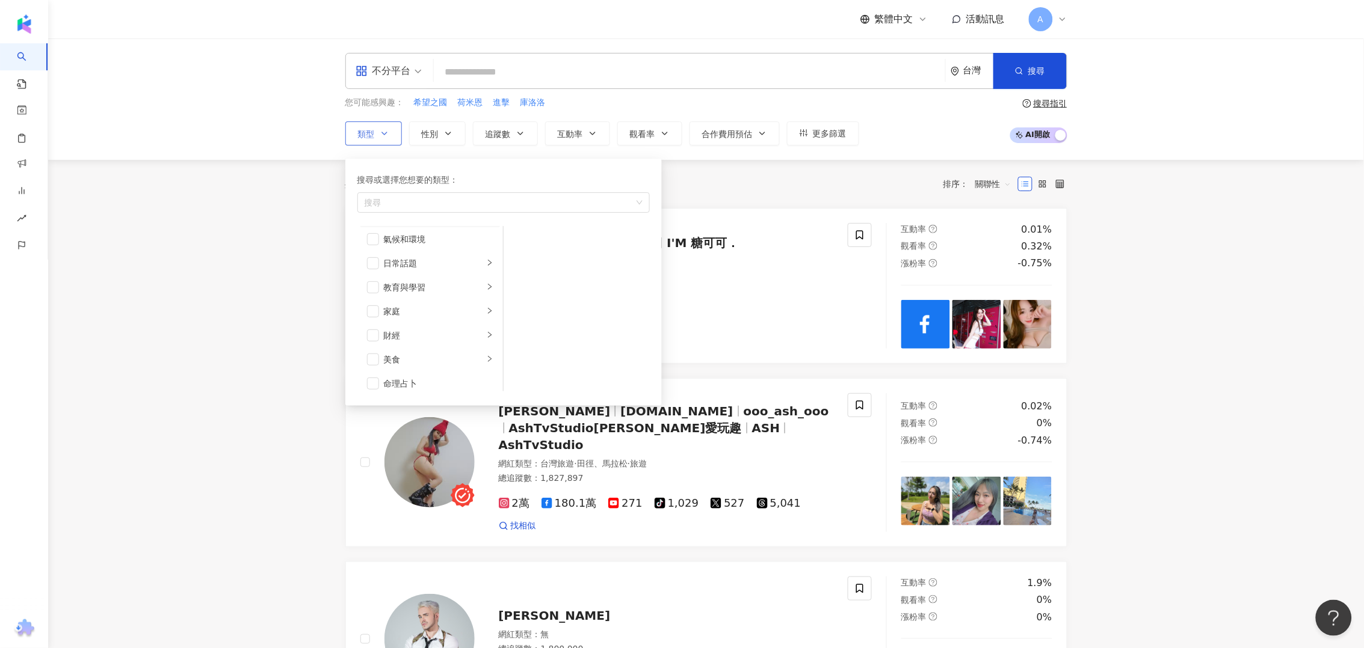
scroll to position [75, 0]
click at [371, 288] on span "button" at bounding box center [373, 286] width 12 height 12
click at [517, 132] on icon "button" at bounding box center [520, 134] width 10 height 10
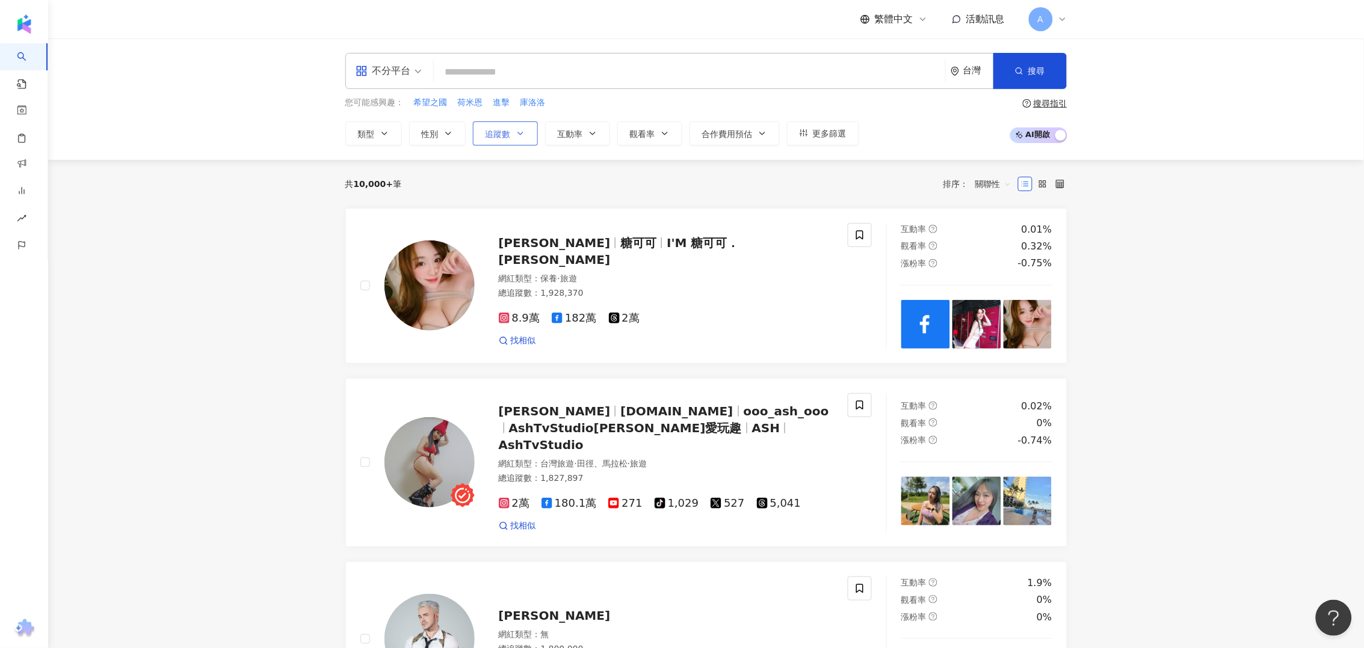
click at [517, 140] on button "追蹤數" at bounding box center [505, 133] width 65 height 24
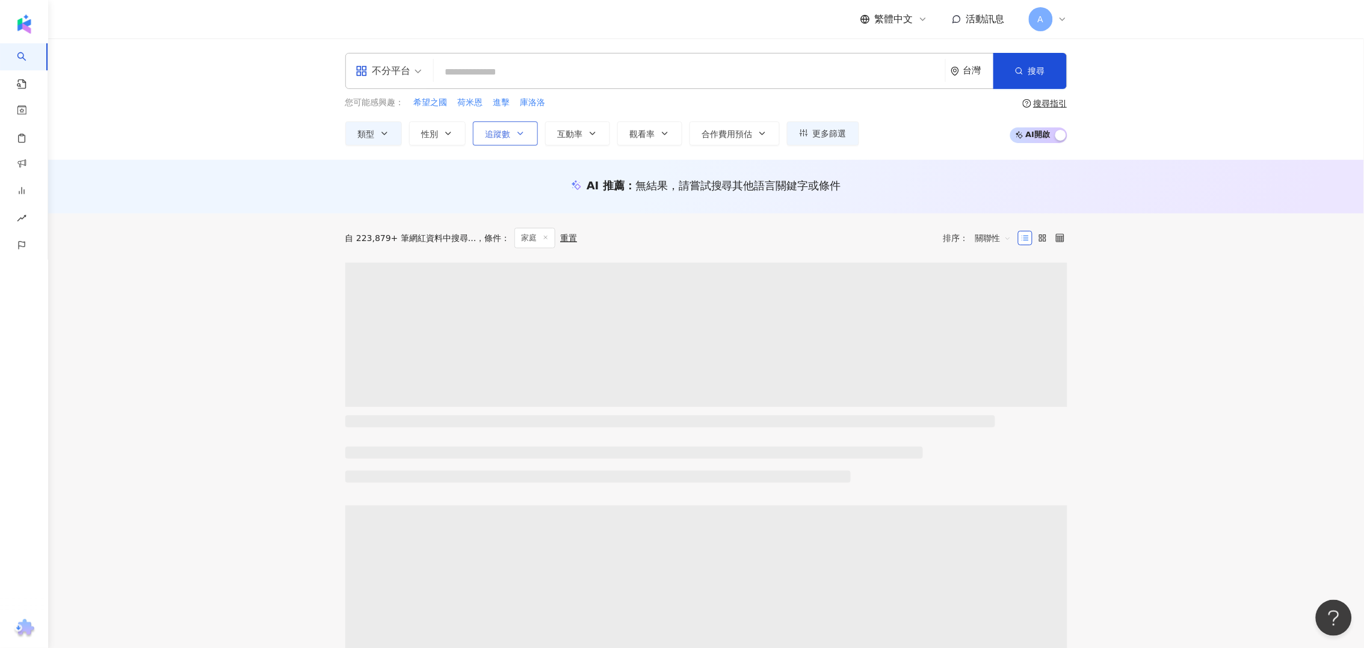
click at [505, 137] on span "追蹤數" at bounding box center [497, 134] width 25 height 10
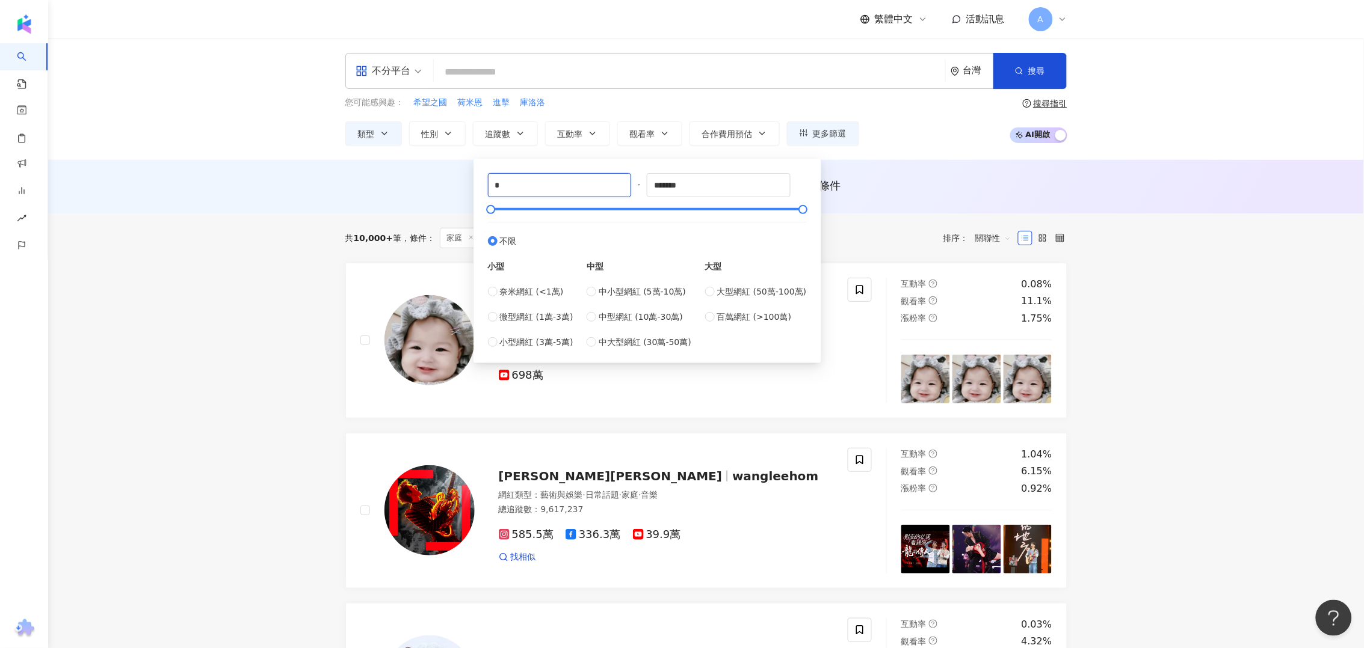
drag, startPoint x: 510, startPoint y: 179, endPoint x: 484, endPoint y: 179, distance: 26.5
click at [484, 179] on div "* - ******* 不限 小型 奈米網紅 (<1萬) 微型網紅 (1萬-3萬) 小型網紅 (3萬-5萬) 中型 中小型網紅 (5萬-10萬) 中型網紅 (…" at bounding box center [647, 261] width 333 height 190
click at [719, 292] on label "大型網紅 (50萬-100萬)" at bounding box center [756, 291] width 102 height 13
type input "******"
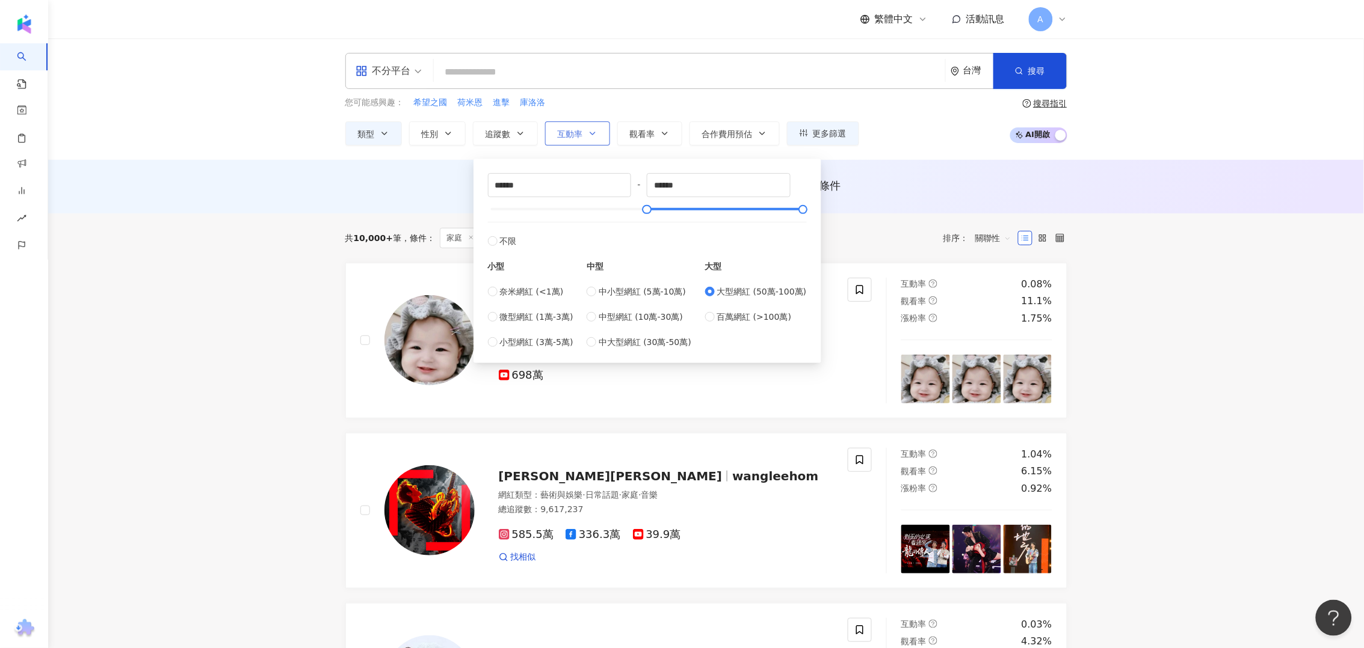
click at [577, 138] on span "互動率" at bounding box center [570, 134] width 25 height 10
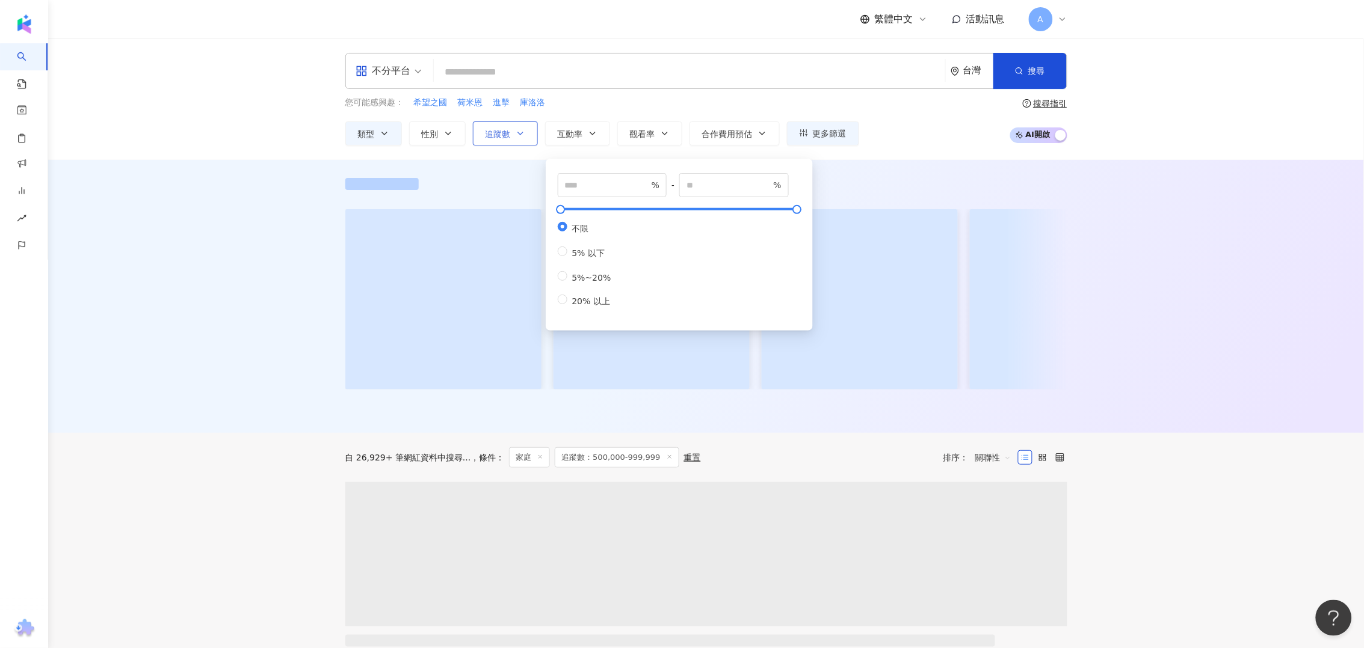
click at [523, 137] on icon "button" at bounding box center [520, 134] width 10 height 10
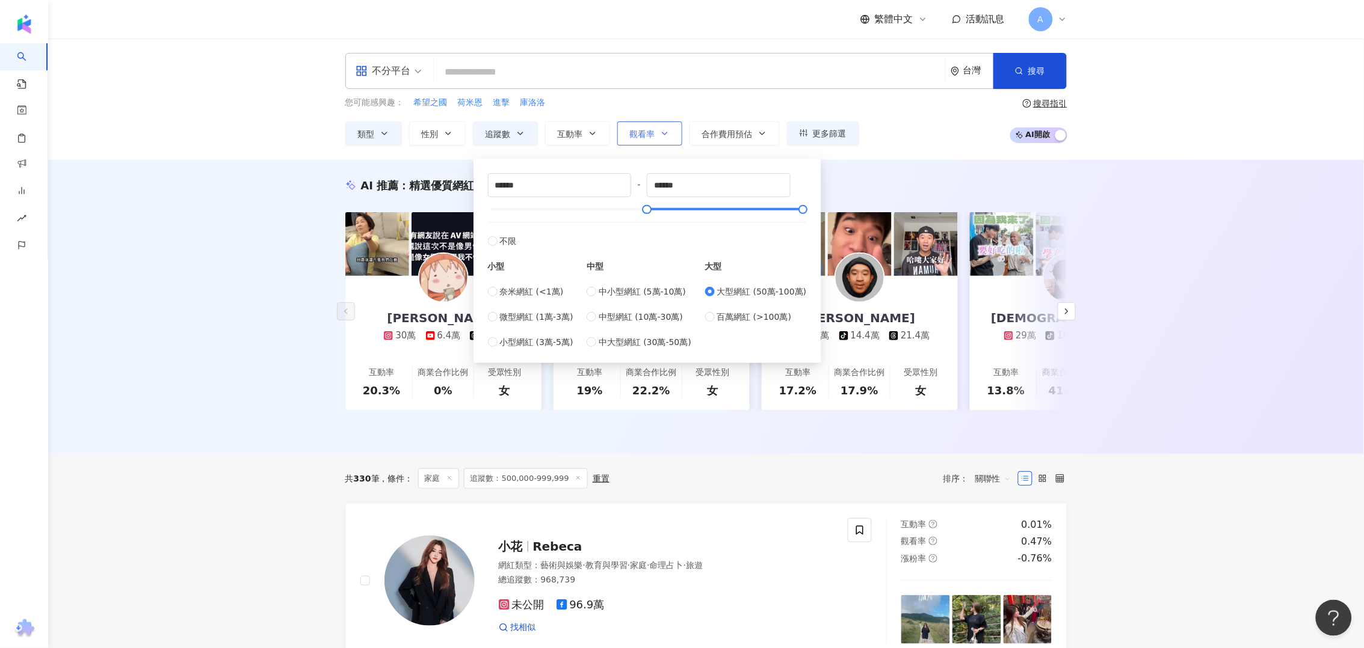
click at [652, 137] on span "觀看率" at bounding box center [642, 134] width 25 height 10
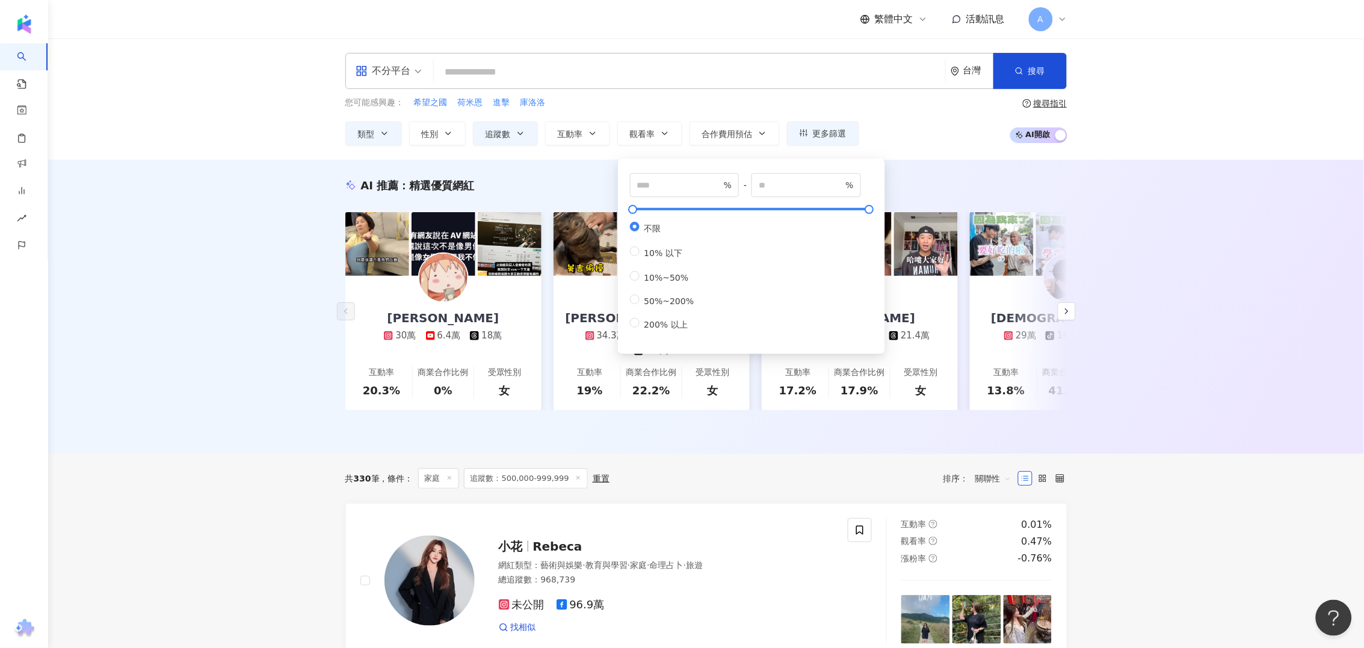
click at [954, 126] on div "您可能感興趣： 希望之國 荷米恩 進擊 庫洛洛 類型 性別 追蹤數 互動率 觀看率 合作費用預估 更多篩選 ****** - ****** 不限 小型 奈米網…" at bounding box center [706, 120] width 722 height 49
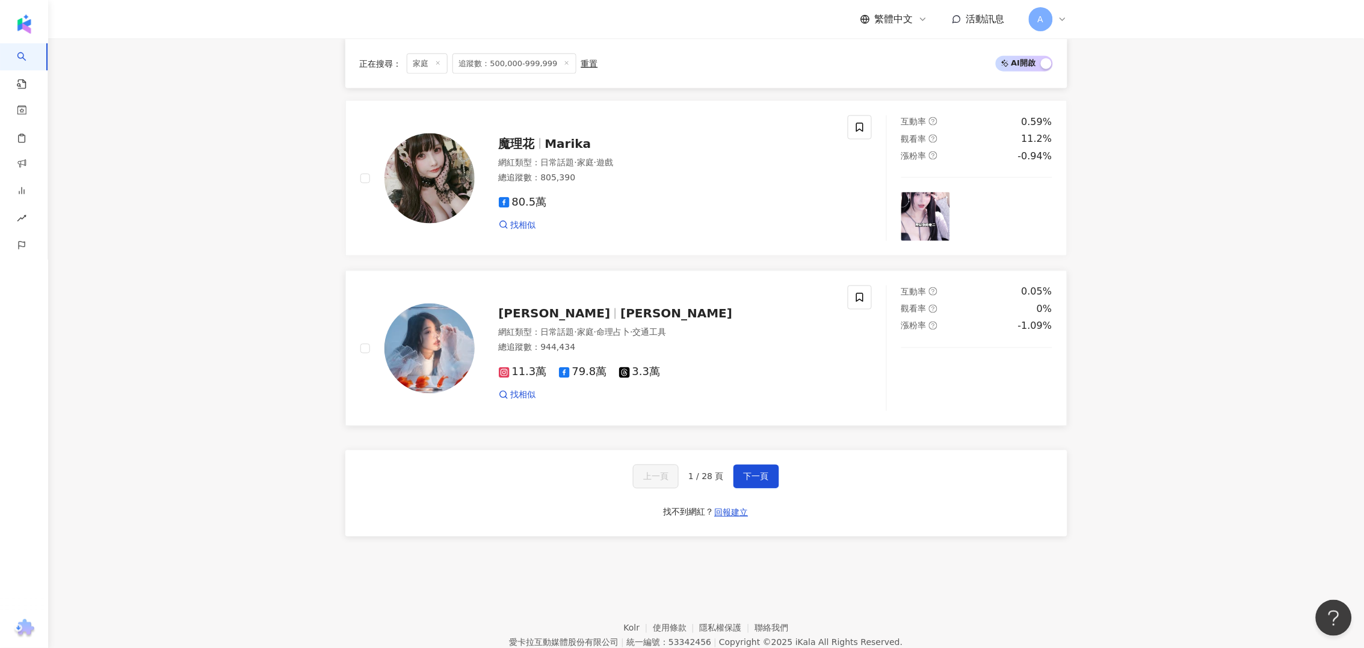
scroll to position [2175, 0]
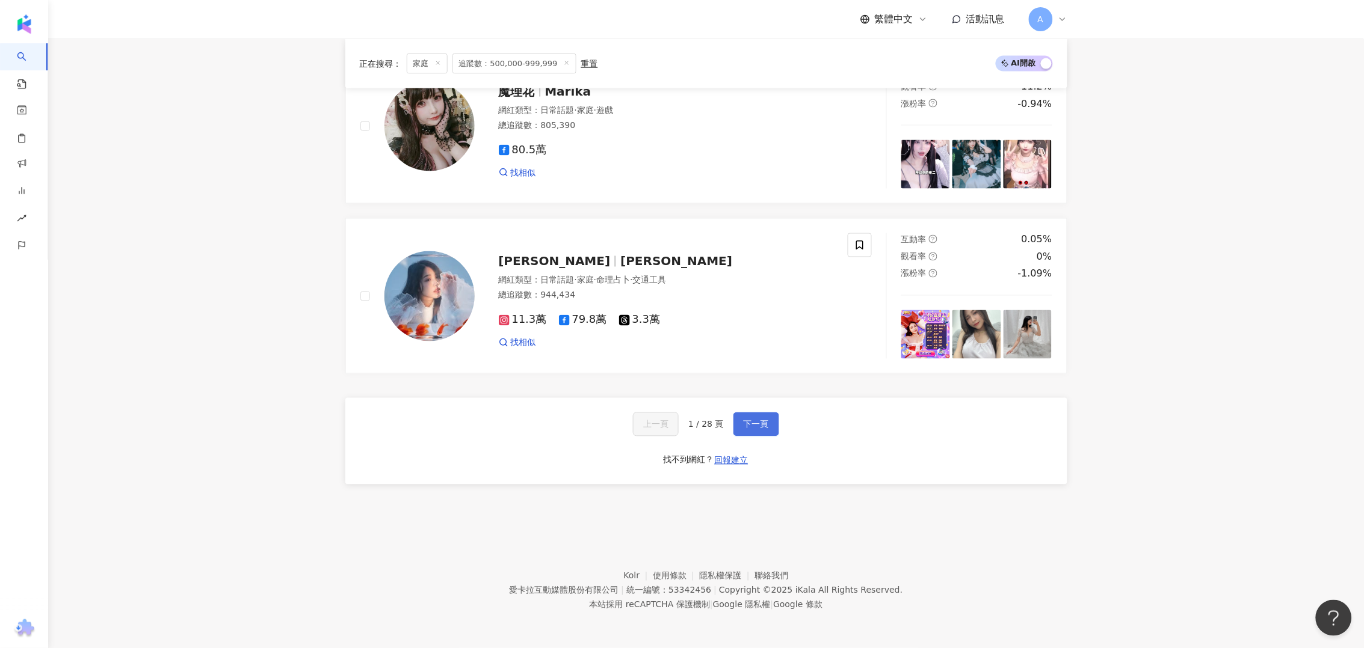
click at [752, 430] on button "下一頁" at bounding box center [756, 425] width 46 height 24
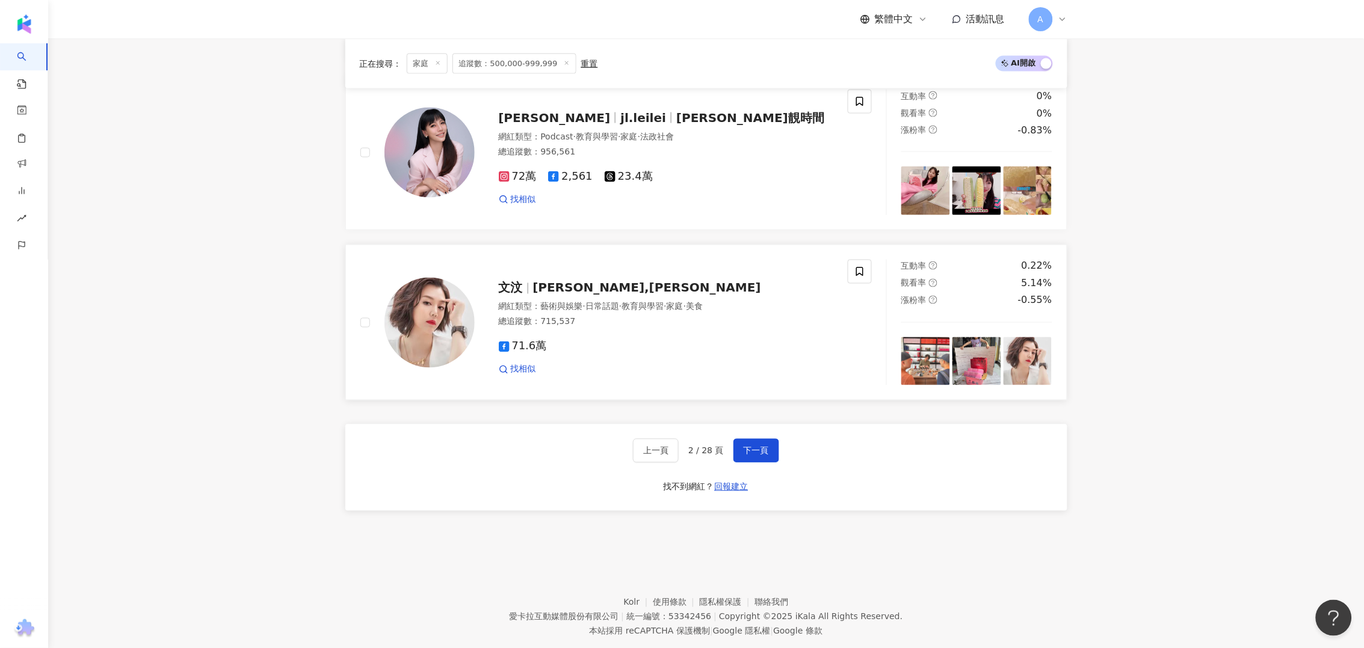
scroll to position [2207, 0]
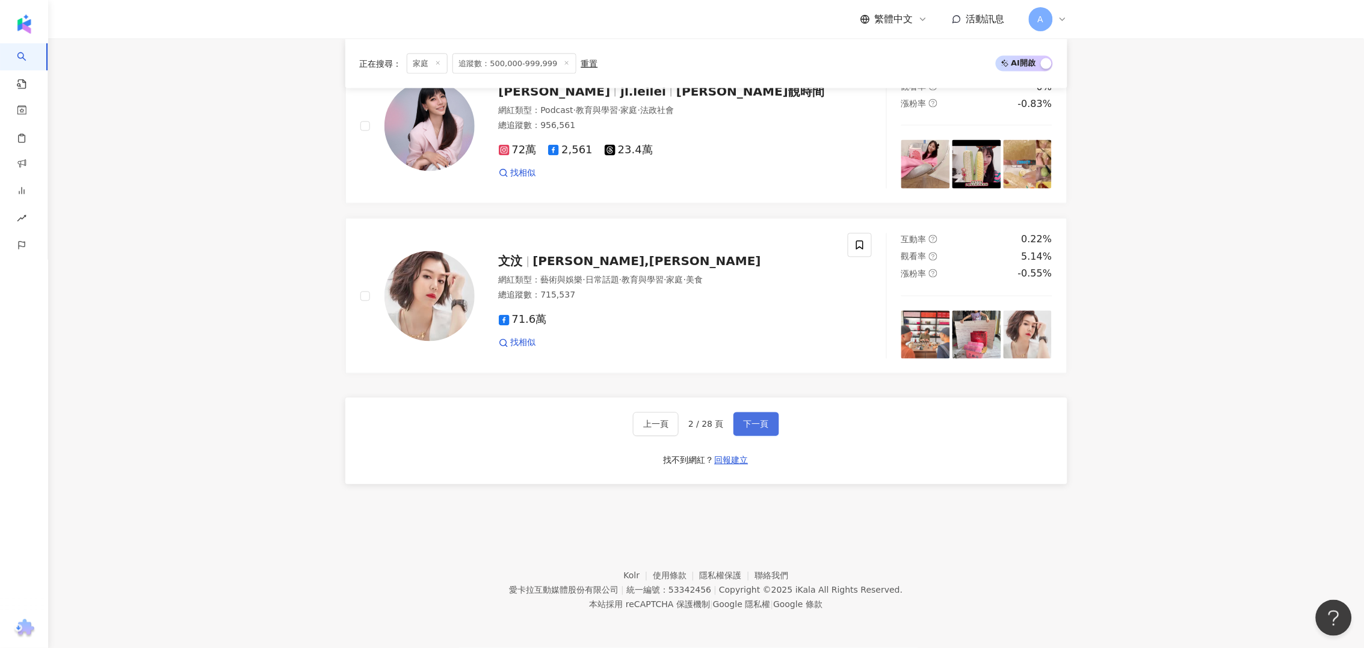
click at [775, 420] on button "下一頁" at bounding box center [756, 425] width 46 height 24
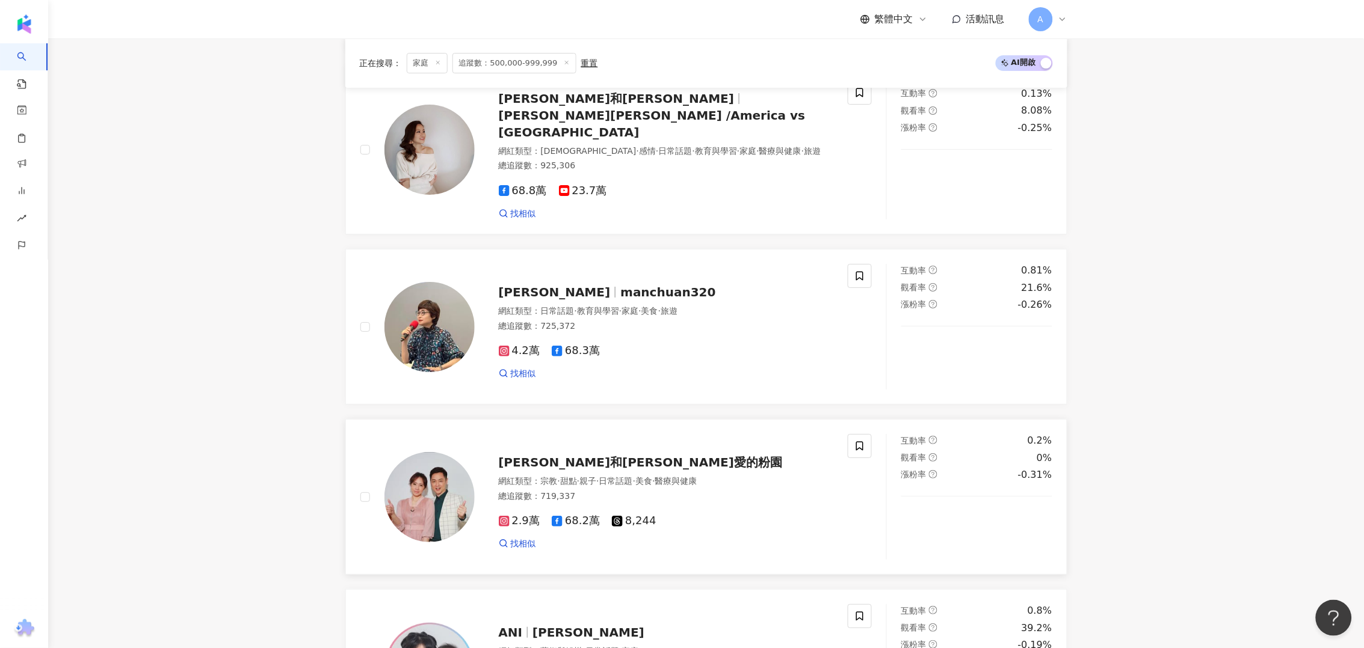
scroll to position [1419, 0]
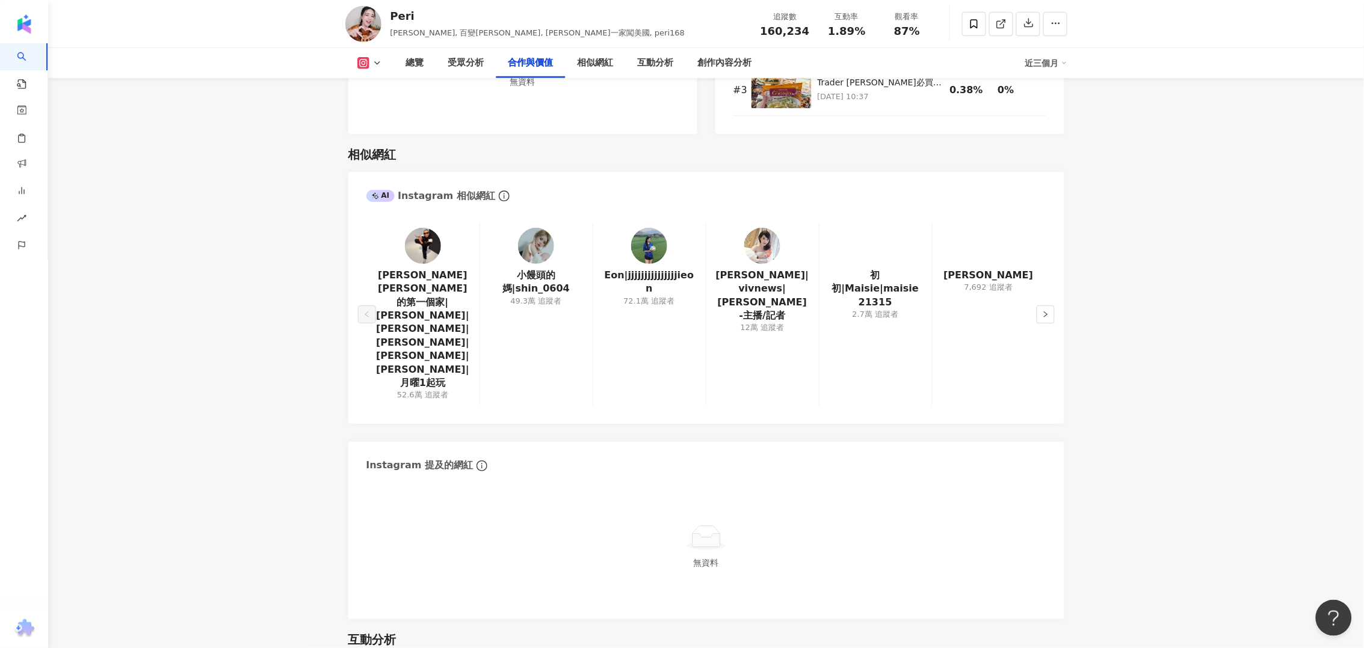
scroll to position [1955, 0]
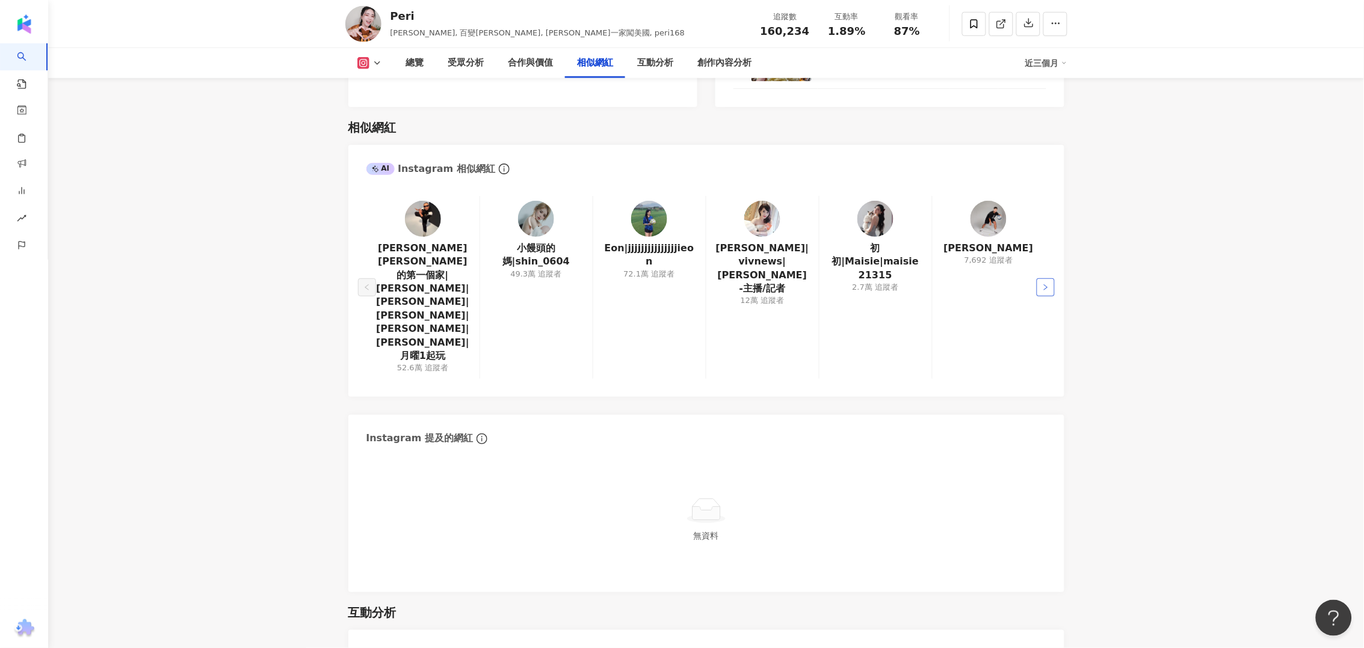
click at [1053, 278] on button "button" at bounding box center [1045, 287] width 18 height 18
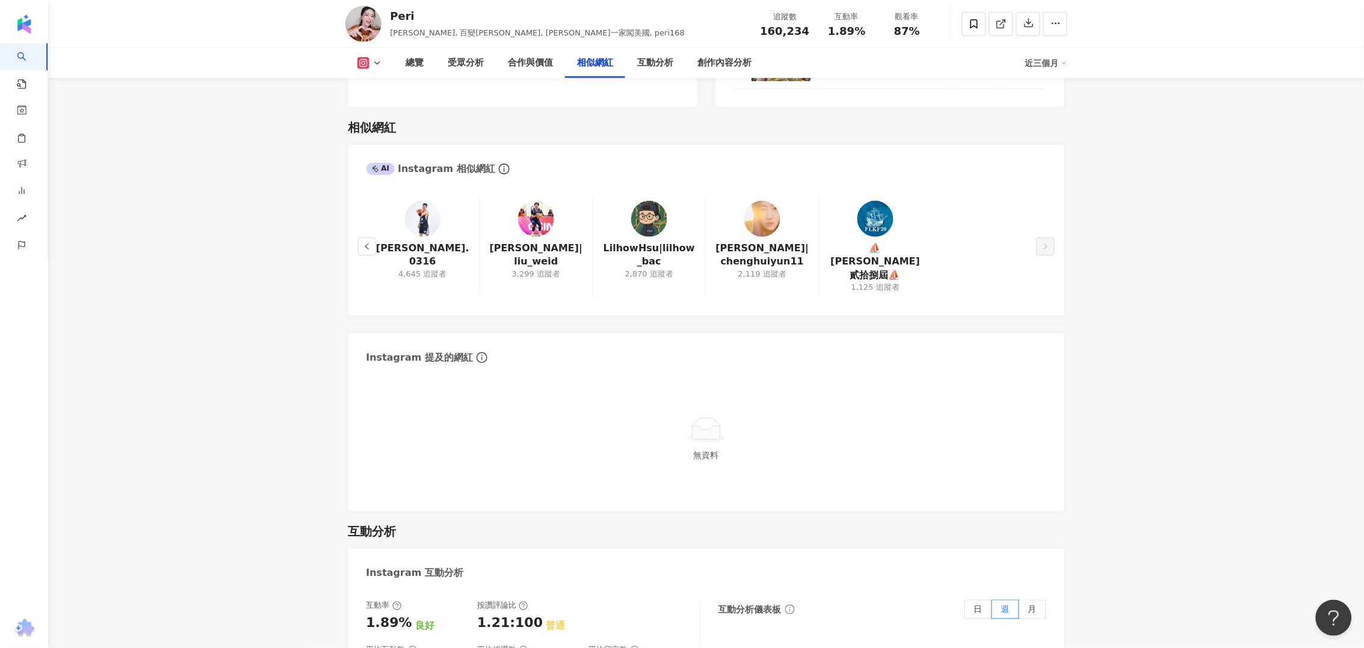
click at [1156, 300] on main "16萬 34.6萬 66.1萬 5萬 [PERSON_NAME], 百變[PERSON_NAME], [PERSON_NAME]一家闖美國, peri168 …" at bounding box center [705, 361] width 1315 height 4554
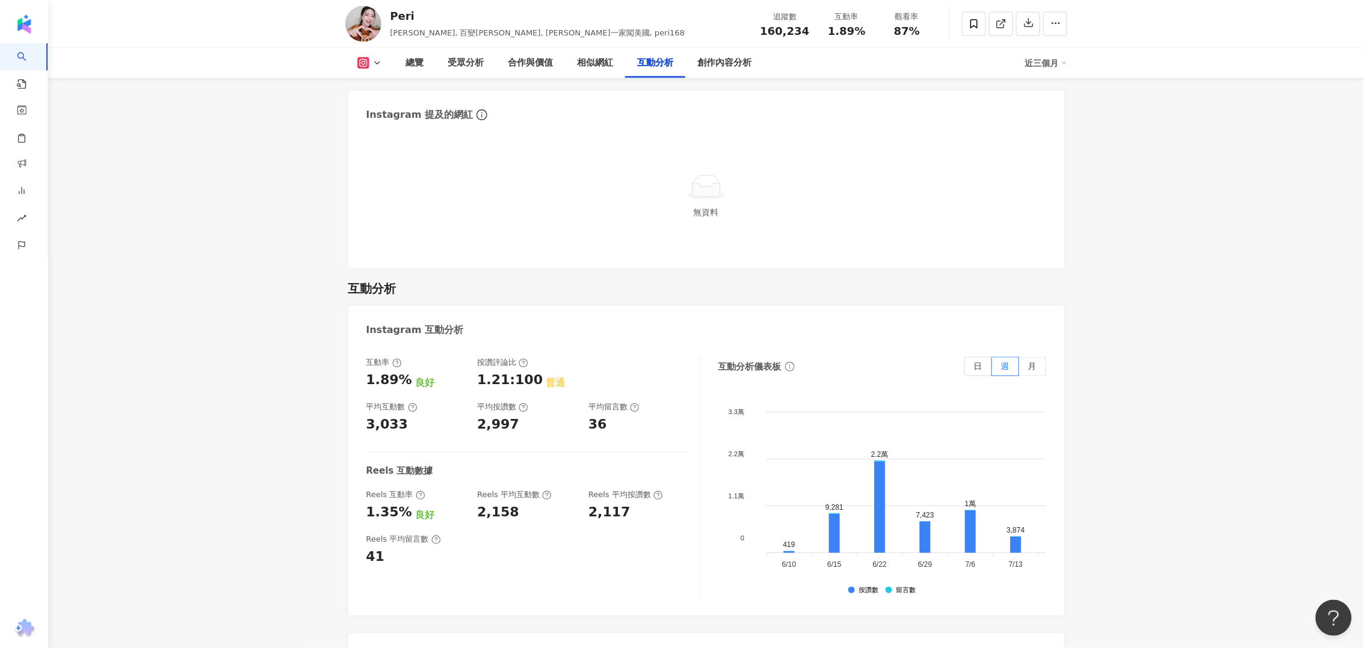
scroll to position [2406, 0]
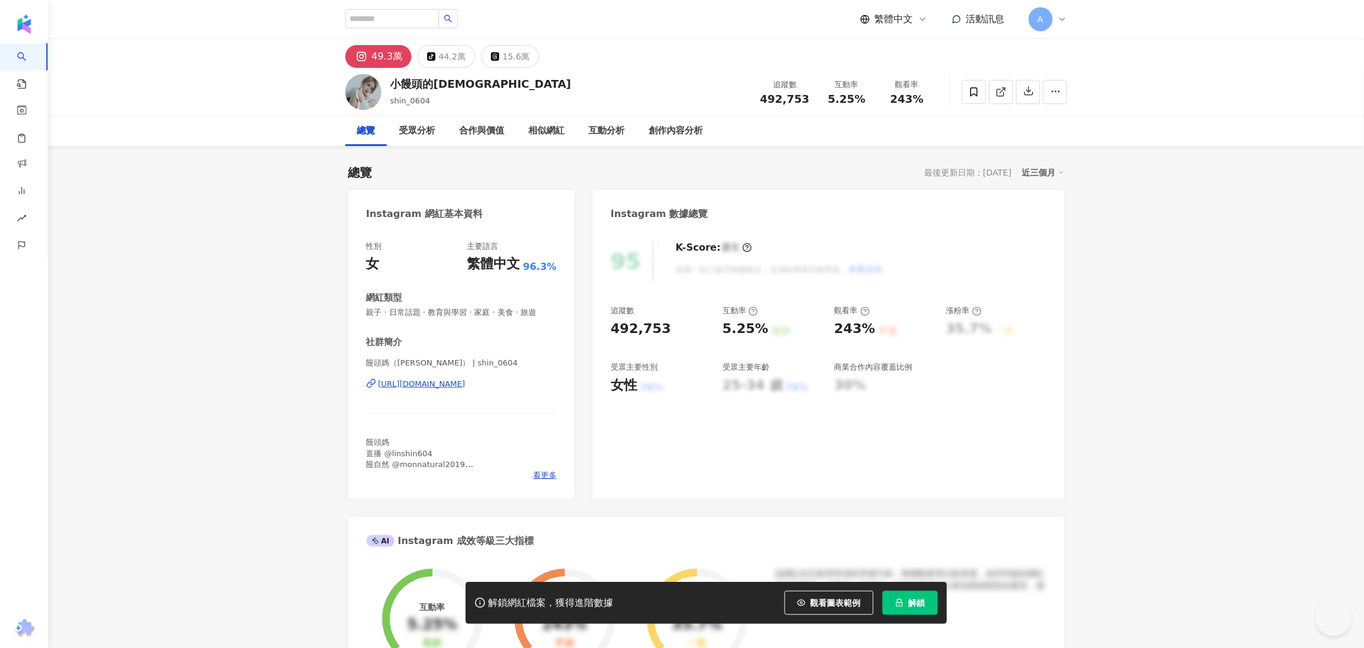
click at [460, 390] on div "饅頭媽（Lin Shin） | shin_0604 https://www.instagram.com/shin_0604/" at bounding box center [461, 393] width 191 height 70
click at [466, 381] on div "https://www.instagram.com/shin_0604/" at bounding box center [421, 384] width 87 height 11
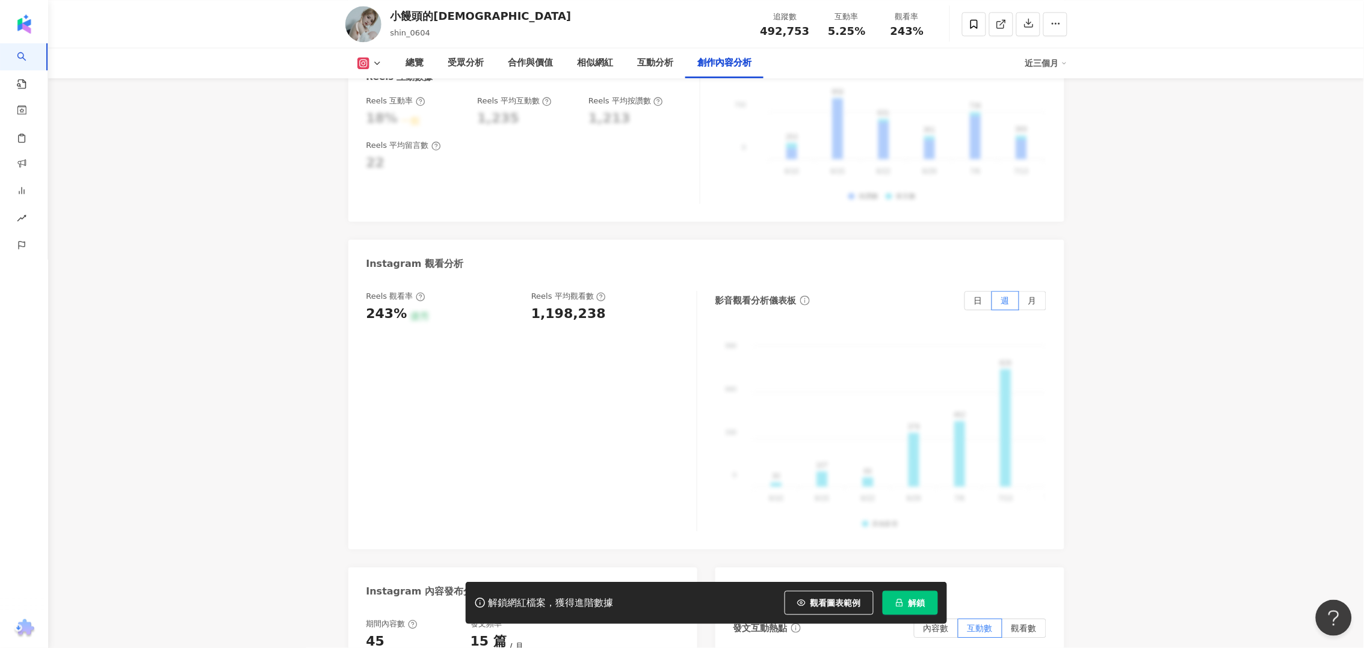
scroll to position [3619, 0]
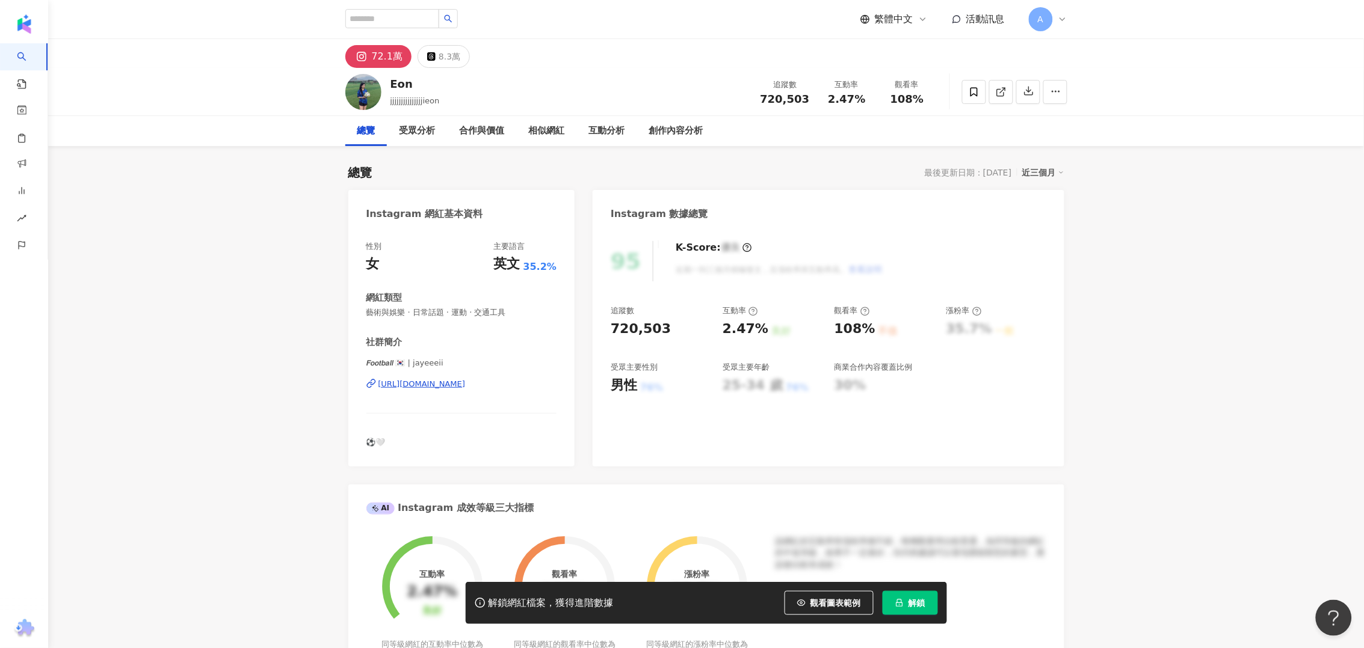
click at [466, 380] on div "https://www.instagram.com/jayeeeii/" at bounding box center [421, 384] width 87 height 11
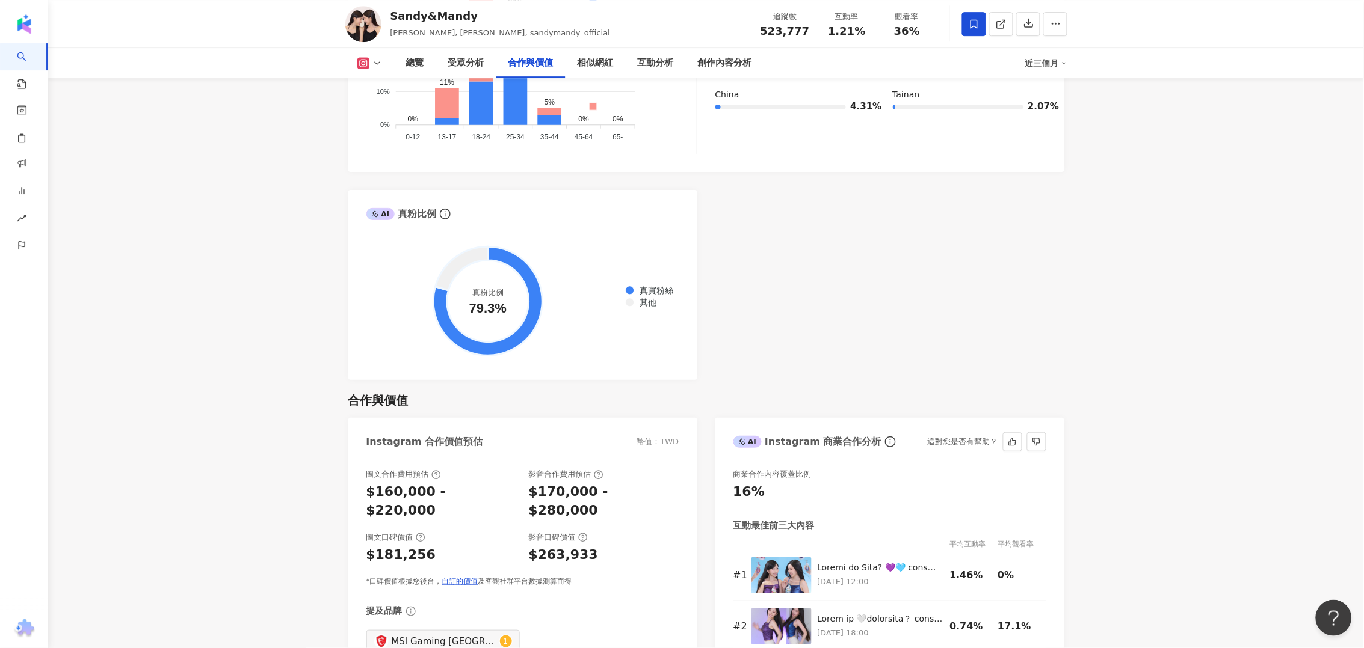
scroll to position [1579, 0]
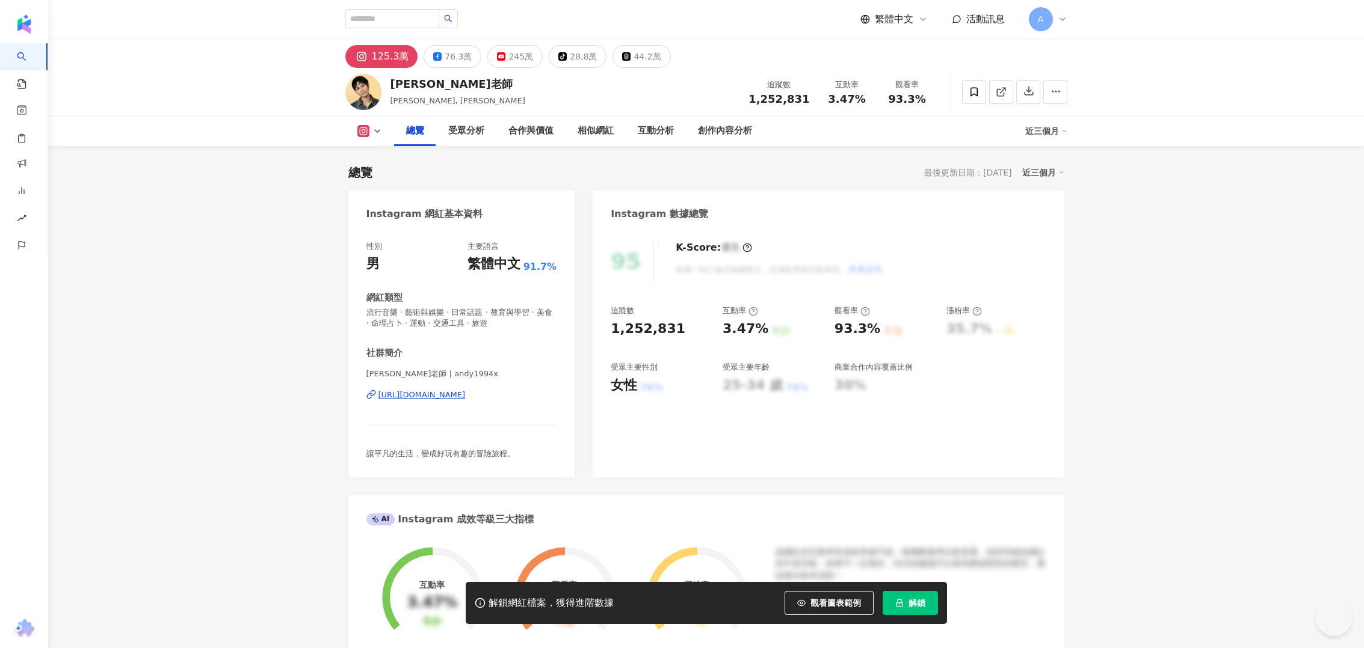
click at [900, 602] on icon "lock" at bounding box center [899, 603] width 8 height 8
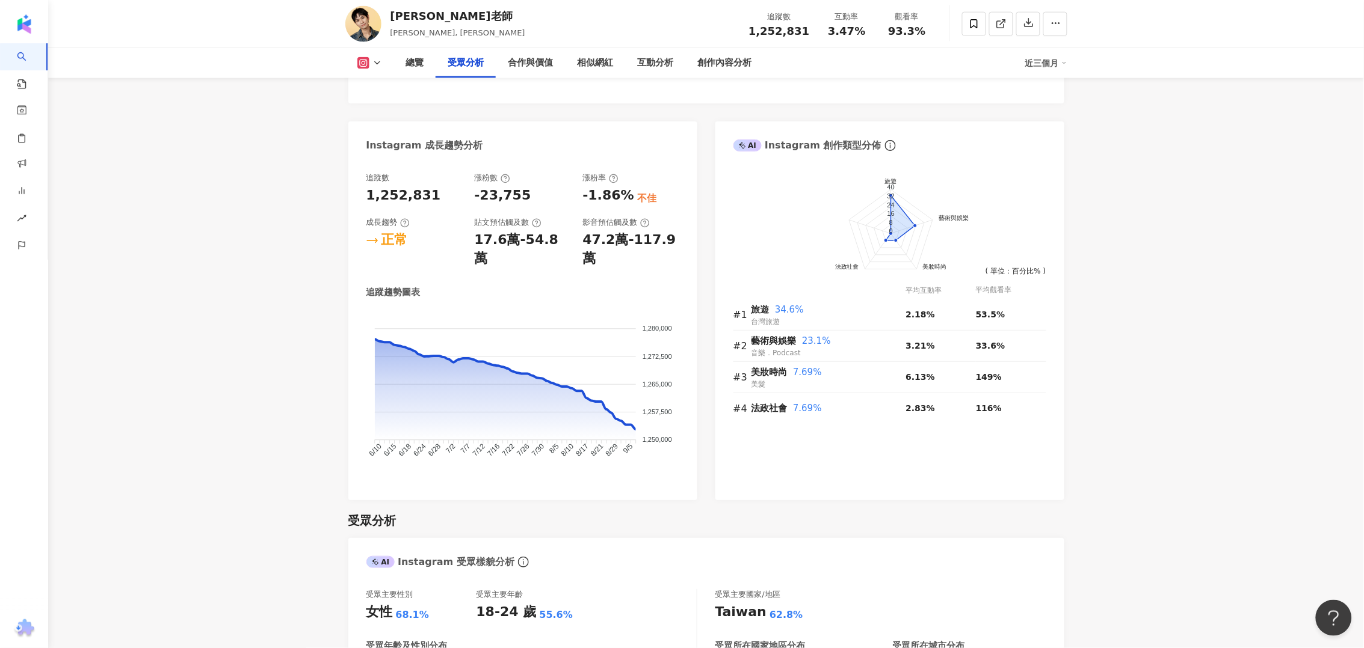
scroll to position [1053, 0]
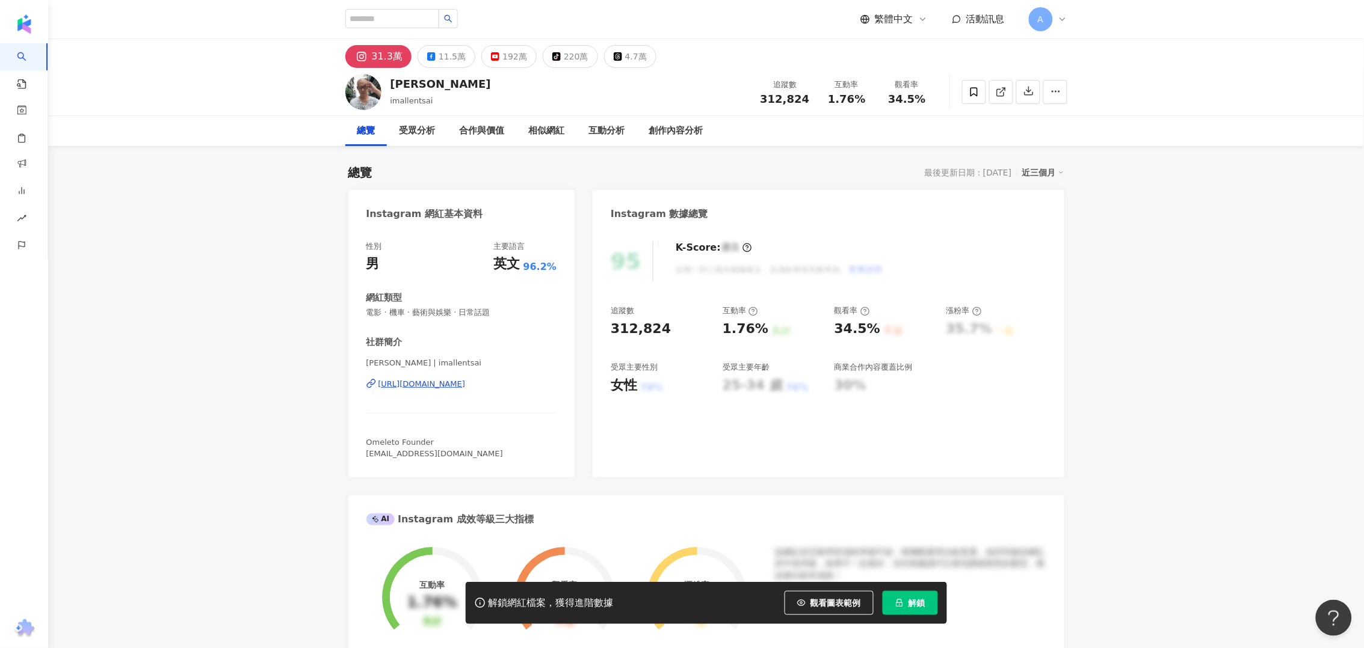
click at [466, 389] on div "[URL][DOMAIN_NAME]" at bounding box center [421, 384] width 87 height 11
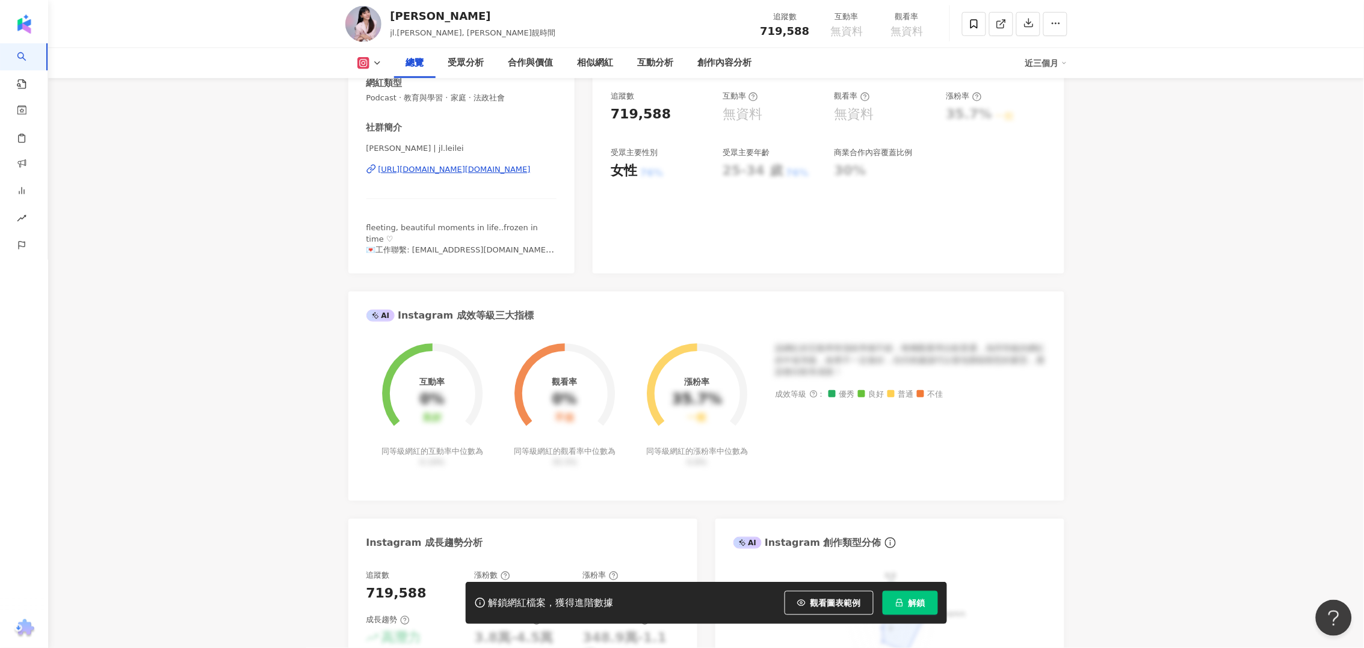
scroll to position [451, 0]
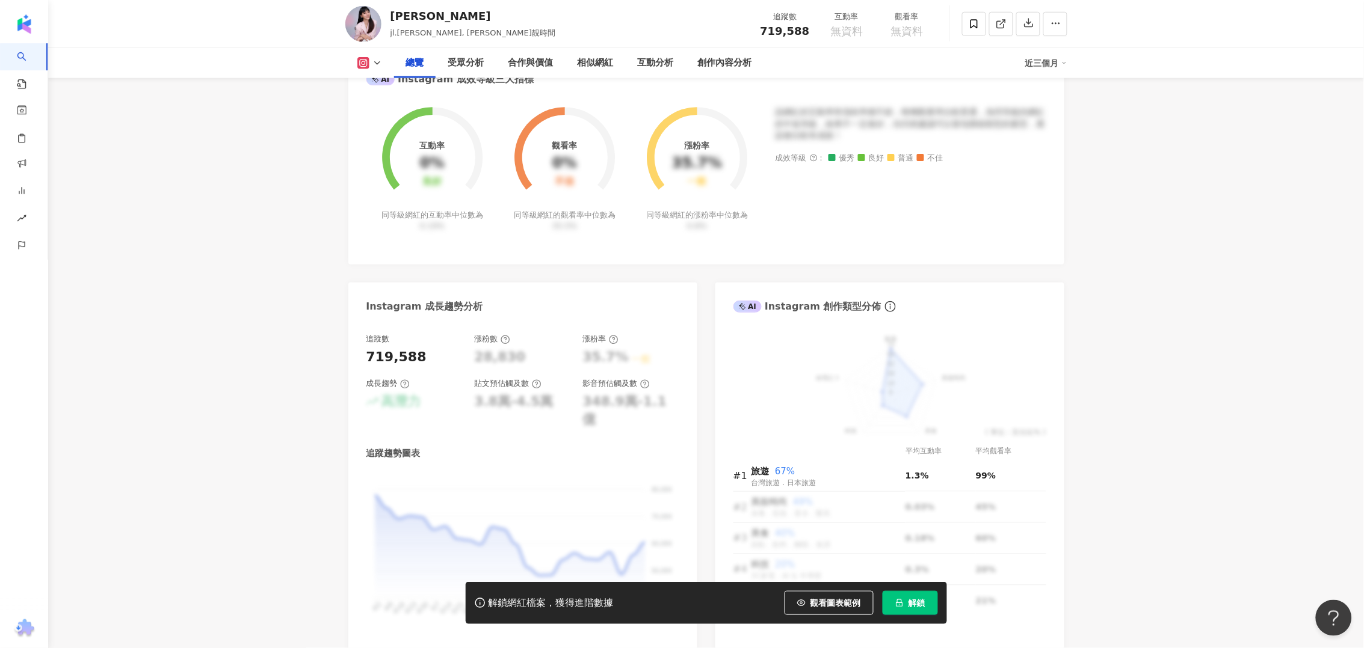
click at [918, 603] on span "解鎖" at bounding box center [916, 603] width 17 height 10
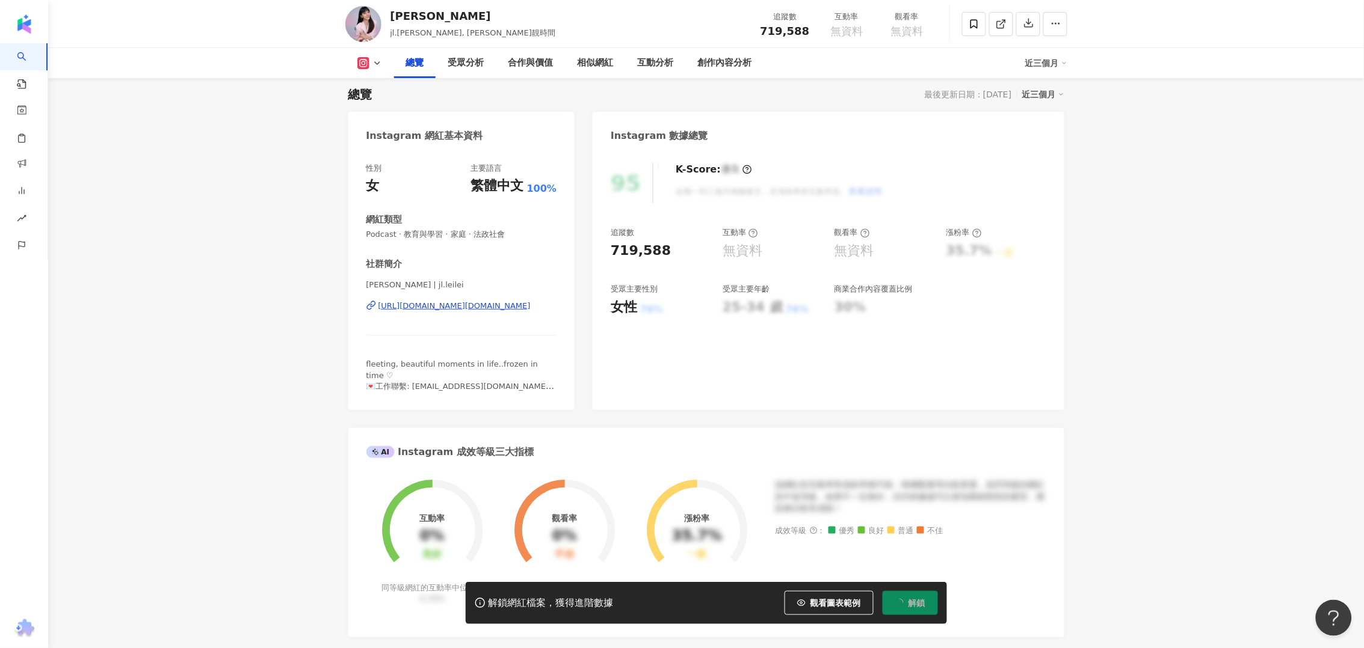
scroll to position [75, 0]
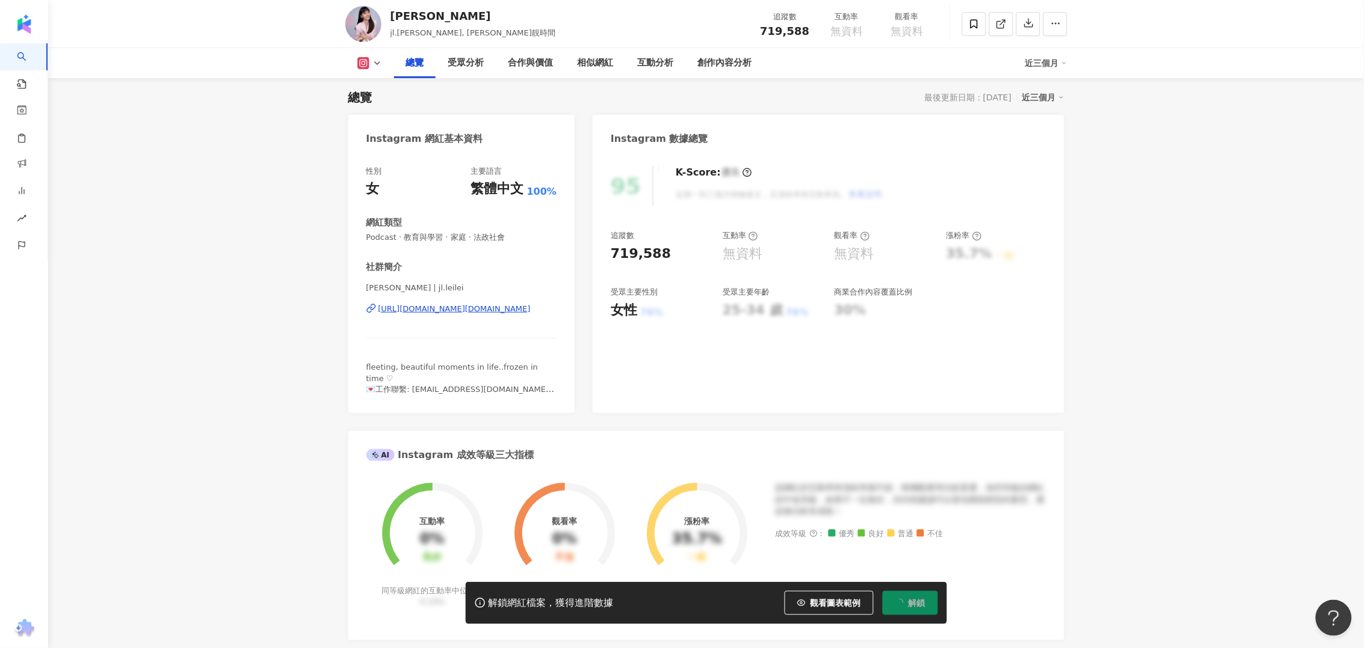
click at [437, 307] on div "https://www.instagram.com/jl.leilei/" at bounding box center [454, 309] width 152 height 11
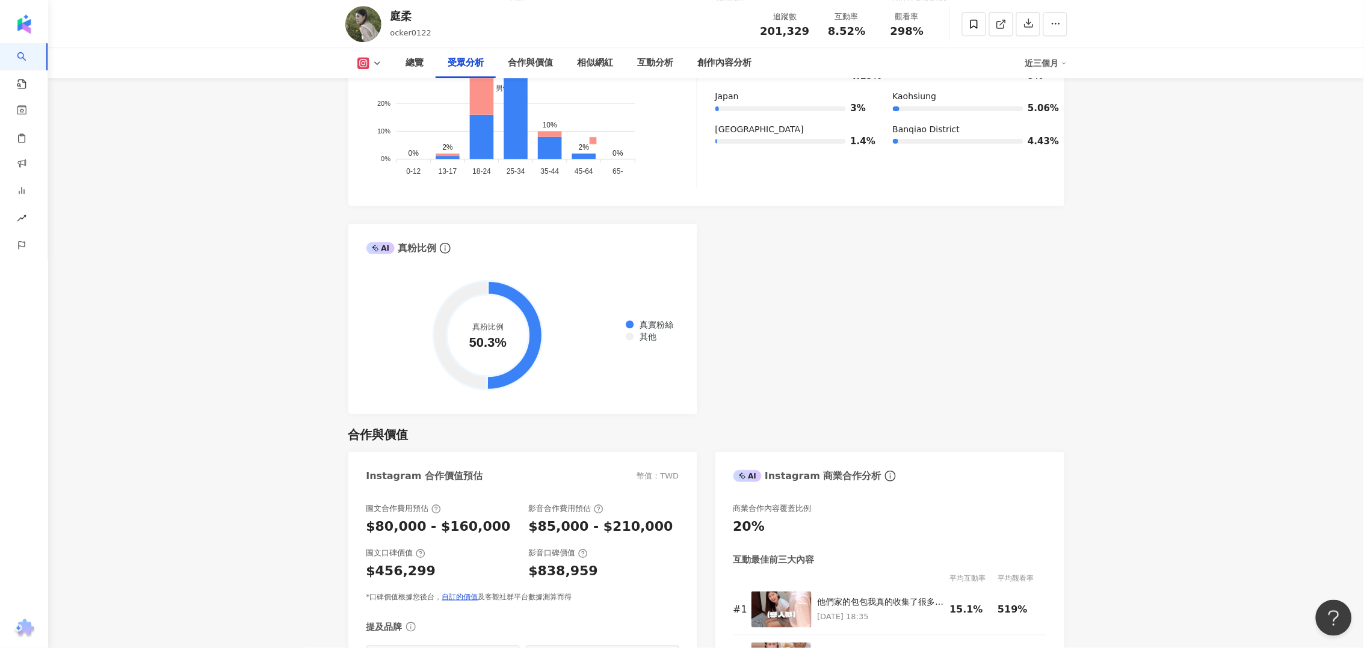
scroll to position [1278, 0]
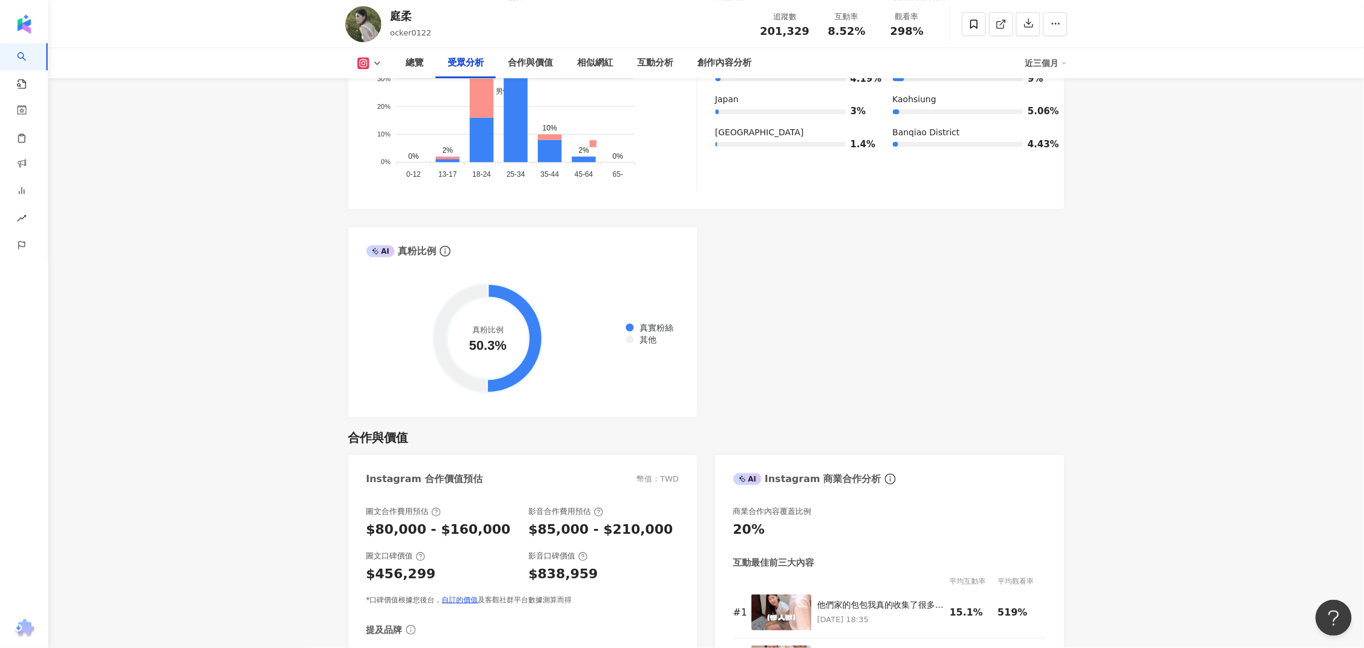
click at [903, 291] on div "AI Instagram 受眾樣貌分析 受眾主要性別 男性 59.4% 受眾主要年齡 25-34 歲 54.6% 受眾年齡及性別分布 男性 女性 60% 60…" at bounding box center [706, 136] width 716 height 564
click at [445, 251] on icon "info-circle" at bounding box center [445, 251] width 11 height 11
click at [452, 230] on div "AI 真粉比例 這對您是否有幫助？" at bounding box center [522, 246] width 349 height 39
click at [441, 251] on icon "info-circle" at bounding box center [445, 251] width 11 height 11
click at [893, 336] on div "AI Instagram 受眾樣貌分析 受眾主要性別 男性 59.4% 受眾主要年齡 25-34 歲 54.6% 受眾年齡及性別分布 男性 女性 60% 60…" at bounding box center [706, 136] width 716 height 564
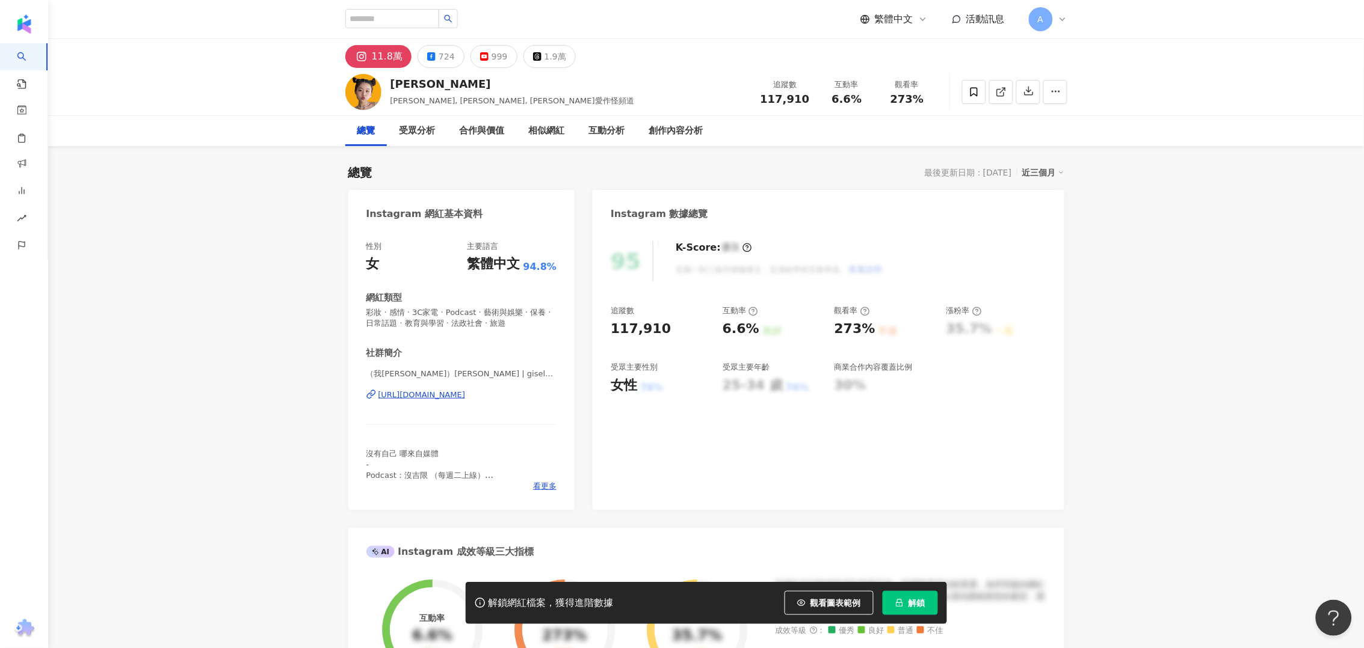
click at [909, 606] on span "解鎖" at bounding box center [916, 603] width 17 height 10
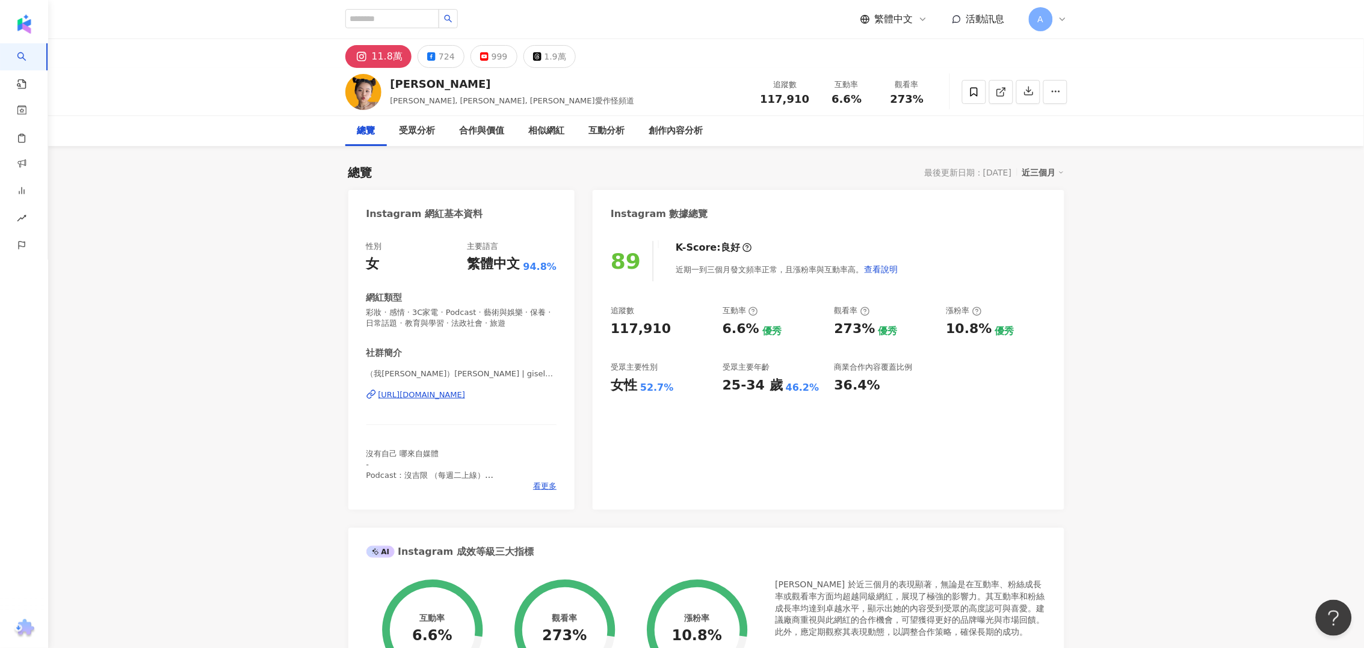
click at [386, 54] on div "11.8萬" at bounding box center [387, 56] width 31 height 17
click at [461, 392] on div "[URL][DOMAIN_NAME]" at bounding box center [421, 395] width 87 height 11
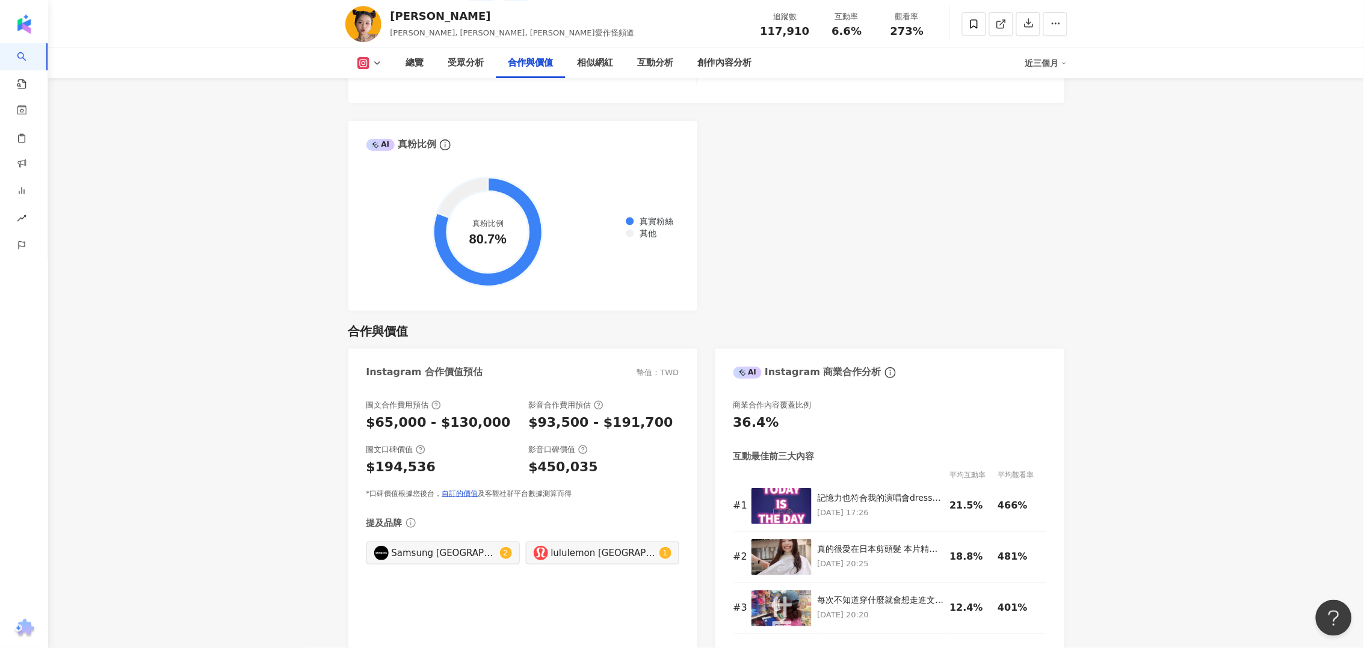
scroll to position [1729, 0]
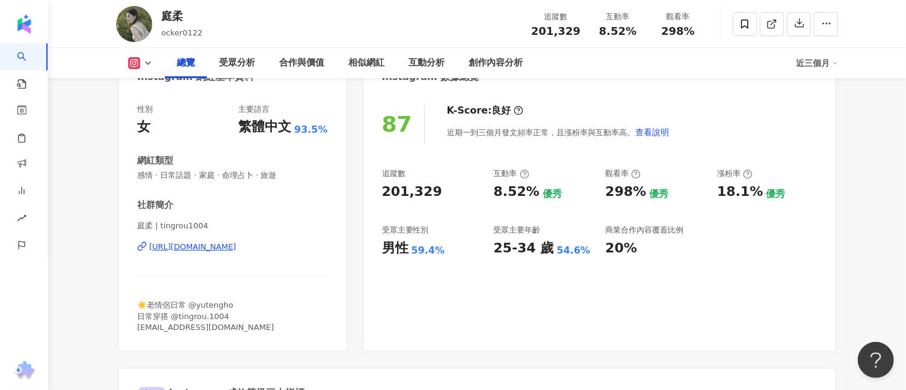
scroll to position [150, 0]
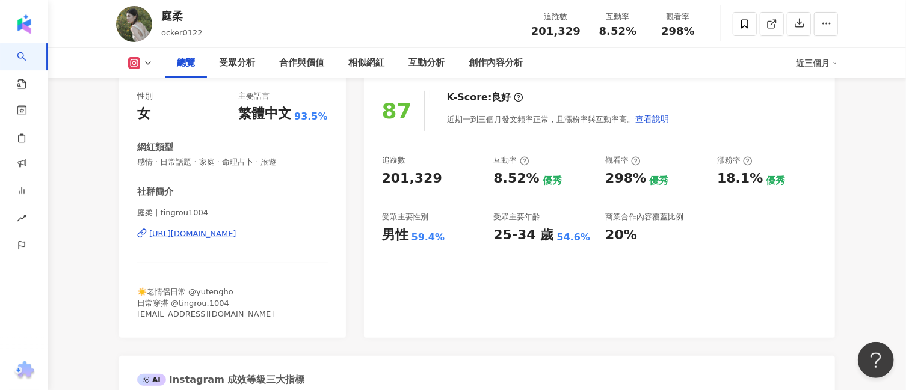
click at [492, 191] on div "追蹤數 201,329 互動率 8.52% 優秀 觀看率 298% 優秀 漲粉率 18.1% 優秀 受眾主要性別 男性 59.4% 受眾主要年齡 25-34 …" at bounding box center [599, 199] width 435 height 89
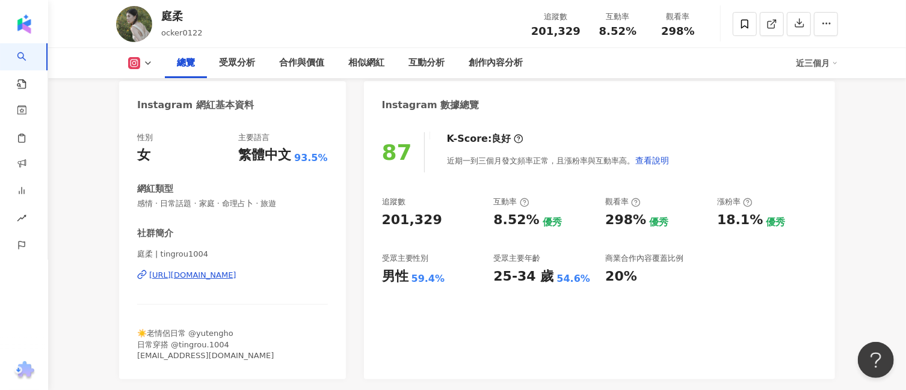
scroll to position [75, 0]
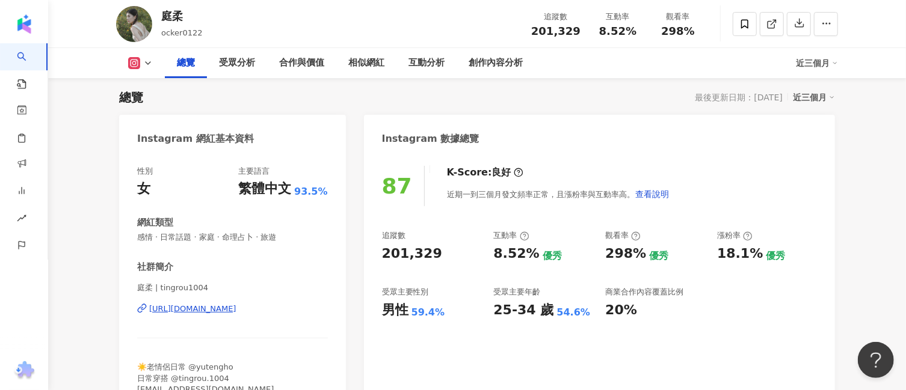
click at [152, 57] on button at bounding box center [140, 63] width 49 height 12
click at [265, 96] on div "總覽 最後更新日期：2025/9/10 近三個月" at bounding box center [477, 97] width 716 height 17
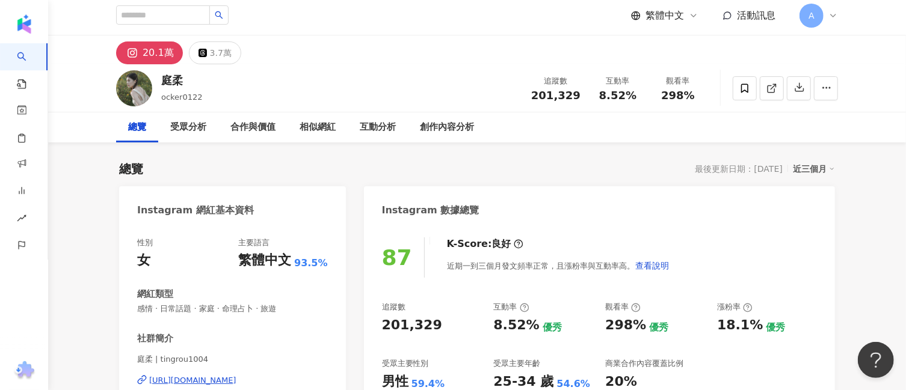
scroll to position [0, 0]
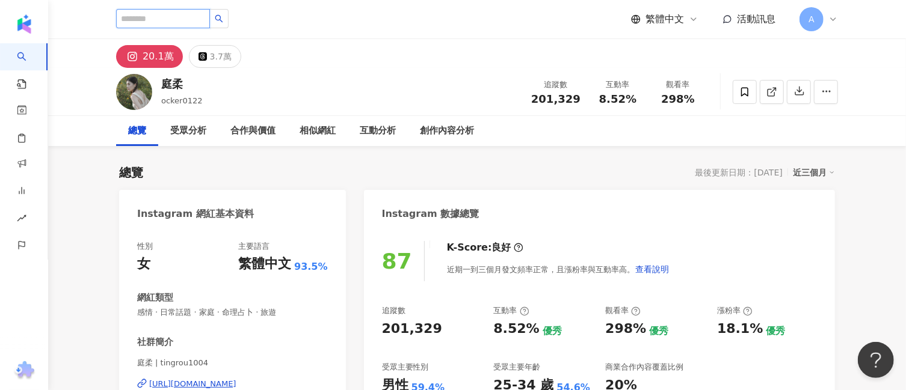
click at [144, 17] on input "search" at bounding box center [163, 18] width 94 height 19
paste input "*********"
type input "*********"
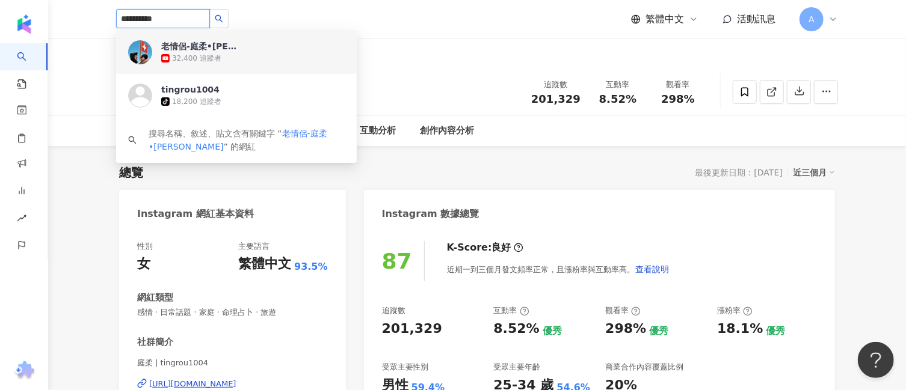
click at [203, 52] on div "32,400 追蹤者" at bounding box center [252, 58] width 183 height 12
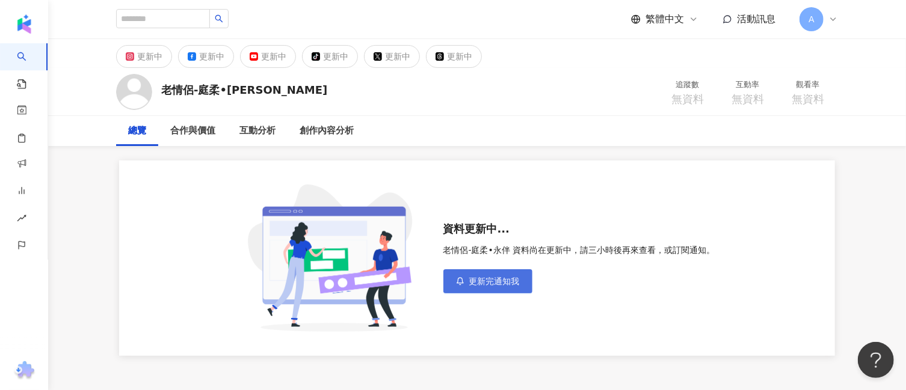
click at [479, 284] on span "更新完通知我" at bounding box center [494, 282] width 51 height 10
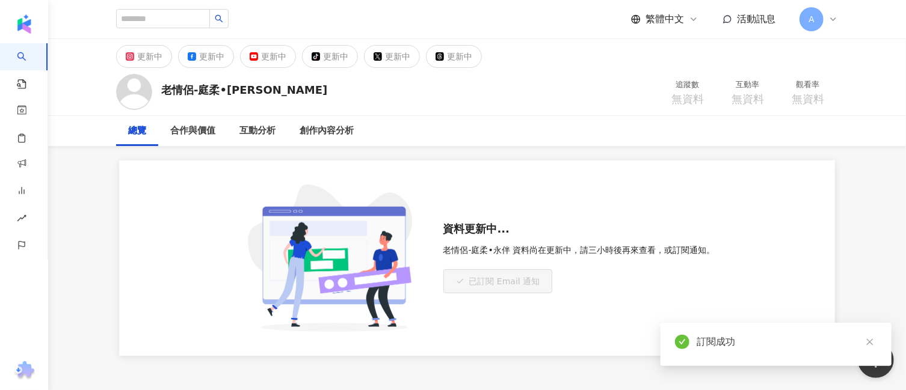
click at [97, 186] on div "資料更新中... 老情侶-庭柔•永伴 資料尚在更新中，請三小時後再來查看，或訂閱通知。 已訂閱 Email 通知" at bounding box center [477, 251] width 770 height 210
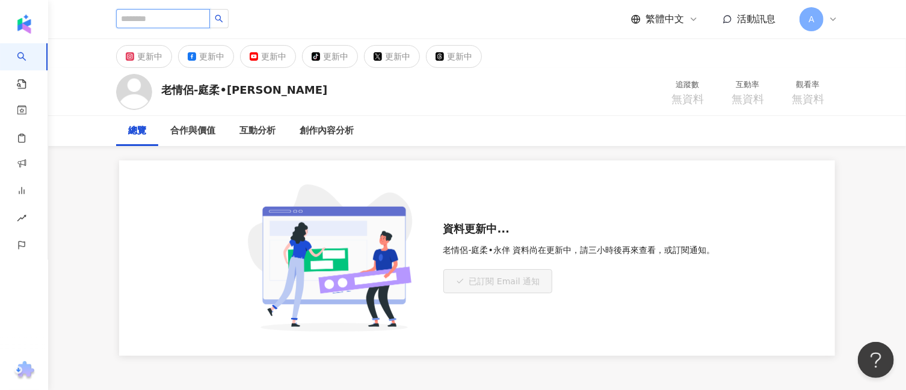
click at [153, 28] on input "search" at bounding box center [163, 18] width 94 height 19
paste input "***"
type input "***"
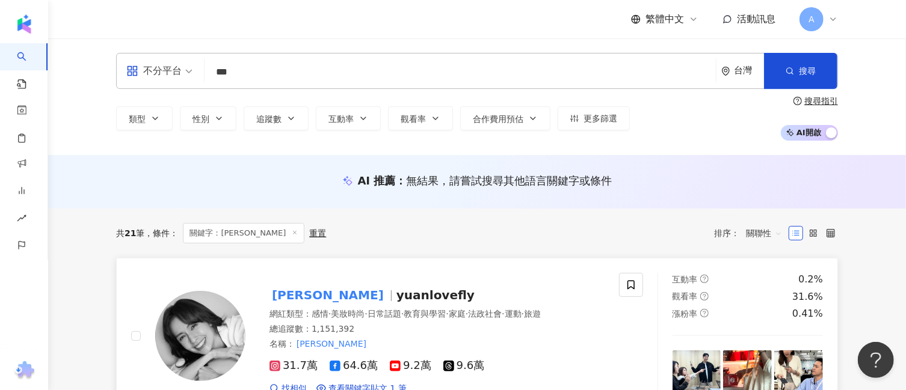
click at [396, 294] on span "yuanlovefly" at bounding box center [435, 295] width 78 height 14
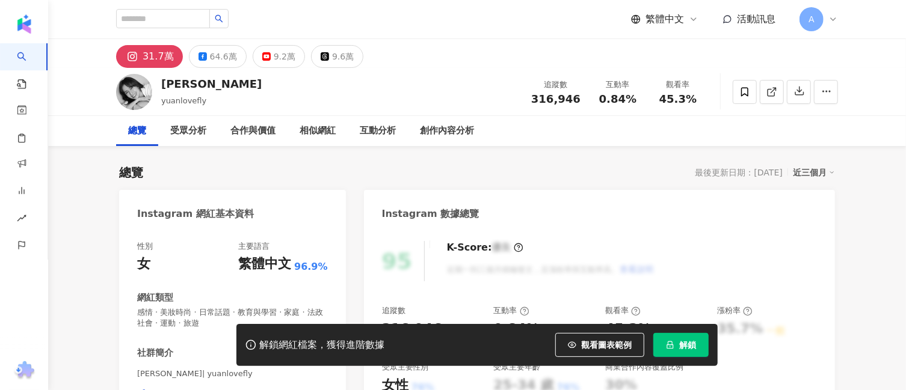
click at [672, 347] on icon "lock" at bounding box center [670, 345] width 8 height 8
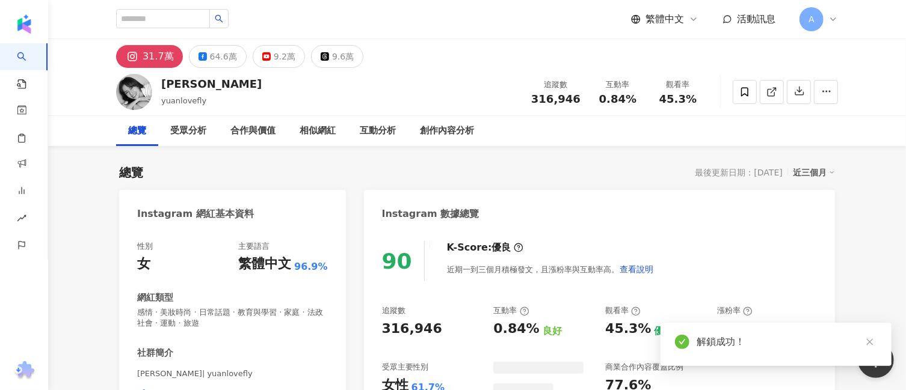
click at [539, 232] on div "90 K-Score : 優良 近期一到三個月積極發文，且漲粉率與互動率高。 查看說明 追蹤數 316,946 互動率 0.84% 良好 觀看率 45.3% …" at bounding box center [599, 364] width 471 height 270
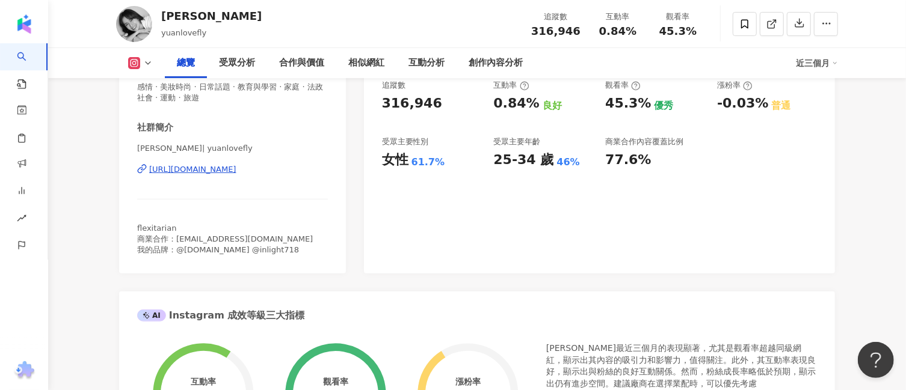
scroll to position [75, 0]
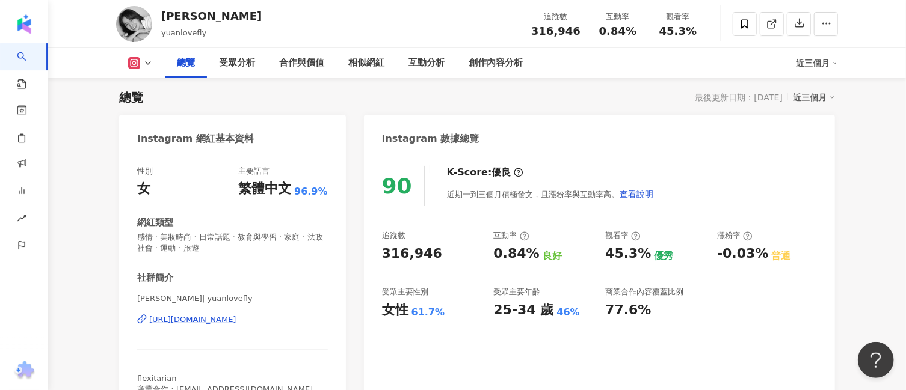
click at [149, 67] on icon at bounding box center [148, 63] width 10 height 10
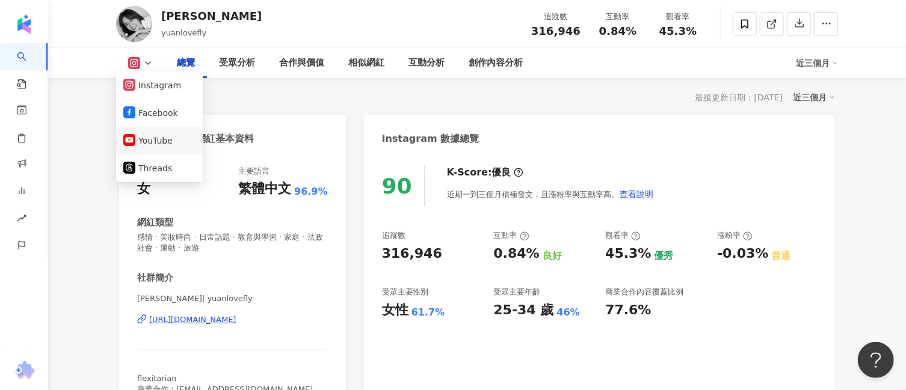
click at [152, 135] on button "YouTube" at bounding box center [159, 140] width 72 height 17
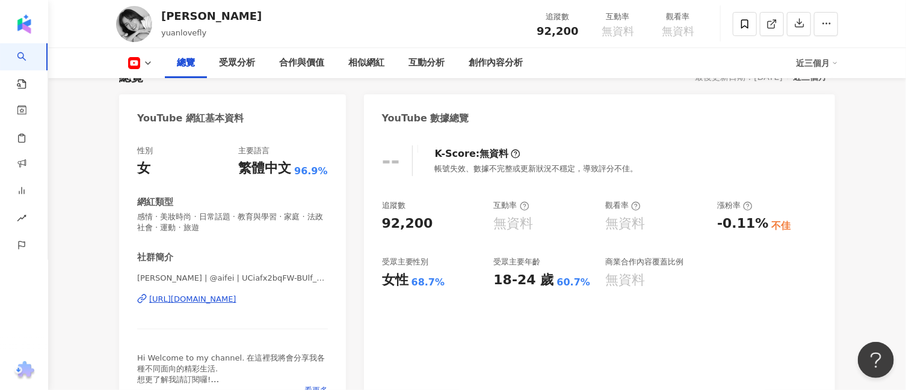
scroll to position [75, 0]
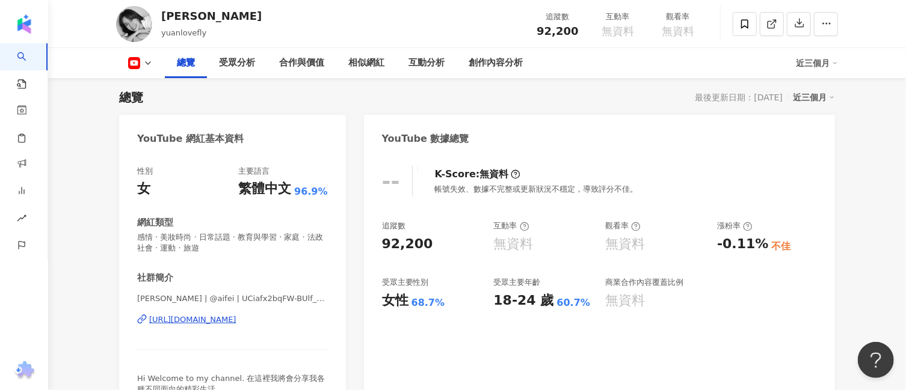
click at [409, 221] on div "追蹤數" at bounding box center [432, 226] width 100 height 11
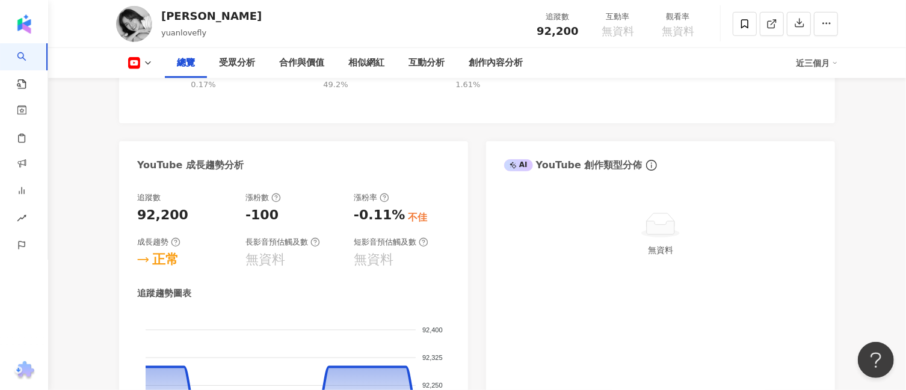
scroll to position [752, 0]
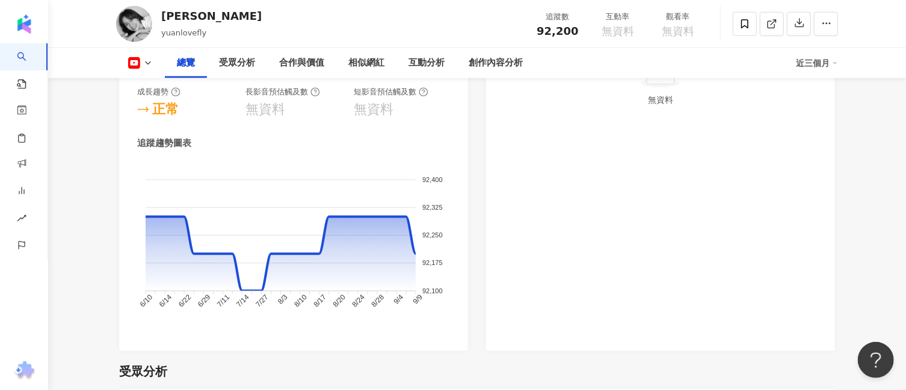
click at [254, 31] on div "袁艾菲 yuanlovefly 追蹤數 92,200 互動率 無資料 觀看率 無資料" at bounding box center [477, 24] width 770 height 48
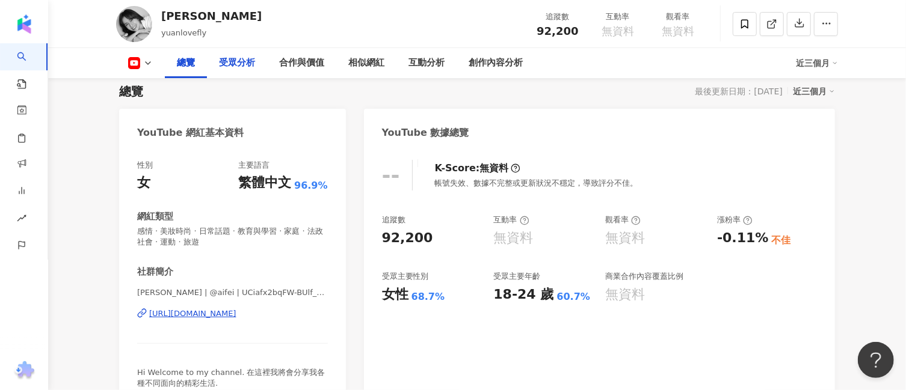
scroll to position [0, 0]
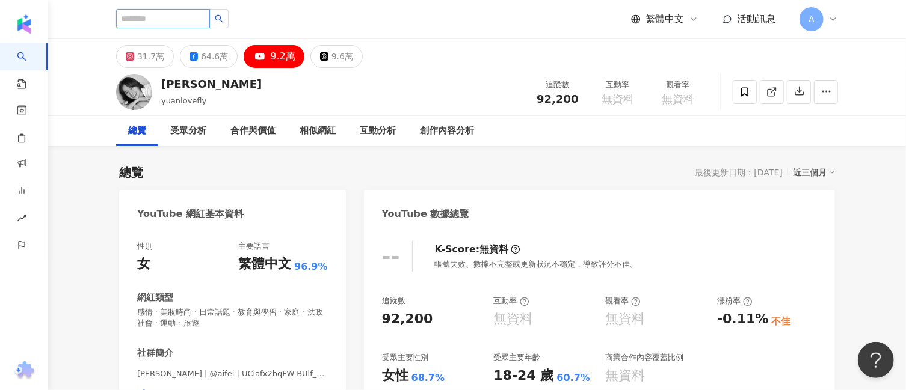
click at [168, 20] on input "search" at bounding box center [163, 18] width 94 height 19
paste input "**"
type input "**"
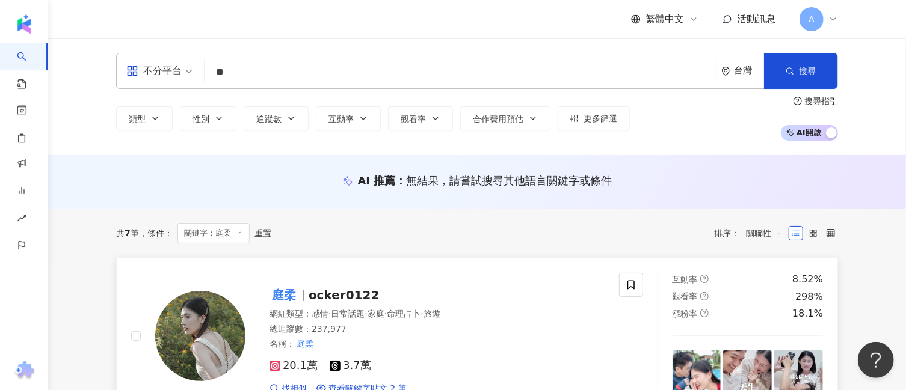
click at [304, 294] on span "庭柔" at bounding box center [288, 295] width 39 height 14
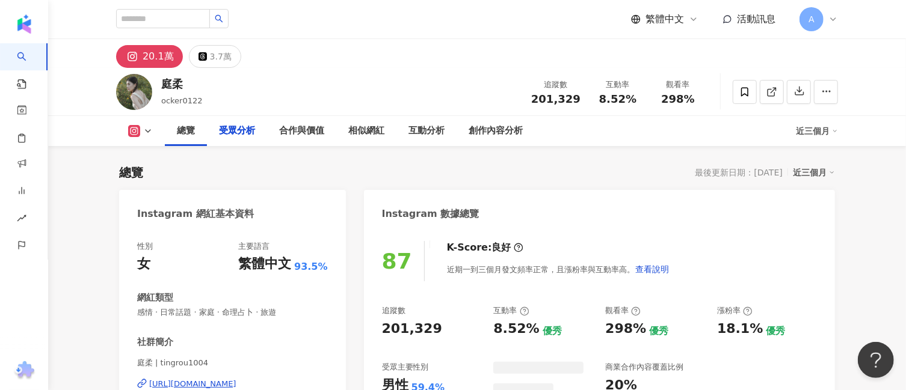
scroll to position [902, 0]
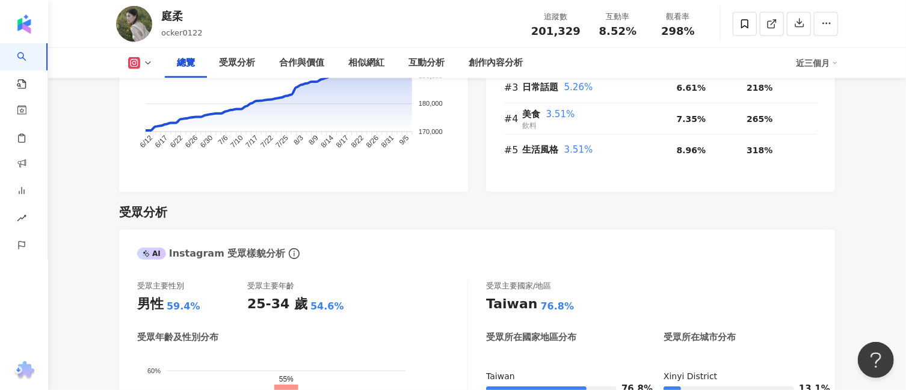
drag, startPoint x: 94, startPoint y: 124, endPoint x: 73, endPoint y: 94, distance: 36.6
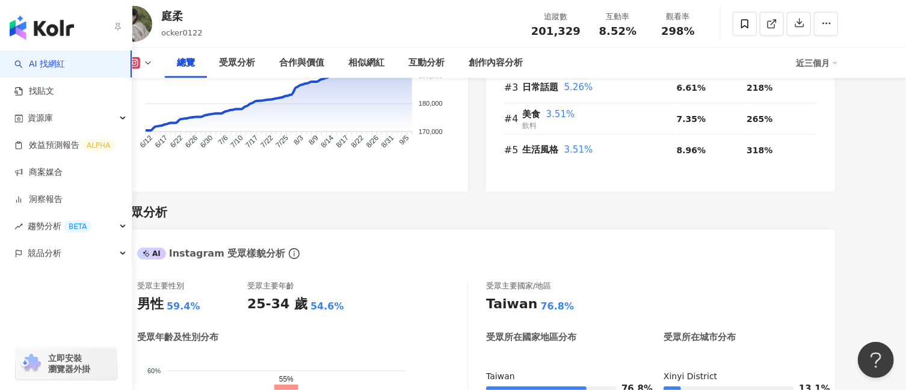
click at [44, 61] on link "AI 找網紅" at bounding box center [39, 64] width 51 height 12
click at [64, 21] on img "button" at bounding box center [42, 28] width 64 height 24
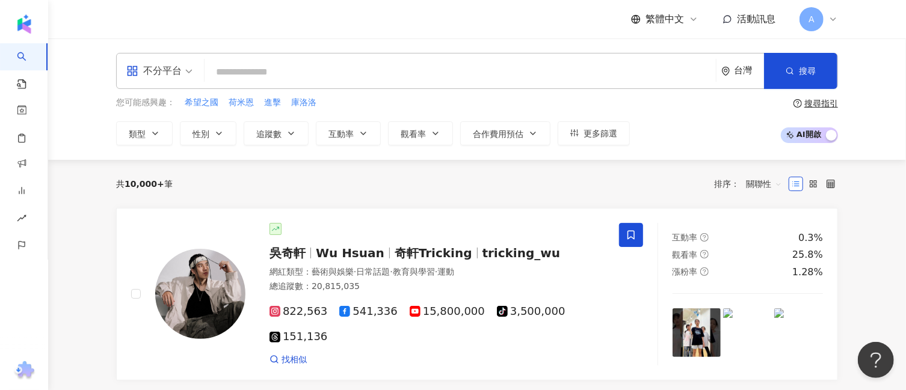
click at [268, 66] on input "search" at bounding box center [460, 72] width 502 height 23
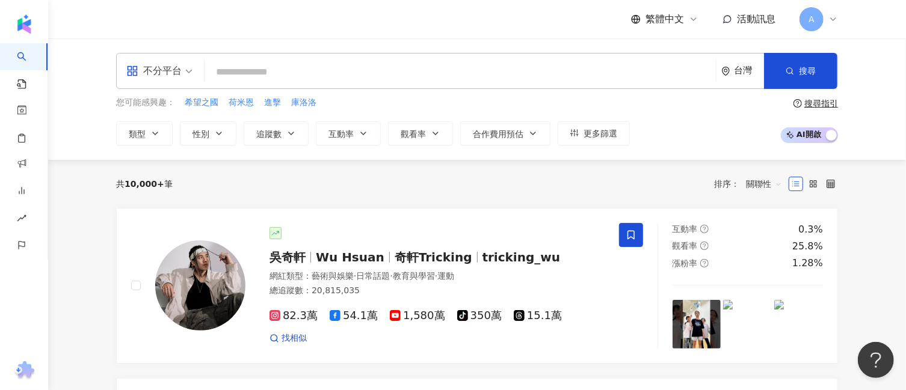
click at [307, 69] on input "search" at bounding box center [460, 72] width 502 height 23
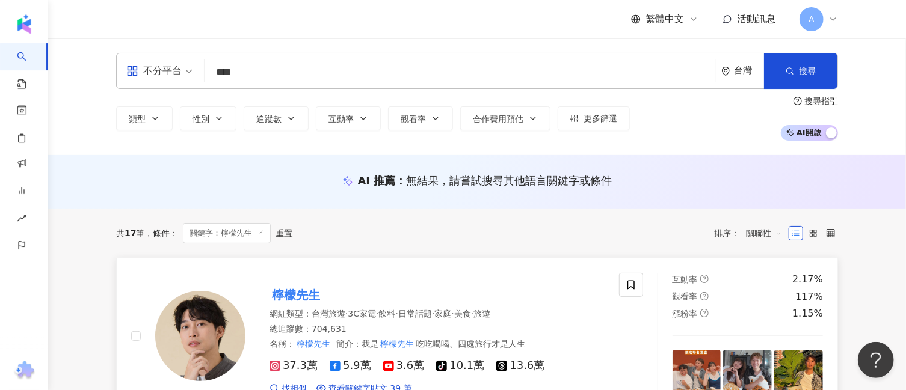
type input "****"
click at [304, 295] on mark "檸檬先生" at bounding box center [295, 295] width 53 height 19
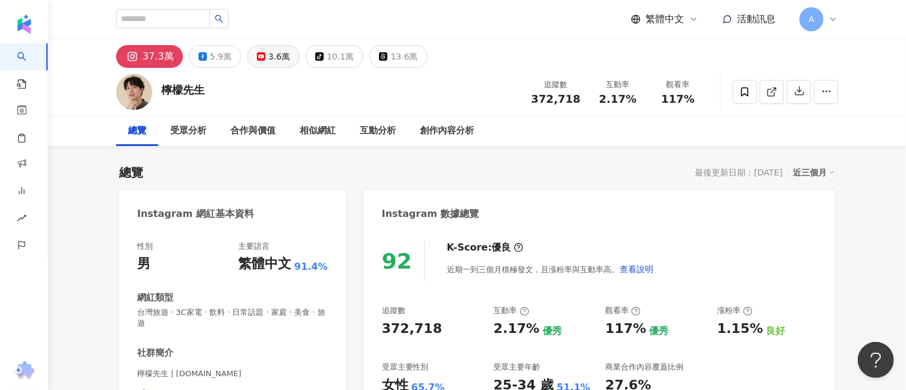
click at [262, 61] on button "3.6萬" at bounding box center [273, 56] width 52 height 23
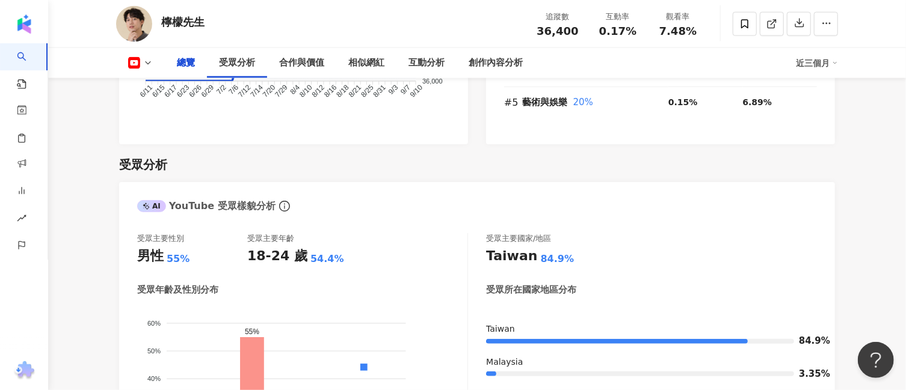
scroll to position [752, 0]
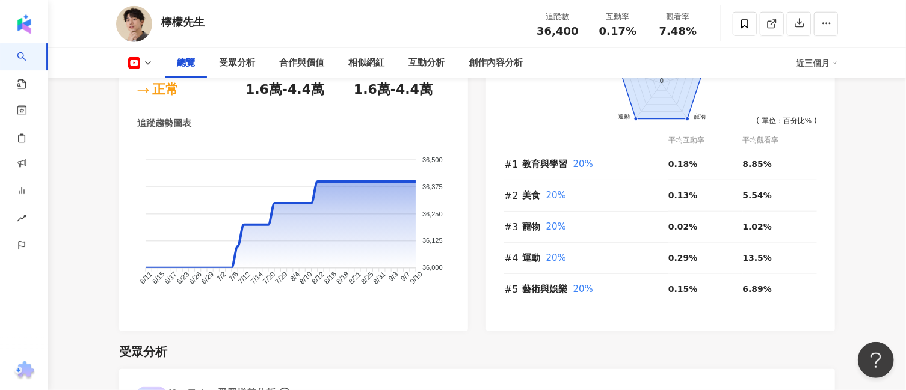
drag, startPoint x: 479, startPoint y: 269, endPoint x: 484, endPoint y: 274, distance: 6.4
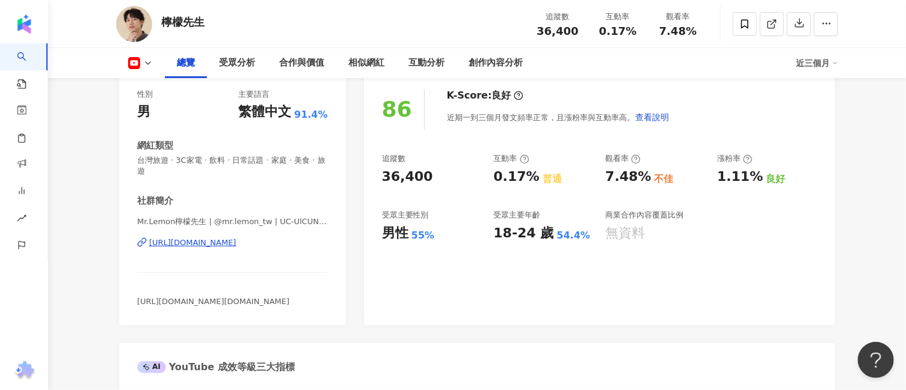
scroll to position [150, 0]
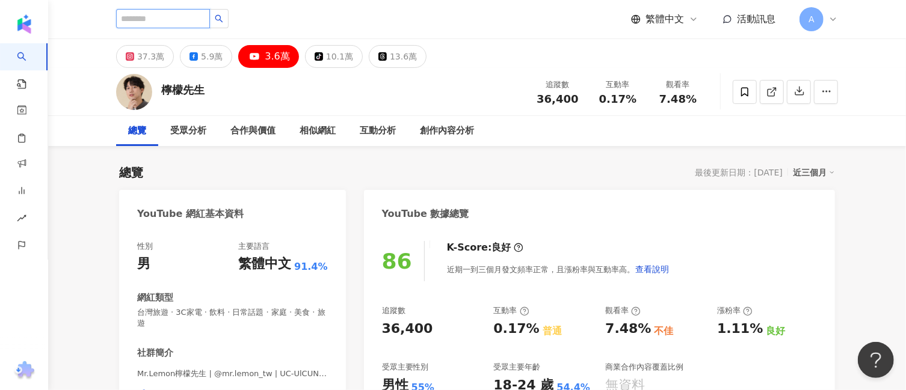
click at [162, 18] on input "search" at bounding box center [163, 18] width 94 height 19
paste input "******"
type input "******"
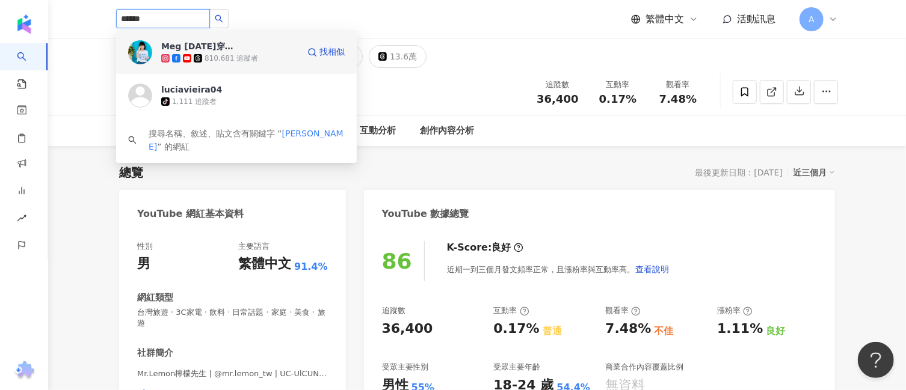
click at [186, 45] on div "Meg [DATE]穿什麼" at bounding box center [200, 46] width 78 height 12
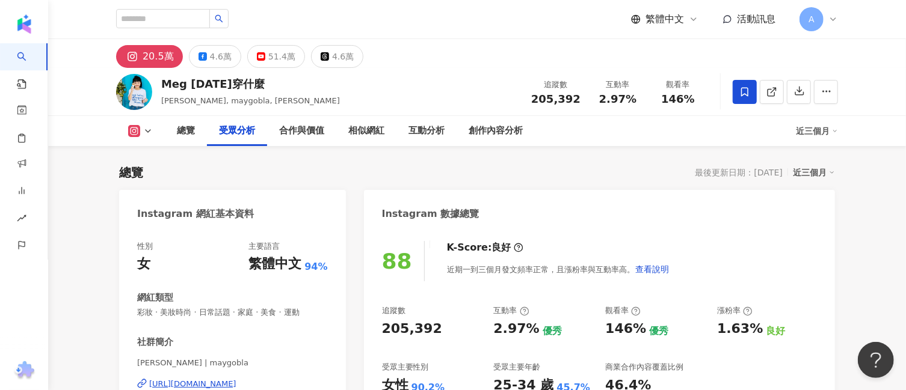
scroll to position [1128, 0]
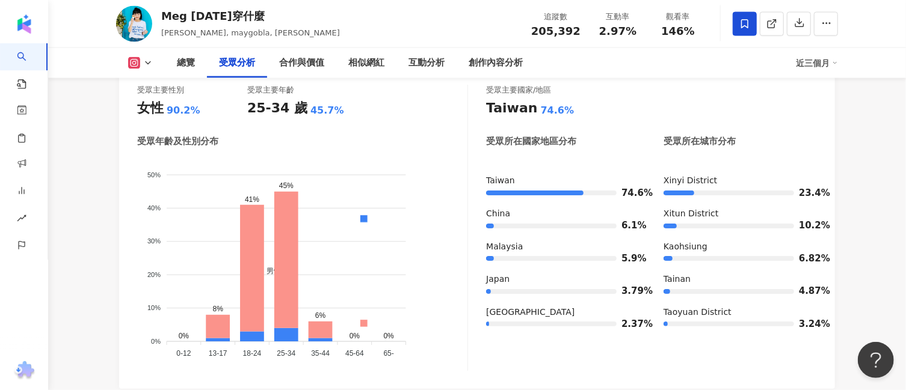
click at [416, 274] on foreignobject "男性 女性" at bounding box center [302, 259] width 330 height 205
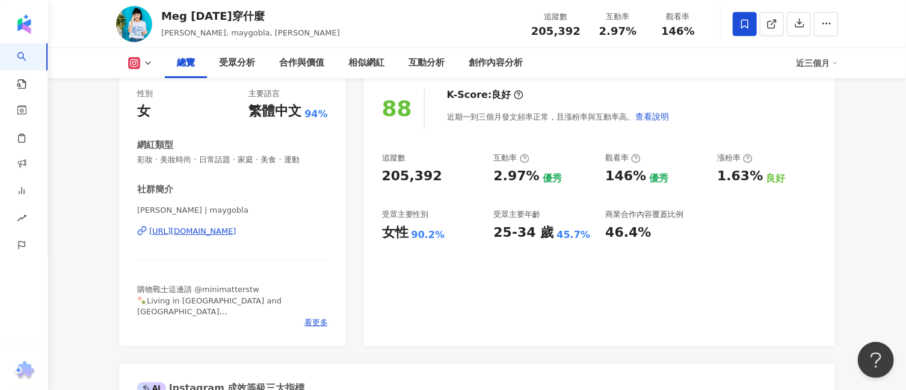
scroll to position [150, 0]
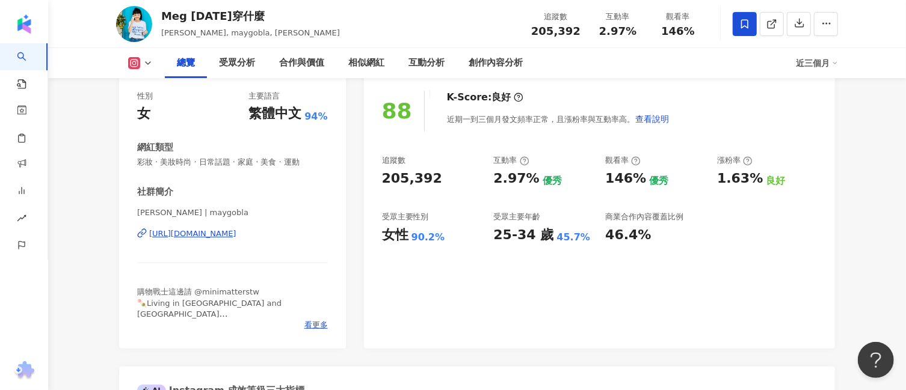
click at [153, 66] on button at bounding box center [140, 63] width 49 height 12
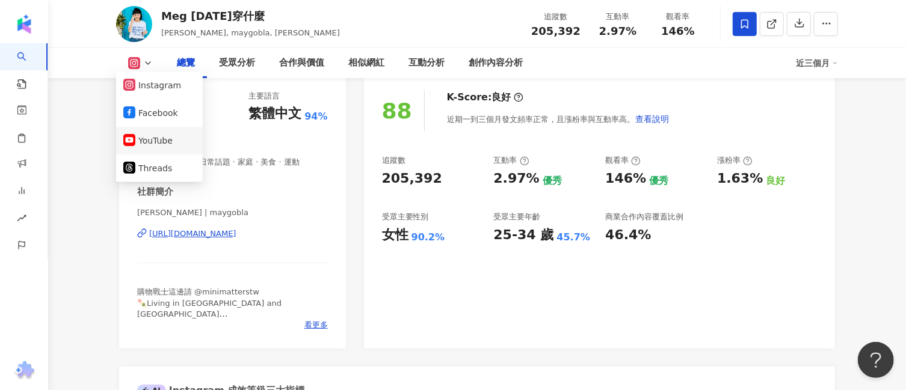
click at [174, 142] on button "YouTube" at bounding box center [159, 140] width 72 height 17
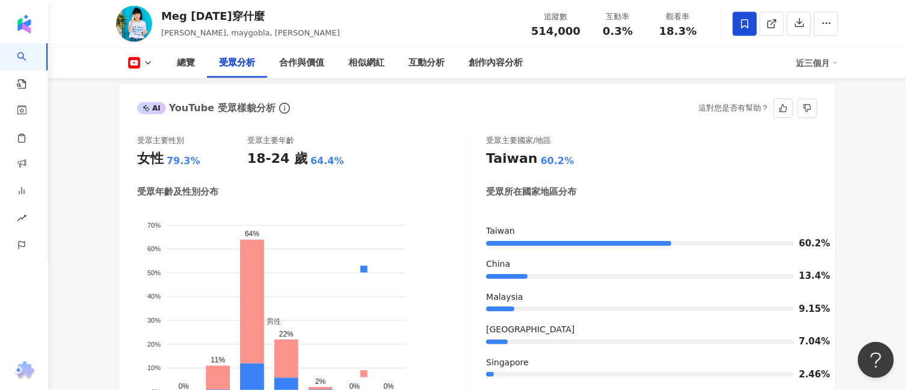
scroll to position [1053, 0]
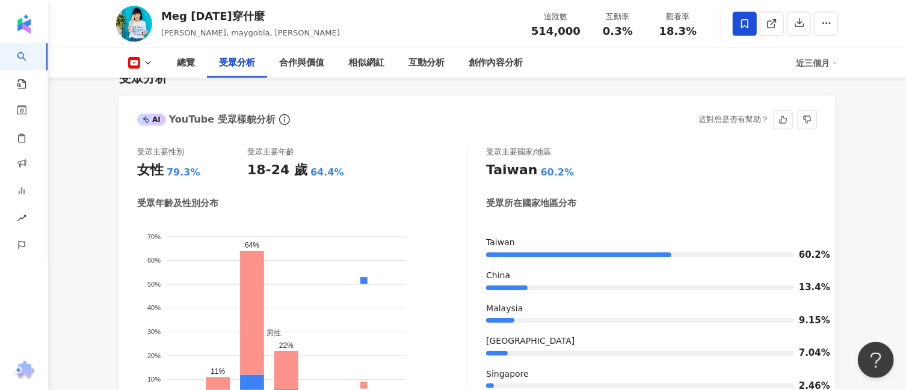
click at [593, 170] on div "受眾主要國家/地區 Taiwan 60.2% 受眾所在國家地區分布 Taiwan 60.2% China 13.4% Malaysia 9.15% Unite…" at bounding box center [651, 290] width 331 height 286
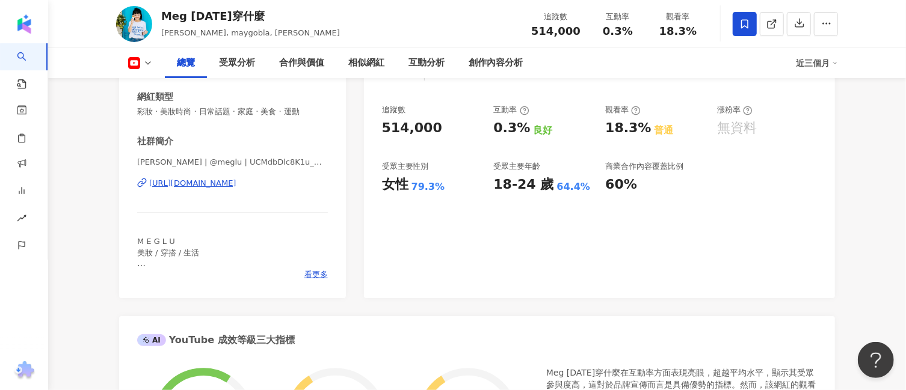
scroll to position [150, 0]
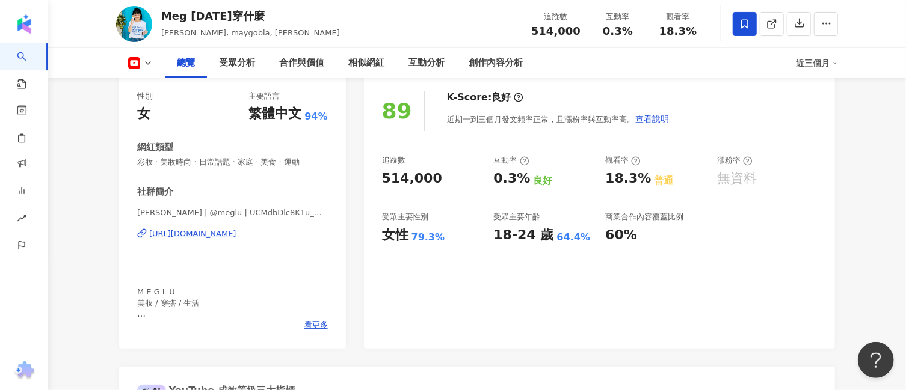
drag, startPoint x: 116, startPoint y: 116, endPoint x: 109, endPoint y: 110, distance: 9.4
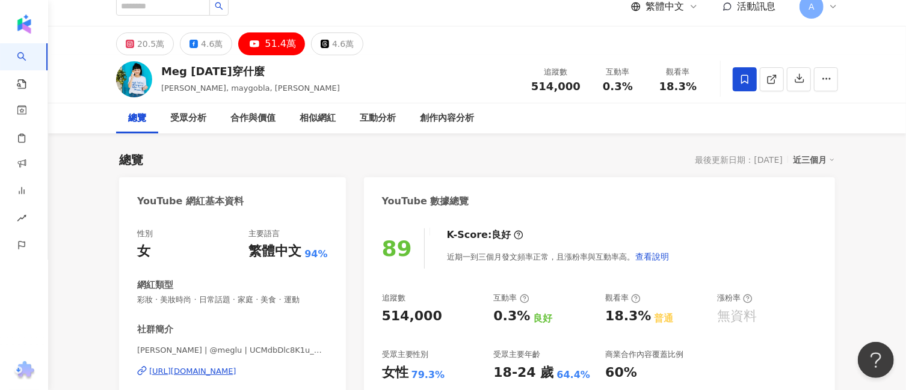
scroll to position [0, 0]
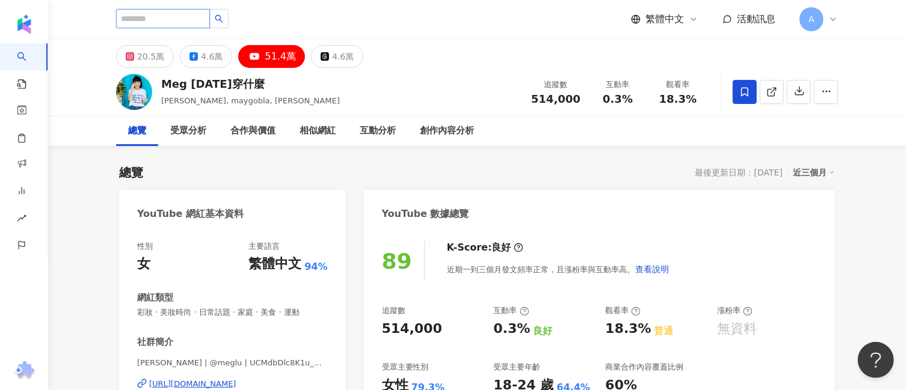
click at [148, 19] on input "search" at bounding box center [163, 18] width 94 height 19
paste input "***"
type input "***"
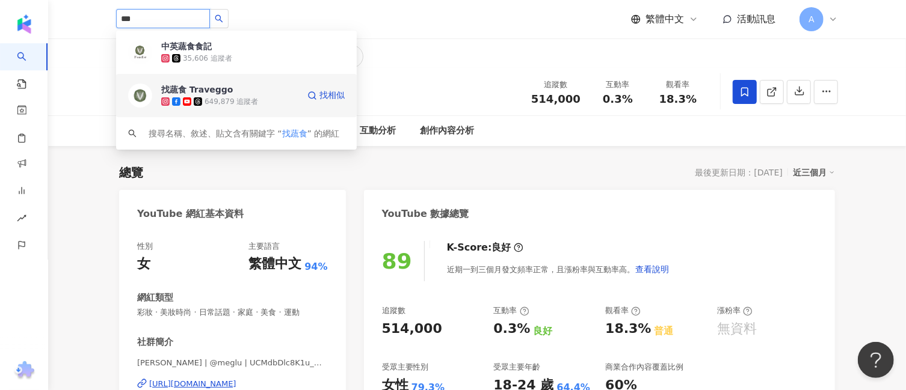
click at [228, 111] on div "找蔬食 Traveggo 649,879 追蹤者 找相似" at bounding box center [236, 95] width 241 height 43
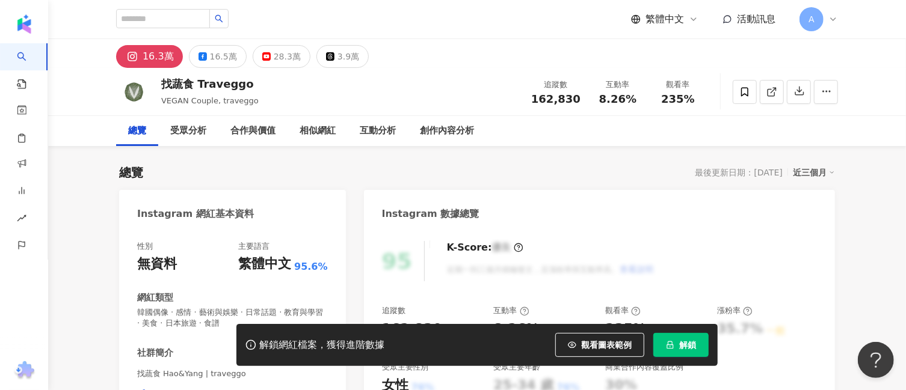
click at [687, 341] on span "解鎖" at bounding box center [687, 345] width 17 height 10
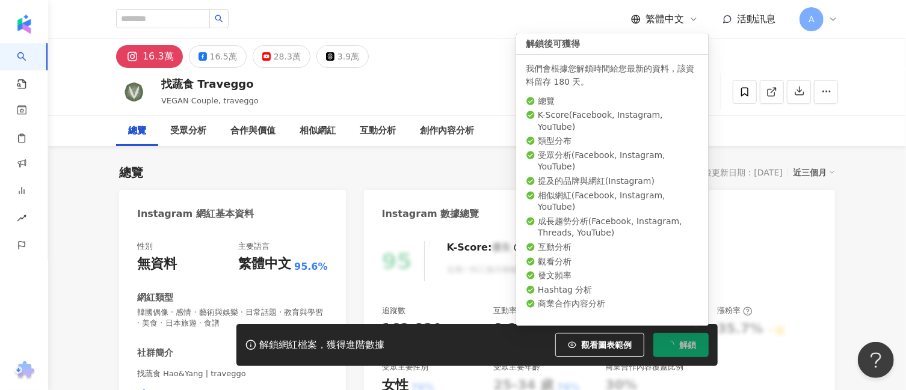
click at [680, 343] on span "解鎖" at bounding box center [687, 345] width 17 height 10
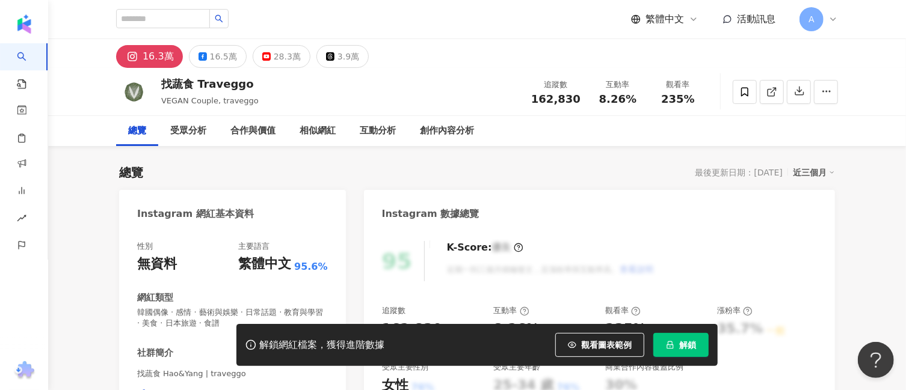
click at [701, 334] on button "解鎖" at bounding box center [680, 345] width 55 height 24
click at [699, 340] on button "解鎖" at bounding box center [680, 345] width 55 height 24
click at [696, 346] on button "解鎖" at bounding box center [680, 345] width 55 height 24
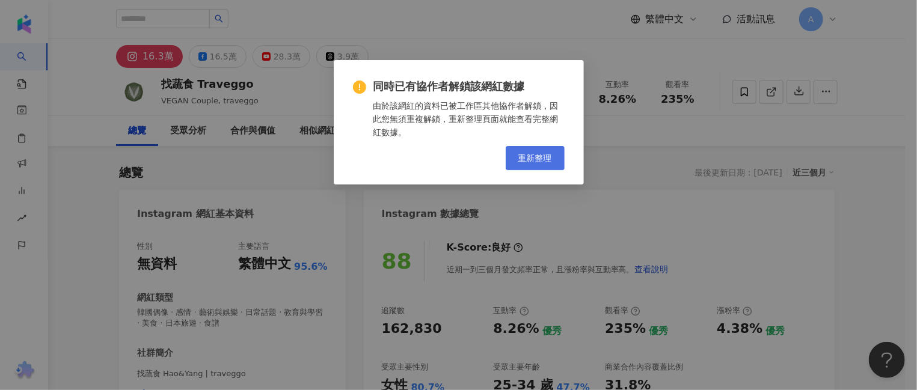
click at [544, 162] on span "重新整理" at bounding box center [535, 158] width 34 height 10
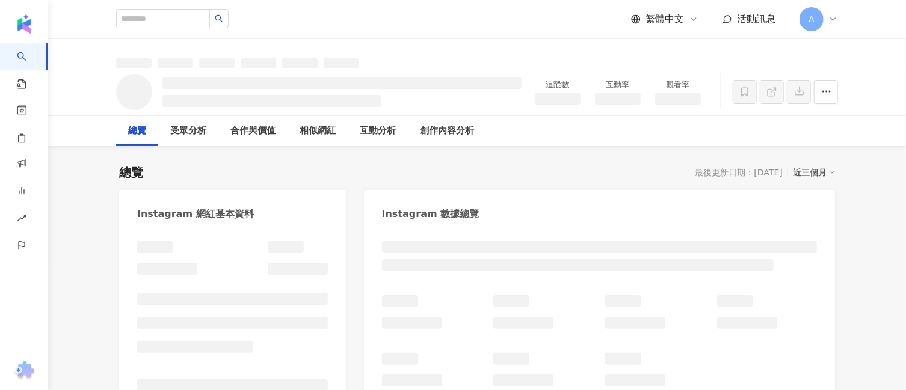
click at [336, 173] on div "總覽 最後更新日期：[DATE] 近三個月" at bounding box center [477, 172] width 716 height 17
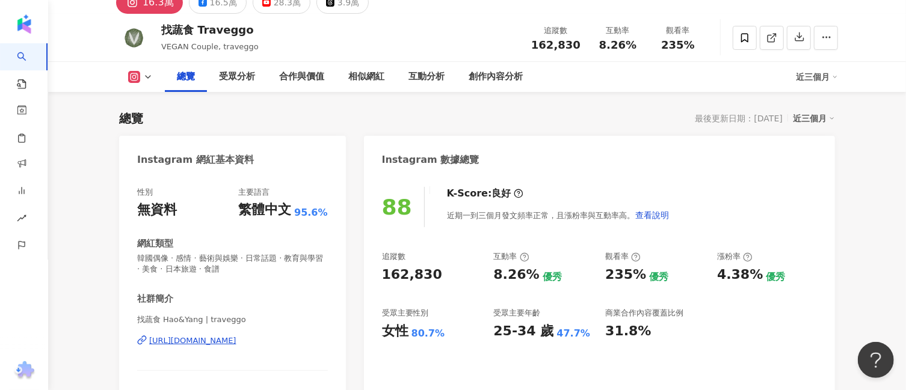
scroll to position [150, 0]
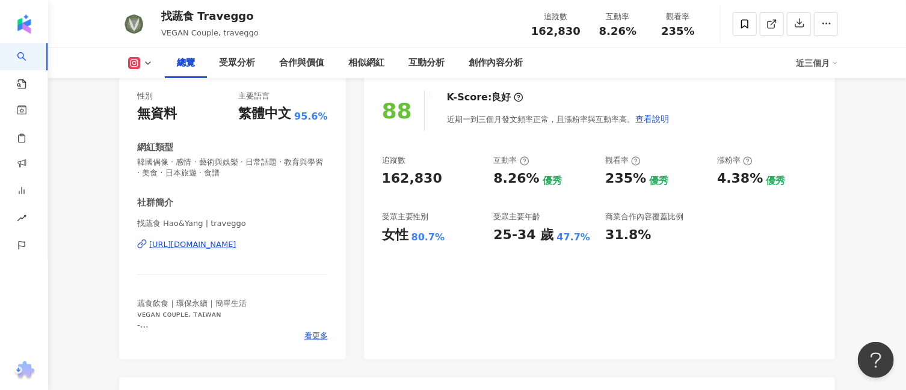
click at [137, 69] on icon at bounding box center [134, 63] width 12 height 12
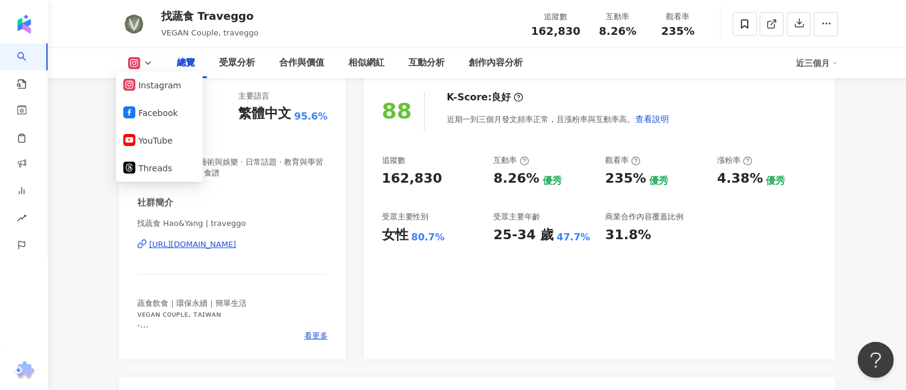
click at [143, 61] on button at bounding box center [140, 63] width 49 height 12
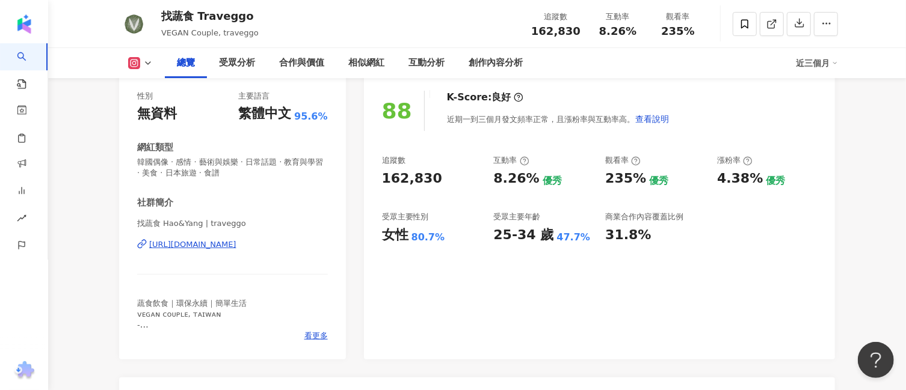
click at [143, 61] on button at bounding box center [140, 63] width 49 height 12
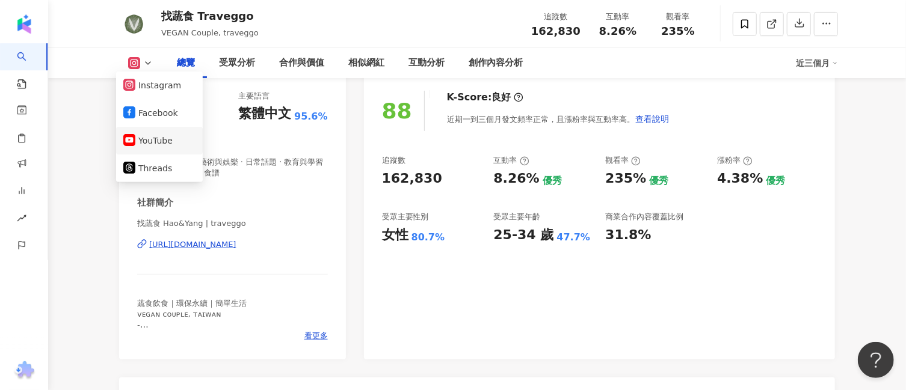
click at [150, 134] on button "YouTube" at bounding box center [159, 140] width 72 height 17
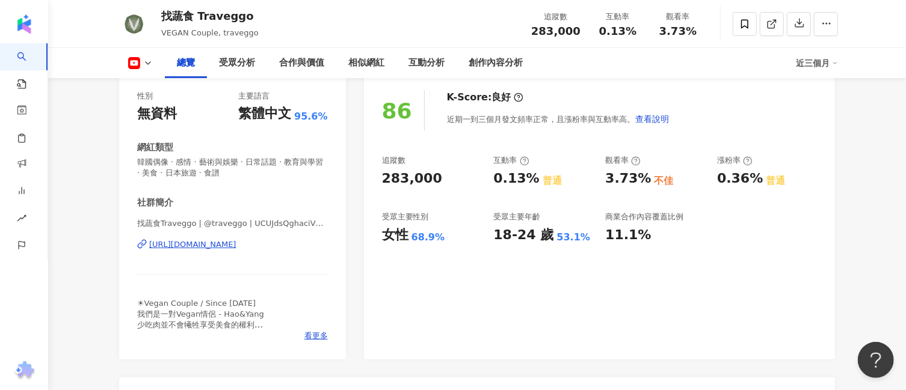
drag, startPoint x: 339, startPoint y: 244, endPoint x: 327, endPoint y: 243, distance: 11.4
click at [327, 243] on div "性別 無資料 主要語言 繁體中文 95.6% 網紅類型 韓國偶像 · 感情 · 藝術與娛樂 · 日常話題 · 教育與學習 · 美食 · 日本旅遊 · 食譜 社…" at bounding box center [232, 219] width 227 height 281
click at [236, 242] on div "[URL][DOMAIN_NAME]" at bounding box center [192, 244] width 87 height 11
click at [136, 61] on rect at bounding box center [134, 63] width 10 height 7
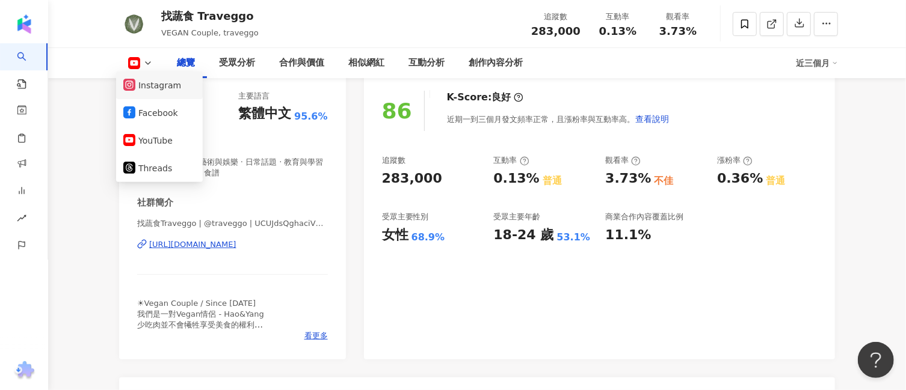
click at [161, 87] on button "Instagram" at bounding box center [159, 85] width 72 height 17
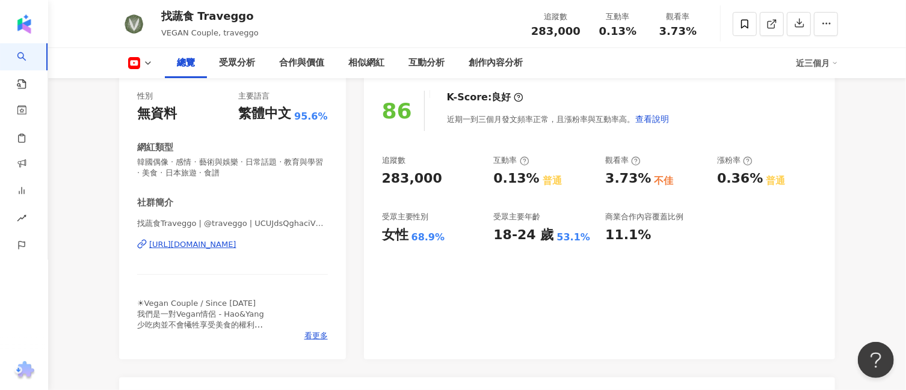
click at [143, 67] on button at bounding box center [140, 63] width 49 height 12
click at [135, 52] on div "總覽 受眾分析 合作與價值 相似網紅 互動分析 創作內容分析 近三個月" at bounding box center [477, 63] width 722 height 30
click at [149, 134] on div "性別 無資料 主要語言 繁體中文 95.6% 網紅類型 韓國偶像 · 感情 · 藝術與娛樂 · 日常話題 · 教育與學習 · 美食 · 日本旅遊 · 食譜 社…" at bounding box center [232, 216] width 191 height 251
click at [158, 50] on div "總覽 受眾分析 合作與價值 相似網紅 互動分析 創作內容分析 近三個月" at bounding box center [477, 63] width 722 height 30
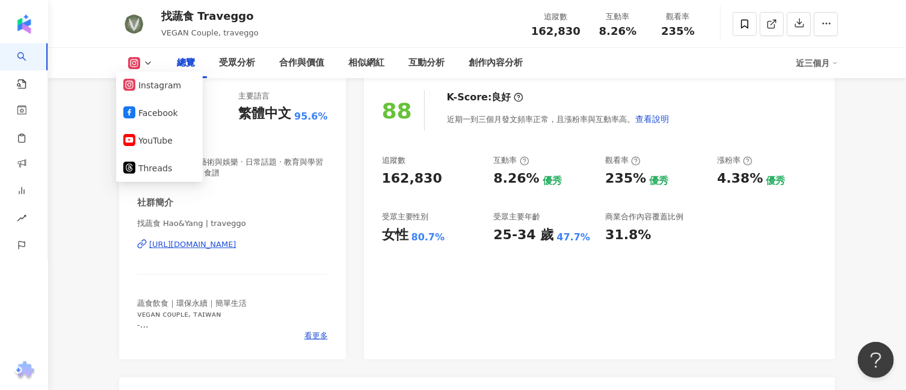
click at [285, 197] on div "社群簡介" at bounding box center [232, 203] width 191 height 13
click at [289, 189] on div "性別 無資料 主要語言 繁體中文 95.6% 網紅類型 韓國偶像 · 感情 · 藝術與娛樂 · 日常話題 · 教育與學習 · 美食 · 日本旅遊 · 食譜 社…" at bounding box center [232, 216] width 191 height 251
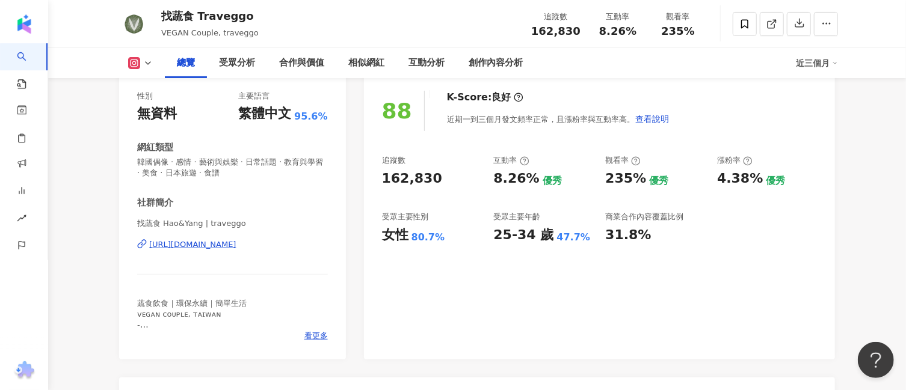
click at [167, 242] on div "[URL][DOMAIN_NAME]" at bounding box center [192, 244] width 87 height 11
